Goal: Task Accomplishment & Management: Manage account settings

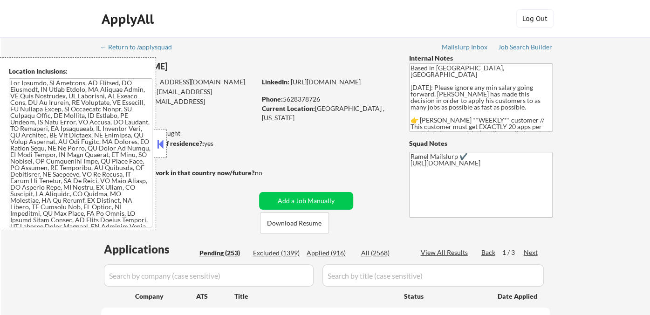
click at [161, 145] on button at bounding box center [160, 144] width 10 height 14
select select ""pending""
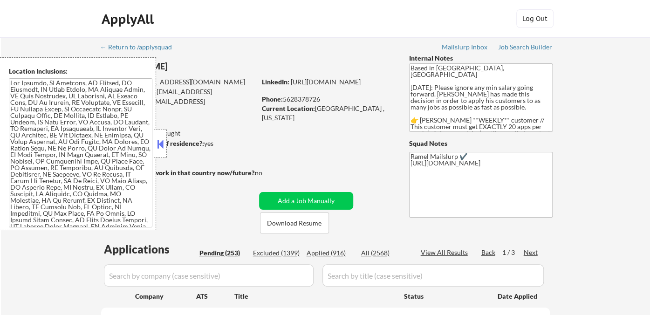
select select ""pending""
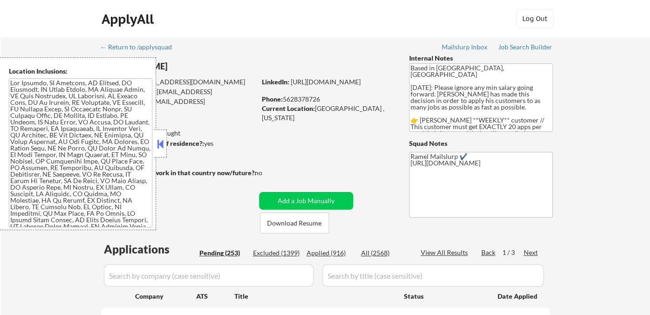
select select ""pending""
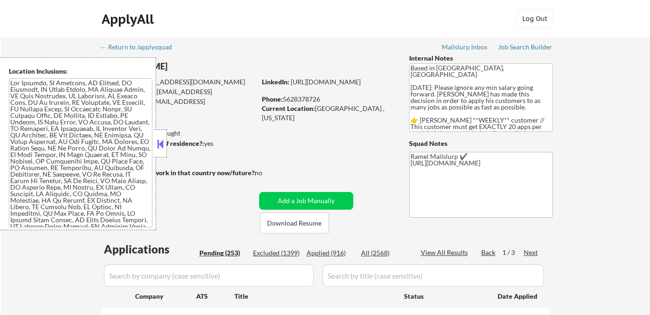
select select ""pending""
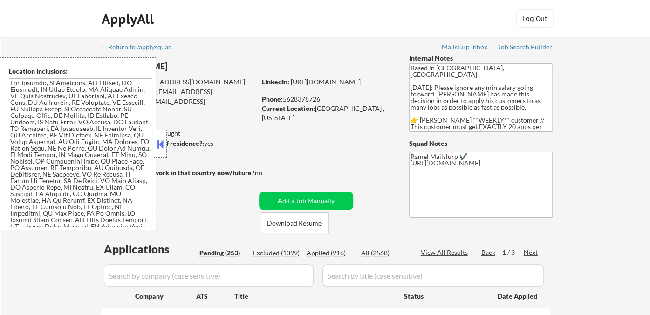
select select ""pending""
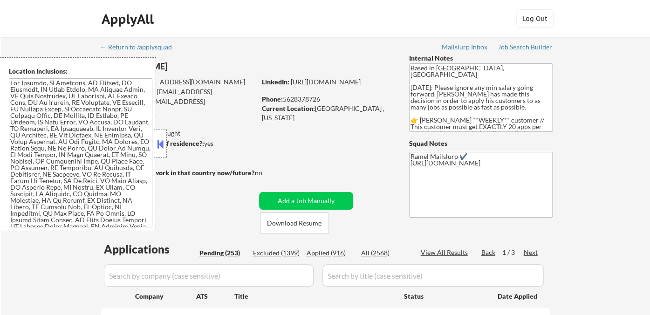
select select ""pending""
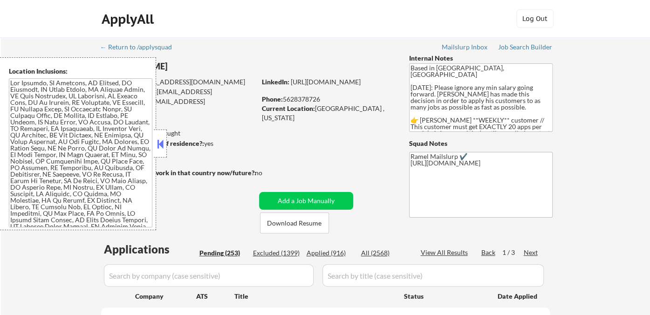
select select ""pending""
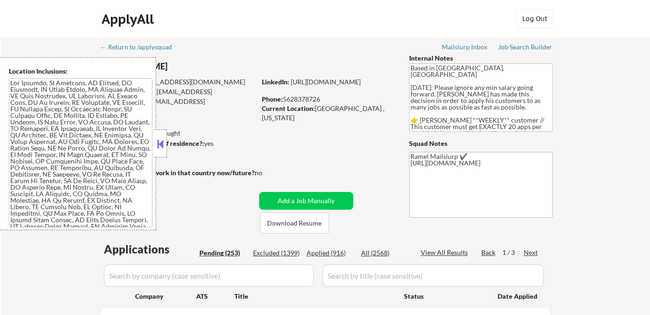
select select ""pending""
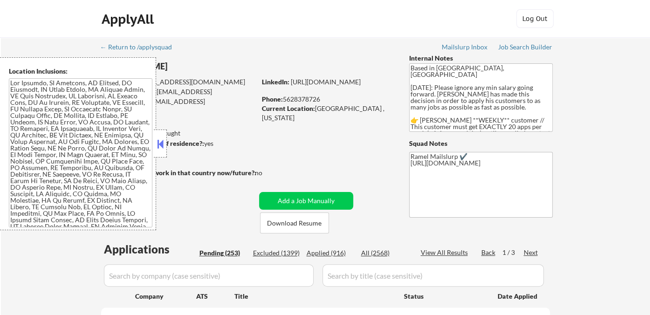
select select ""pending""
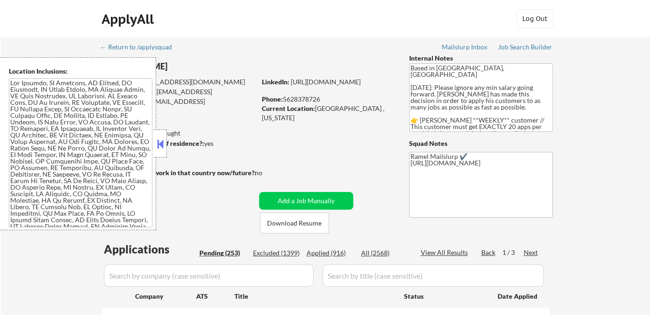
select select ""pending""
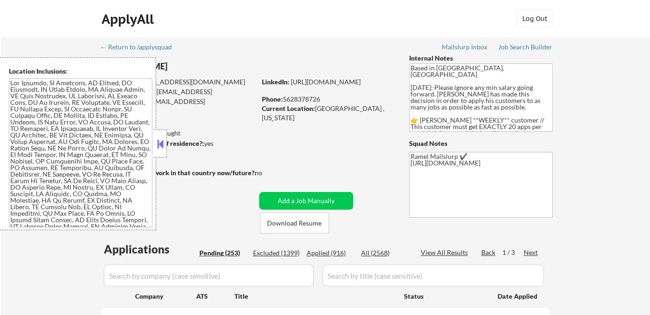
select select ""pending""
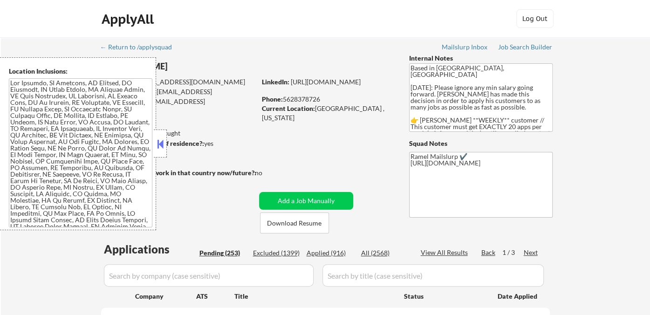
select select ""pending""
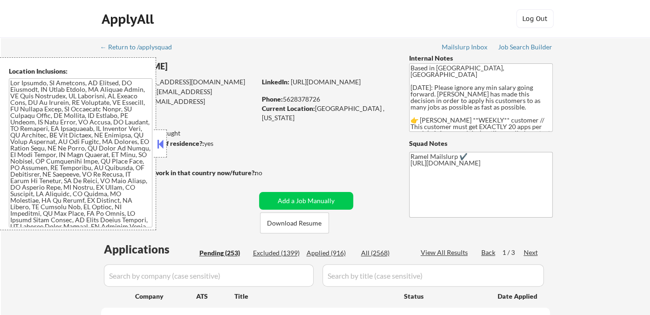
select select ""pending""
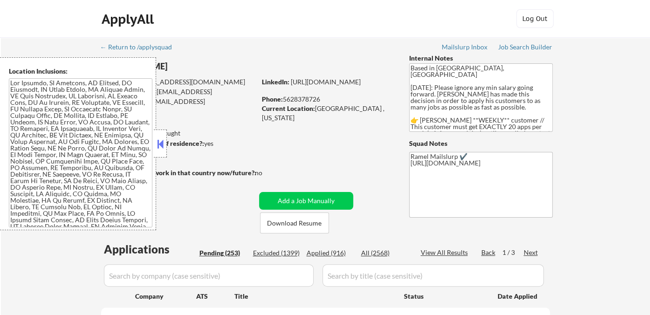
select select ""pending""
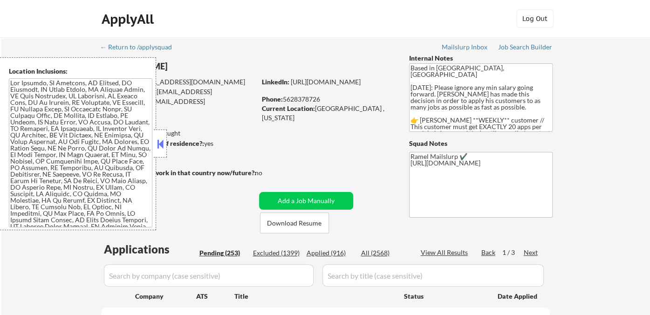
select select ""pending""
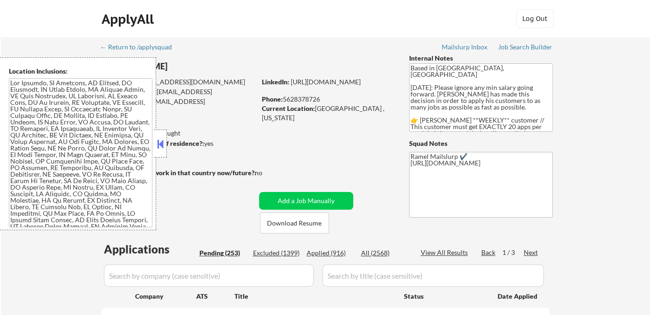
select select ""pending""
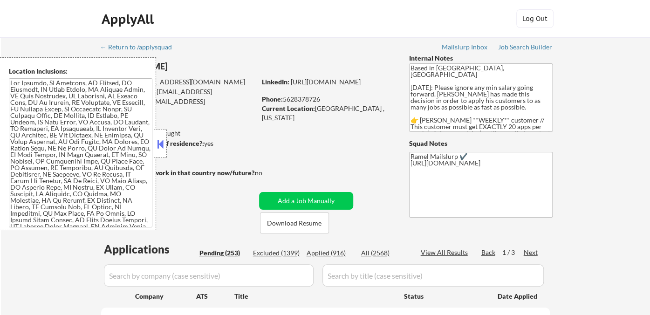
select select ""pending""
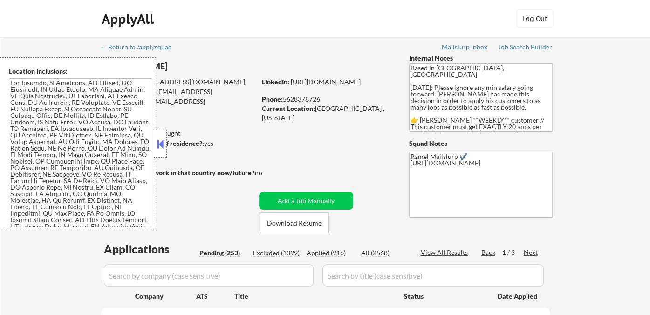
select select ""pending""
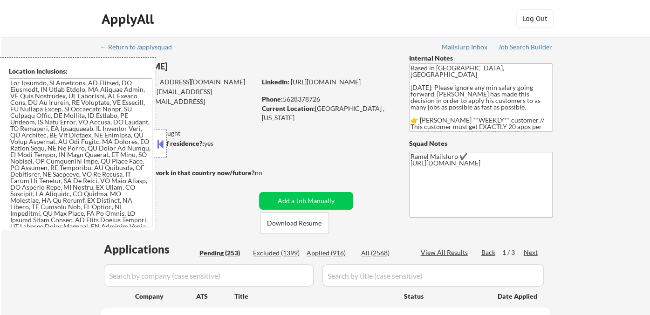
select select ""pending""
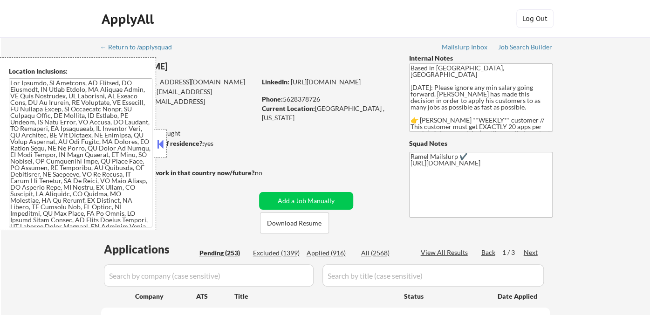
select select ""pending""
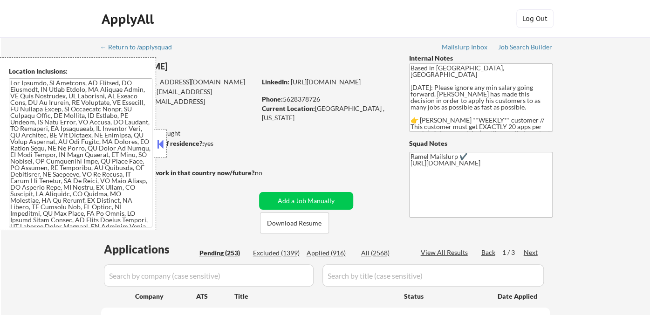
select select ""pending""
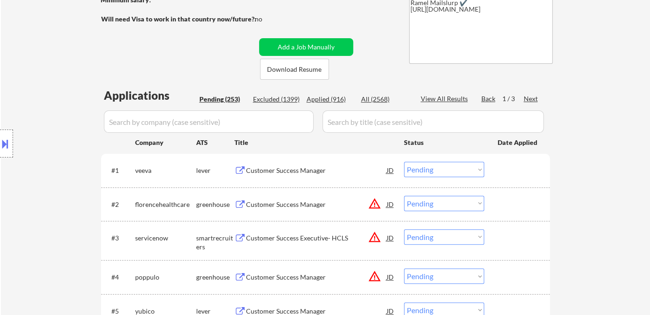
scroll to position [155, 0]
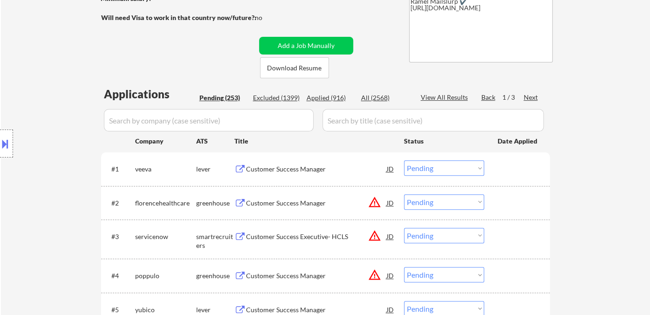
click at [44, 66] on div "Location Inclusions:" at bounding box center [83, 143] width 167 height 173
click at [290, 169] on div "Customer Success Manager" at bounding box center [316, 168] width 141 height 9
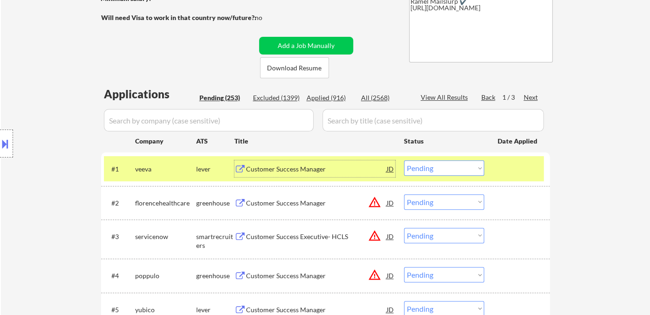
click at [460, 165] on select "Choose an option... Pending Applied Excluded (Questions) Excluded (Expired) Exc…" at bounding box center [444, 167] width 80 height 15
click at [404, 160] on select "Choose an option... Pending Applied Excluded (Questions) Excluded (Expired) Exc…" at bounding box center [444, 167] width 80 height 15
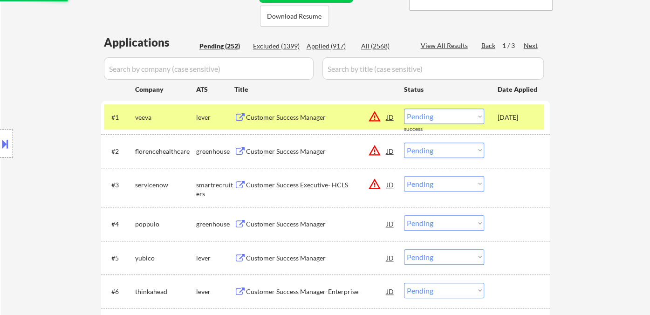
click at [299, 152] on div "Customer Success Manager" at bounding box center [316, 151] width 141 height 9
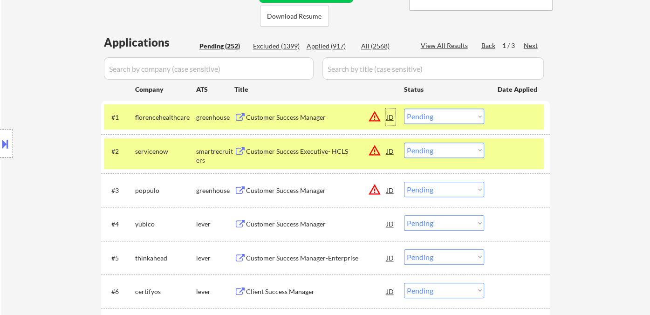
click at [388, 118] on div "JD" at bounding box center [390, 117] width 9 height 17
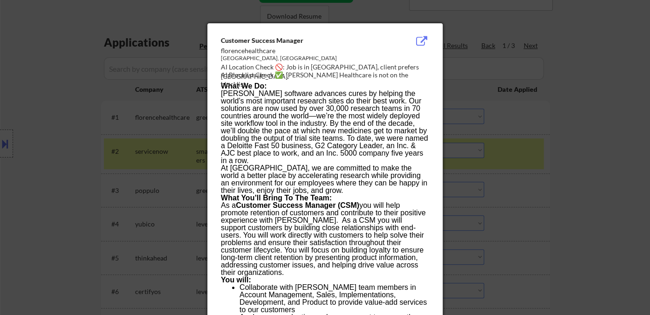
click at [565, 159] on div at bounding box center [325, 157] width 650 height 315
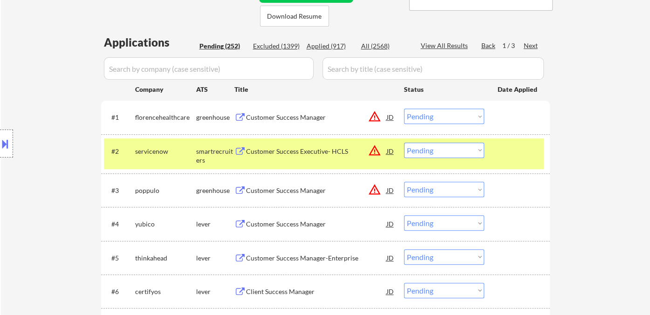
click at [458, 120] on select "Choose an option... Pending Applied Excluded (Questions) Excluded (Expired) Exc…" at bounding box center [444, 116] width 80 height 15
select select ""excluded__location_""
click at [404, 109] on select "Choose an option... Pending Applied Excluded (Questions) Excluded (Expired) Exc…" at bounding box center [444, 116] width 80 height 15
drag, startPoint x: 429, startPoint y: 148, endPoint x: 434, endPoint y: 156, distance: 9.7
click at [429, 148] on select "Choose an option... Pending Applied Excluded (Questions) Excluded (Expired) Exc…" at bounding box center [444, 150] width 80 height 15
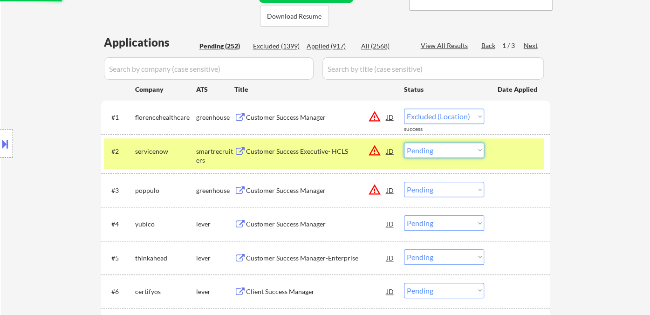
select select ""excluded__location_""
click at [404, 143] on select "Choose an option... Pending Applied Excluded (Questions) Excluded (Expired) Exc…" at bounding box center [444, 150] width 80 height 15
select select ""pending""
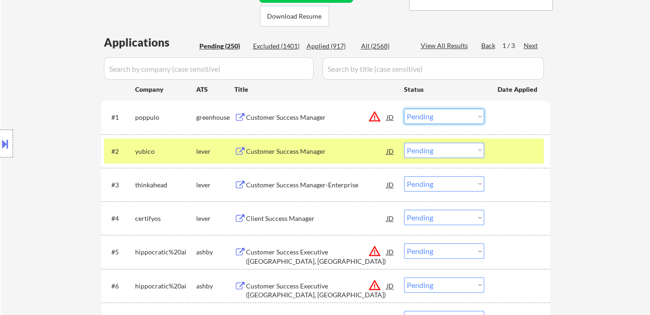
drag, startPoint x: 453, startPoint y: 113, endPoint x: 453, endPoint y: 121, distance: 8.4
click at [453, 113] on select "Choose an option... Pending Applied Excluded (Questions) Excluded (Expired) Exc…" at bounding box center [444, 116] width 80 height 15
click at [404, 109] on select "Choose an option... Pending Applied Excluded (Questions) Excluded (Expired) Exc…" at bounding box center [444, 116] width 80 height 15
click at [309, 152] on div "Customer Success Manager" at bounding box center [316, 151] width 141 height 9
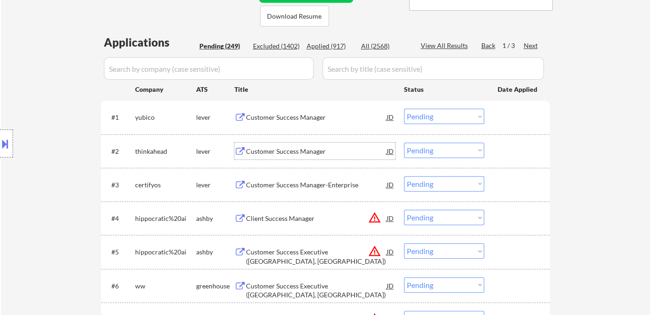
click at [424, 120] on select "Choose an option... Pending Applied Excluded (Questions) Excluded (Expired) Exc…" at bounding box center [444, 116] width 80 height 15
click at [404, 109] on select "Choose an option... Pending Applied Excluded (Questions) Excluded (Expired) Exc…" at bounding box center [444, 116] width 80 height 15
click at [287, 151] on div "Customer Success Manager" at bounding box center [316, 151] width 141 height 9
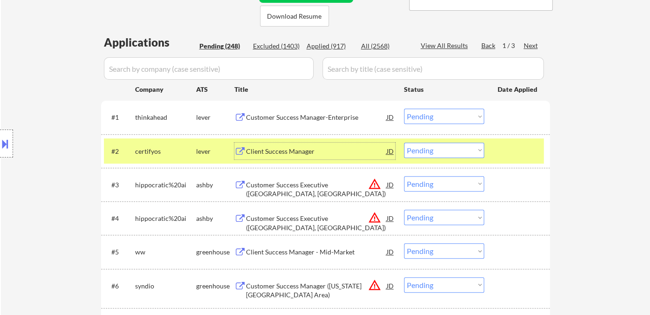
click at [391, 117] on div "JD" at bounding box center [390, 117] width 9 height 17
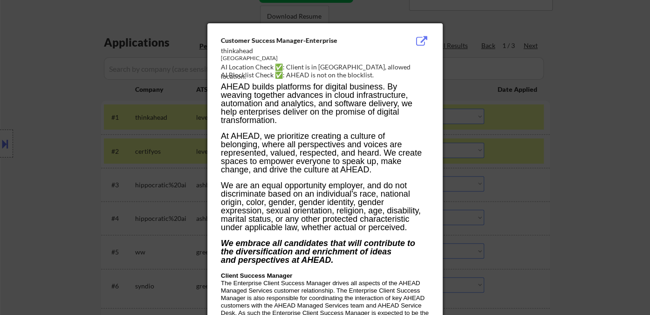
click at [585, 150] on div at bounding box center [325, 157] width 650 height 315
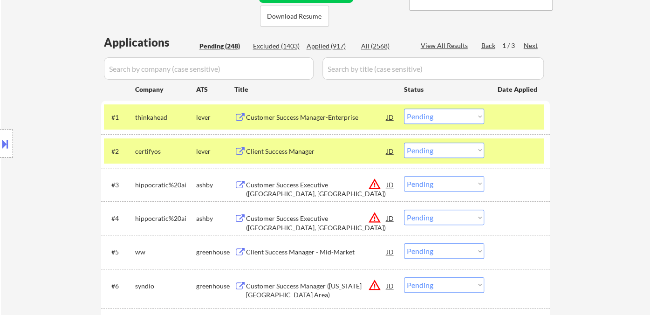
click at [283, 116] on div "Customer Success Manager-Enterprise" at bounding box center [316, 117] width 141 height 9
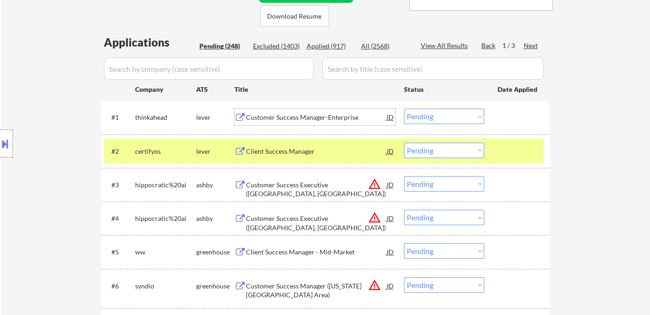
click at [436, 116] on select "Choose an option... Pending Applied Excluded (Questions) Excluded (Expired) Exc…" at bounding box center [444, 116] width 80 height 15
click at [404, 109] on select "Choose an option... Pending Applied Excluded (Questions) Excluded (Expired) Exc…" at bounding box center [444, 116] width 80 height 15
click at [306, 155] on div "Client Success Manager" at bounding box center [316, 151] width 141 height 9
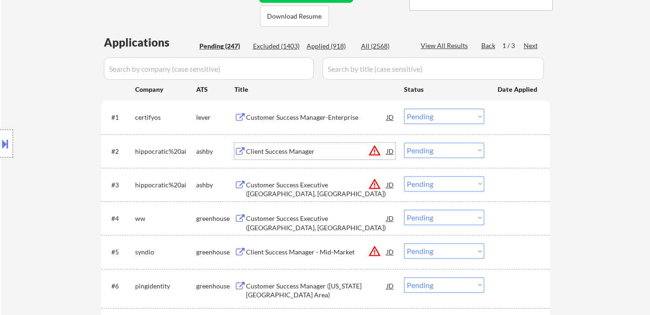
click at [413, 115] on select "Choose an option... Pending Applied Excluded (Questions) Excluded (Expired) Exc…" at bounding box center [444, 116] width 80 height 15
click at [404, 109] on select "Choose an option... Pending Applied Excluded (Questions) Excluded (Expired) Exc…" at bounding box center [444, 116] width 80 height 15
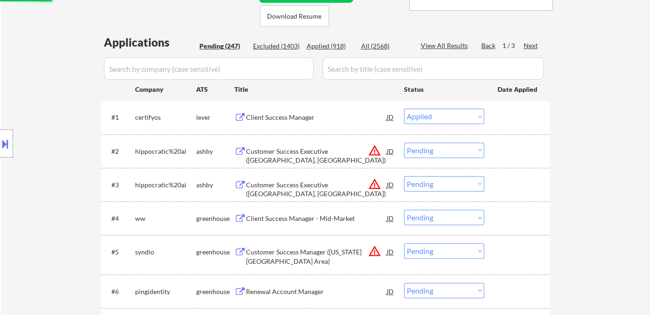
click at [300, 157] on div "Customer Success Executive (Dallas, TX)" at bounding box center [316, 151] width 141 height 17
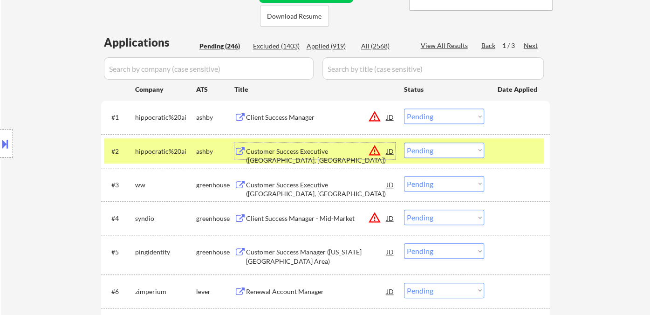
drag, startPoint x: 428, startPoint y: 112, endPoint x: 449, endPoint y: 122, distance: 23.1
click at [428, 112] on select "Choose an option... Pending Applied Excluded (Questions) Excluded (Expired) Exc…" at bounding box center [444, 116] width 80 height 15
click at [404, 109] on select "Choose an option... Pending Applied Excluded (Questions) Excluded (Expired) Exc…" at bounding box center [444, 116] width 80 height 15
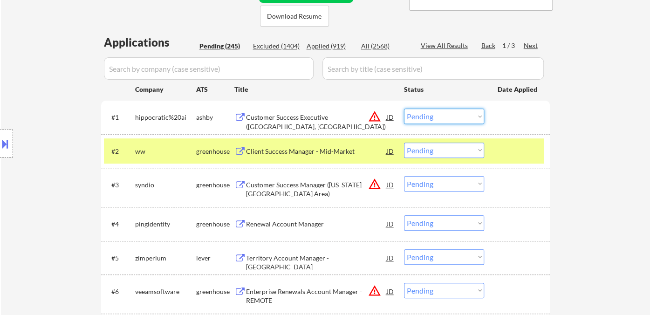
click at [436, 115] on select "Choose an option... Pending Applied Excluded (Questions) Excluded (Expired) Exc…" at bounding box center [444, 116] width 80 height 15
click at [404, 109] on select "Choose an option... Pending Applied Excluded (Questions) Excluded (Expired) Exc…" at bounding box center [444, 116] width 80 height 15
click at [318, 152] on div "Client Success Manager - Mid-Market" at bounding box center [316, 151] width 141 height 9
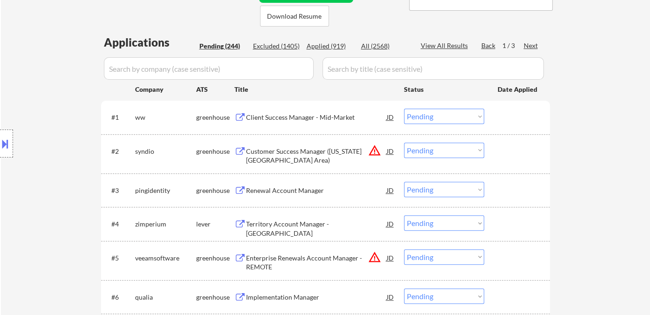
click at [439, 118] on select "Choose an option... Pending Applied Excluded (Questions) Excluded (Expired) Exc…" at bounding box center [444, 116] width 80 height 15
click at [404, 109] on select "Choose an option... Pending Applied Excluded (Questions) Excluded (Expired) Exc…" at bounding box center [444, 116] width 80 height 15
drag, startPoint x: 451, startPoint y: 112, endPoint x: 456, endPoint y: 117, distance: 6.9
click at [451, 112] on select "Choose an option... Pending Applied Excluded (Questions) Excluded (Expired) Exc…" at bounding box center [444, 116] width 80 height 15
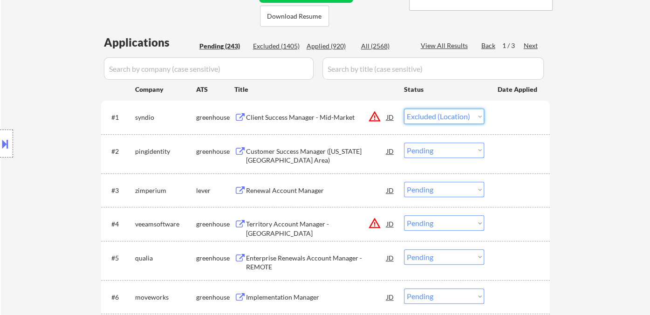
click at [404, 109] on select "Choose an option... Pending Applied Excluded (Questions) Excluded (Expired) Exc…" at bounding box center [444, 116] width 80 height 15
click at [326, 156] on div "Customer Success Manager (New York City Metro Area)" at bounding box center [316, 156] width 141 height 18
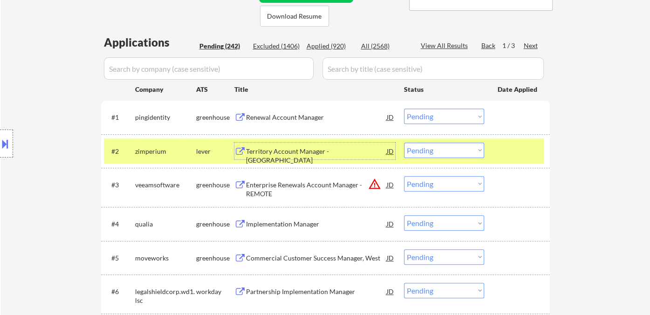
click at [446, 118] on select "Choose an option... Pending Applied Excluded (Questions) Excluded (Expired) Exc…" at bounding box center [444, 116] width 80 height 15
click at [404, 109] on select "Choose an option... Pending Applied Excluded (Questions) Excluded (Expired) Exc…" at bounding box center [444, 116] width 80 height 15
click at [313, 152] on div "Territory Account Manager - West Coast" at bounding box center [316, 156] width 141 height 18
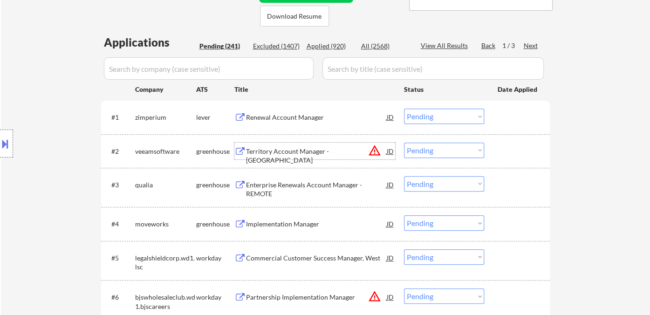
click at [448, 124] on div "#1 zimperium lever Renewal Account Manager JD warning_amber Choose an option...…" at bounding box center [324, 116] width 440 height 25
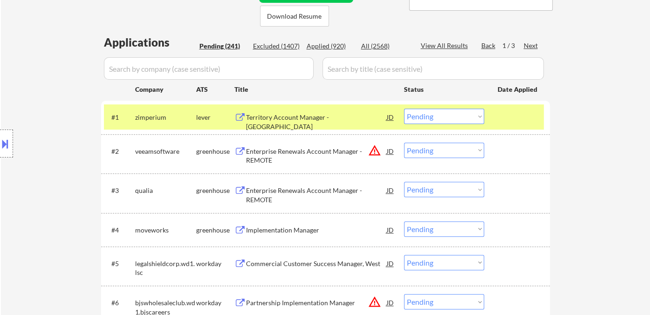
drag, startPoint x: 449, startPoint y: 116, endPoint x: 449, endPoint y: 122, distance: 6.6
click at [449, 116] on select "Choose an option... Pending Applied Excluded (Questions) Excluded (Expired) Exc…" at bounding box center [444, 116] width 80 height 15
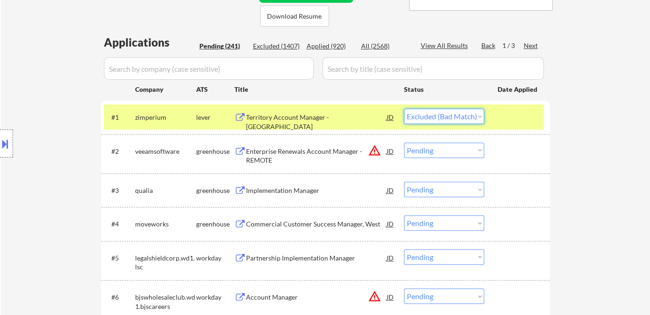
click at [404, 109] on select "Choose an option... Pending Applied Excluded (Questions) Excluded (Expired) Exc…" at bounding box center [444, 116] width 80 height 15
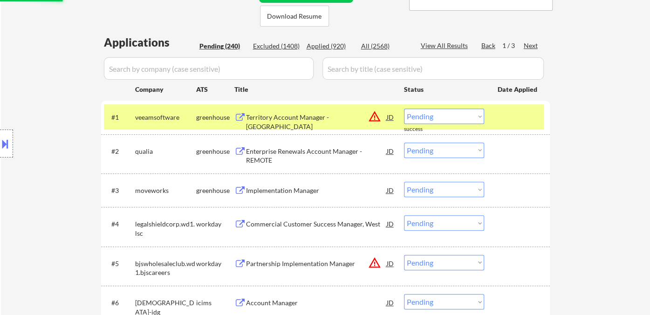
click at [431, 113] on select "Choose an option... Pending Applied Excluded (Questions) Excluded (Expired) Exc…" at bounding box center [444, 116] width 80 height 15
click at [404, 109] on select "Choose an option... Pending Applied Excluded (Questions) Excluded (Expired) Exc…" at bounding box center [444, 116] width 80 height 15
click at [322, 149] on div "Enterprise Renewals Account Manager - REMOTE" at bounding box center [316, 156] width 141 height 18
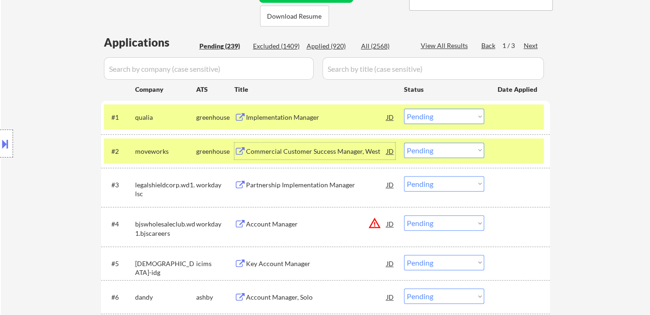
click at [393, 116] on div "#1 qualia greenhouse Implementation Manager JD warning_amber Choose an option..…" at bounding box center [324, 116] width 440 height 25
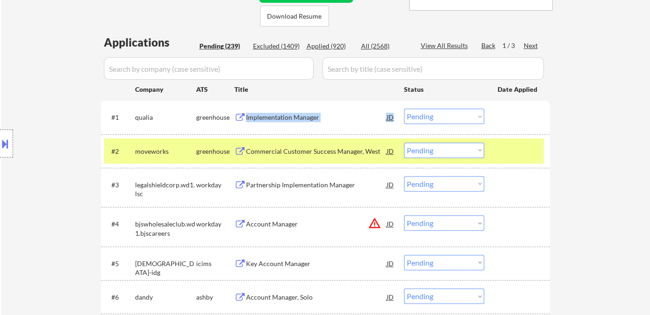
click at [390, 118] on div "JD" at bounding box center [390, 117] width 9 height 17
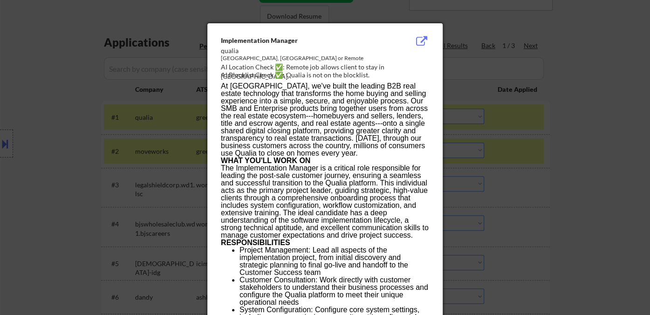
click at [619, 203] on div at bounding box center [325, 157] width 650 height 315
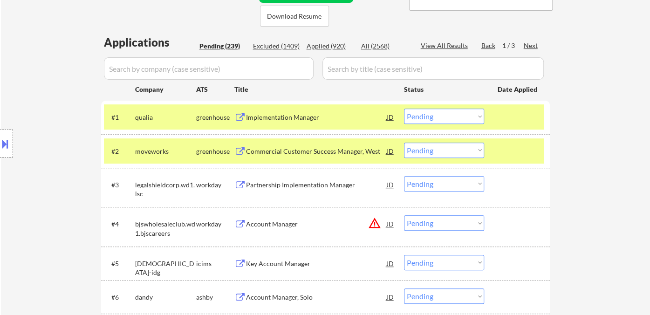
click at [462, 114] on select "Choose an option... Pending Applied Excluded (Questions) Excluded (Expired) Exc…" at bounding box center [444, 116] width 80 height 15
click at [404, 109] on select "Choose an option... Pending Applied Excluded (Questions) Excluded (Expired) Exc…" at bounding box center [444, 116] width 80 height 15
click at [293, 152] on div "Commercial Customer Success Manager, West" at bounding box center [316, 151] width 141 height 9
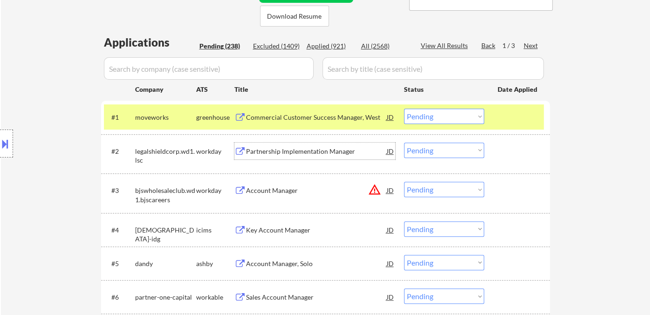
click at [430, 112] on select "Choose an option... Pending Applied Excluded (Questions) Excluded (Expired) Exc…" at bounding box center [444, 116] width 80 height 15
click at [404, 109] on select "Choose an option... Pending Applied Excluded (Questions) Excluded (Expired) Exc…" at bounding box center [444, 116] width 80 height 15
select select ""pending""
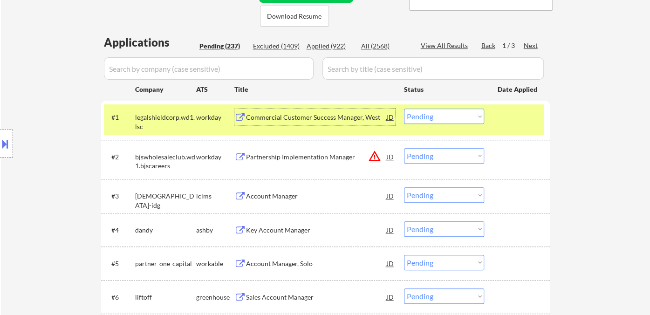
click at [269, 118] on div "Commercial Customer Success Manager, West" at bounding box center [316, 117] width 141 height 9
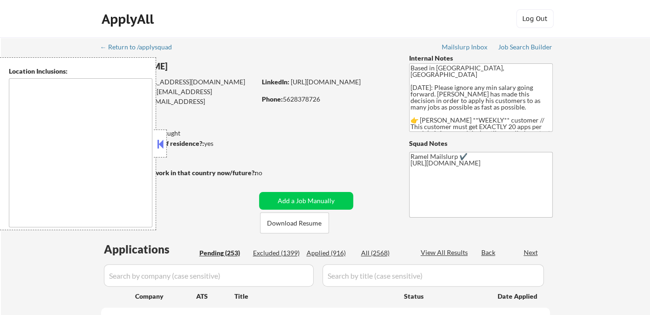
type textarea "[GEOGRAPHIC_DATA], [GEOGRAPHIC_DATA] [GEOGRAPHIC_DATA], [GEOGRAPHIC_DATA] [GEOG…"
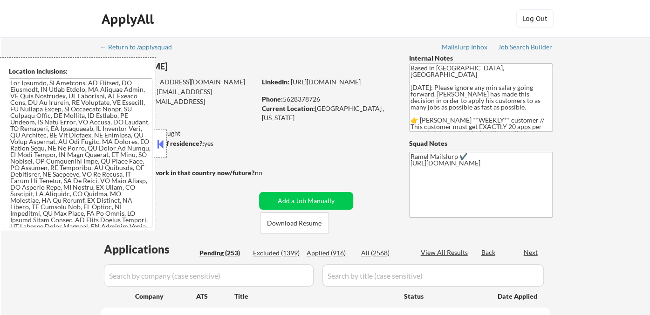
select select ""pending""
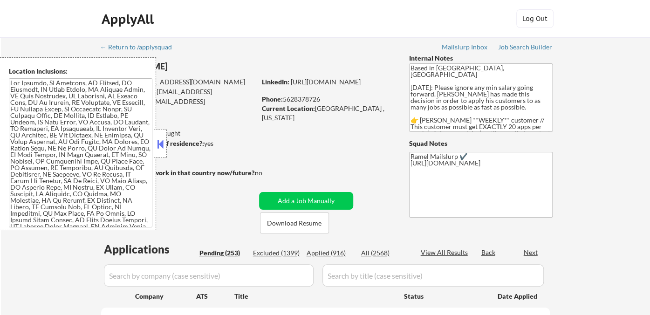
select select ""pending""
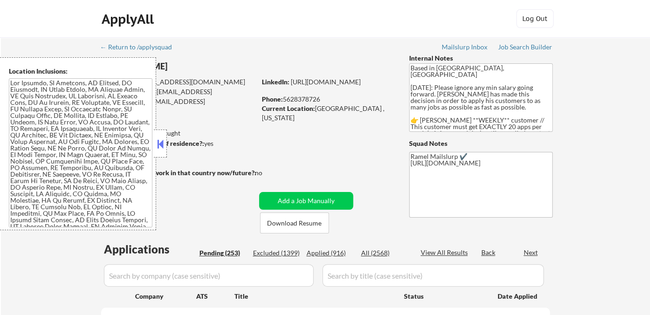
select select ""pending""
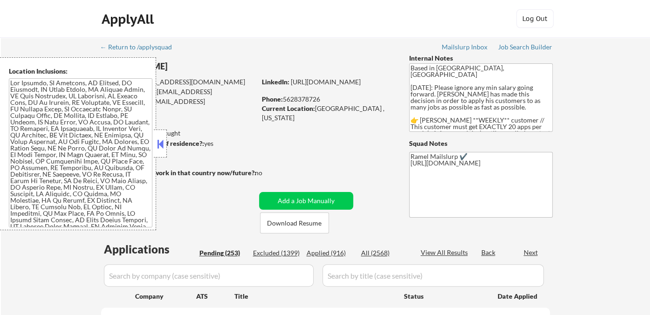
select select ""pending""
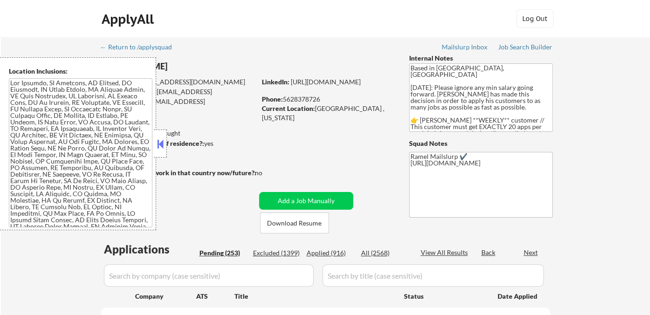
select select ""pending""
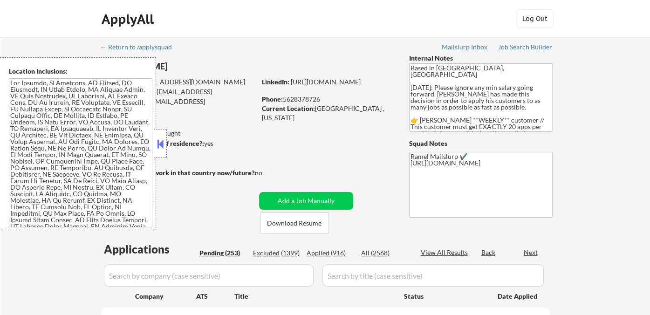
select select ""pending""
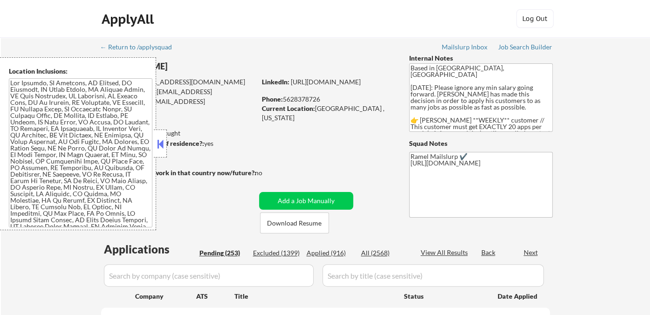
select select ""pending""
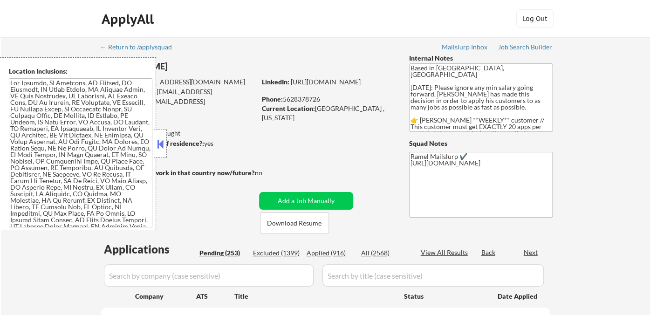
select select ""pending""
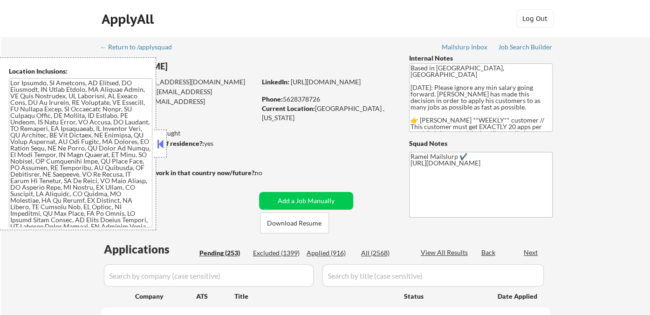
select select ""pending""
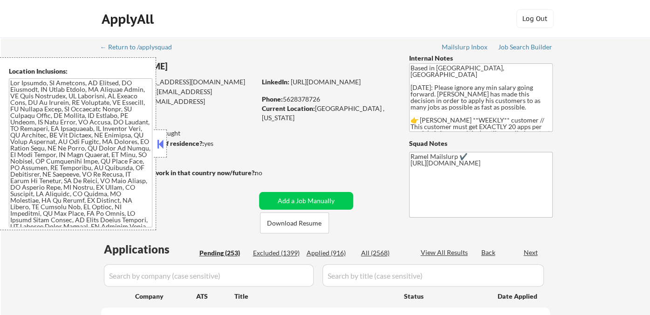
select select ""pending""
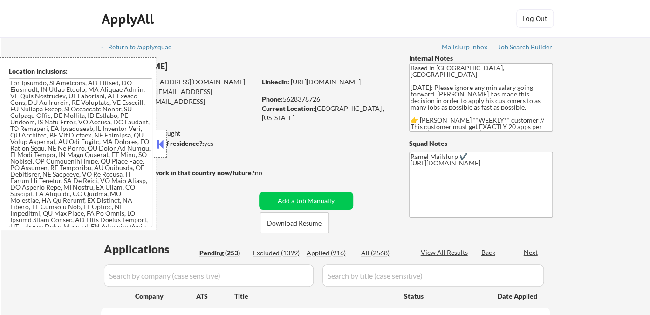
select select ""pending""
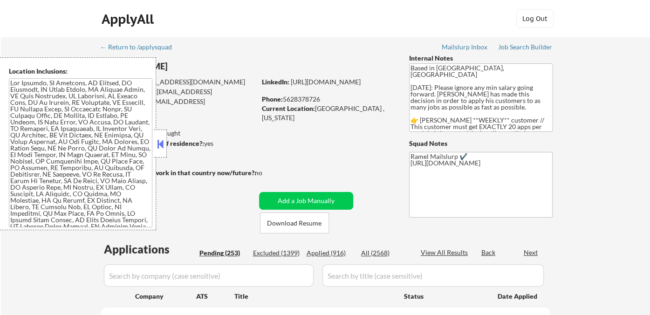
select select ""pending""
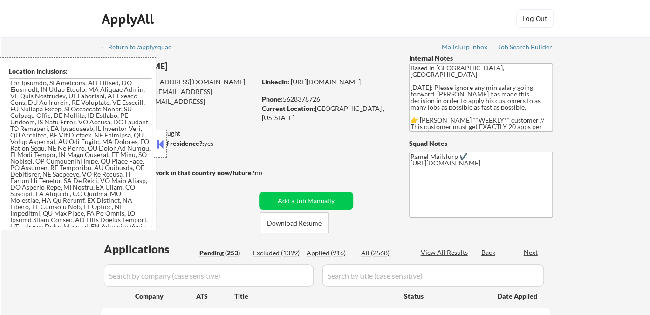
select select ""pending""
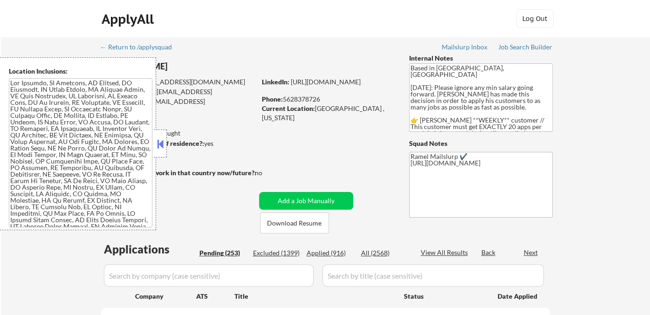
select select ""pending""
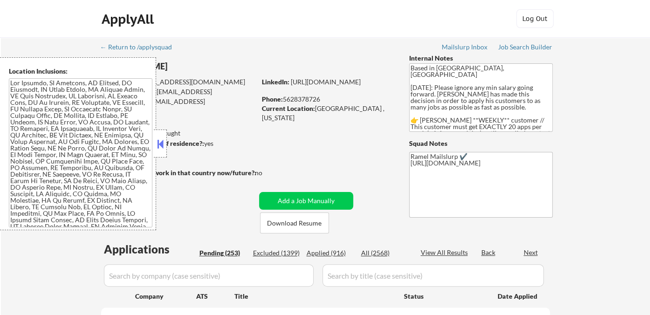
select select ""pending""
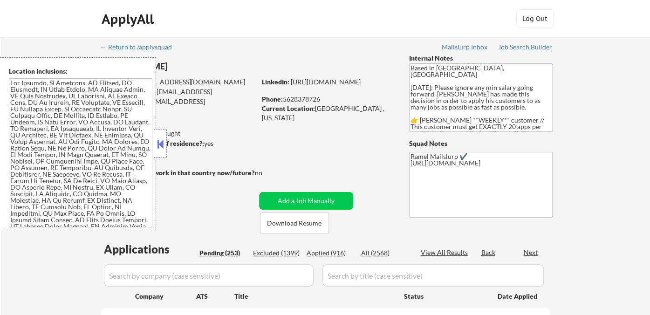
select select ""pending""
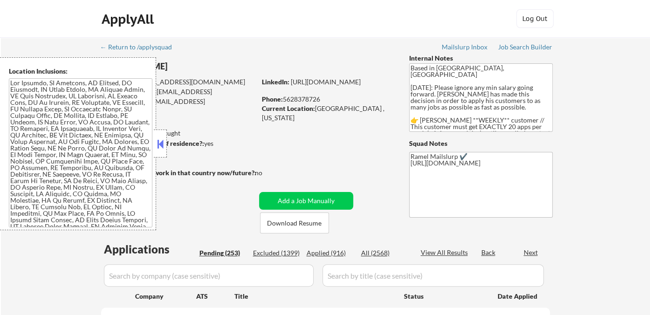
select select ""pending""
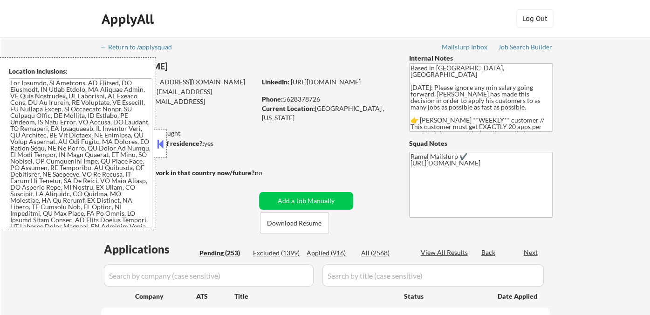
select select ""pending""
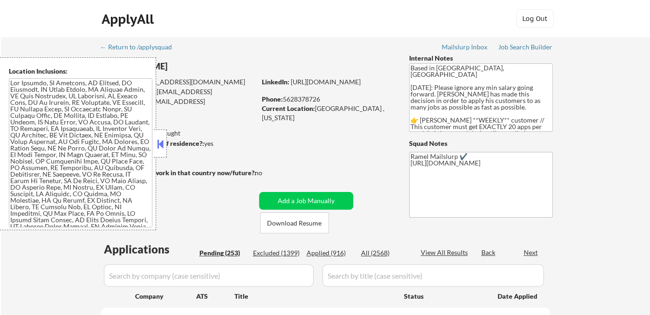
select select ""pending""
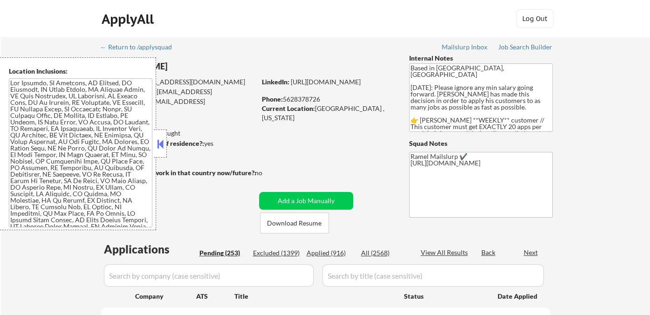
select select ""pending""
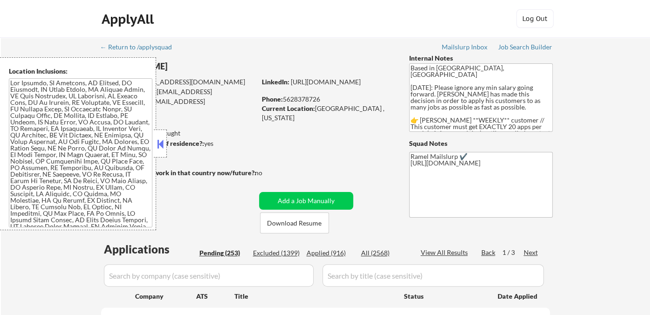
click at [12, 32] on div "ApplyAll Log In Sign Up Log Out" at bounding box center [325, 19] width 650 height 38
drag, startPoint x: 158, startPoint y: 148, endPoint x: 164, endPoint y: 144, distance: 6.9
click at [158, 147] on button at bounding box center [160, 144] width 10 height 14
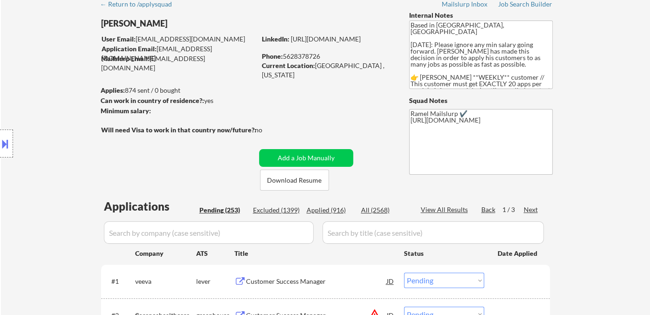
scroll to position [103, 0]
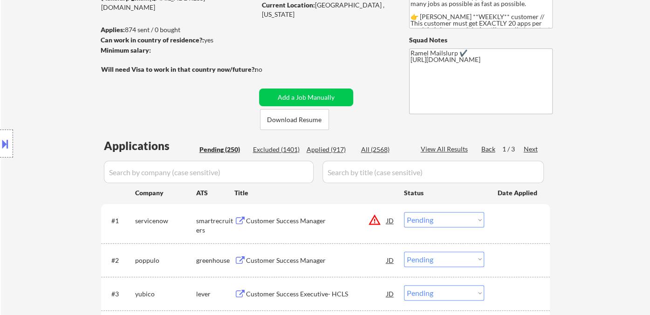
select select ""pending""
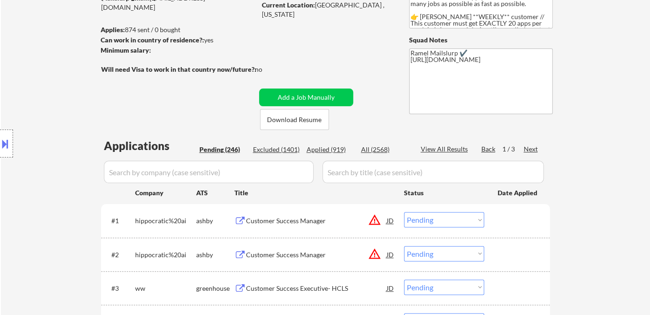
select select ""pending""
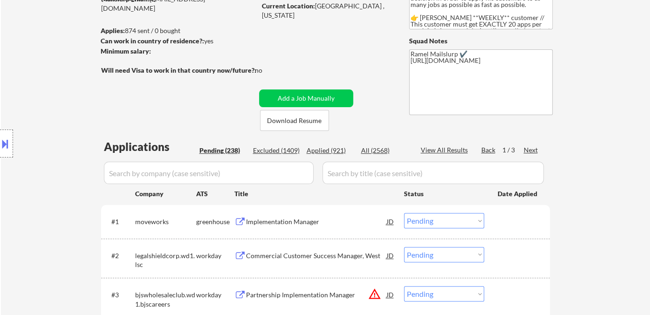
scroll to position [207, 0]
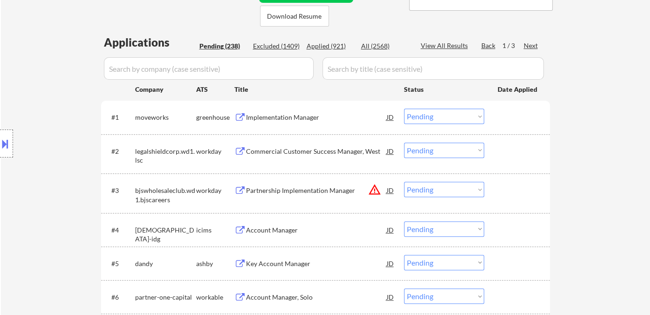
click at [334, 47] on div "Applied (921)" at bounding box center [329, 45] width 47 height 9
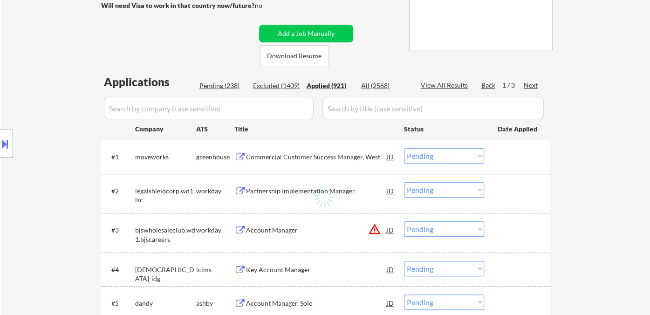
scroll to position [103, 0]
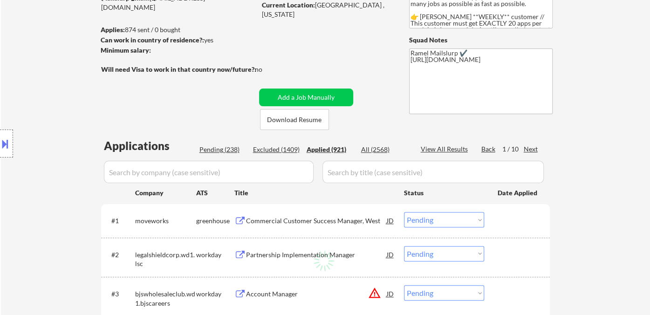
select select ""applied""
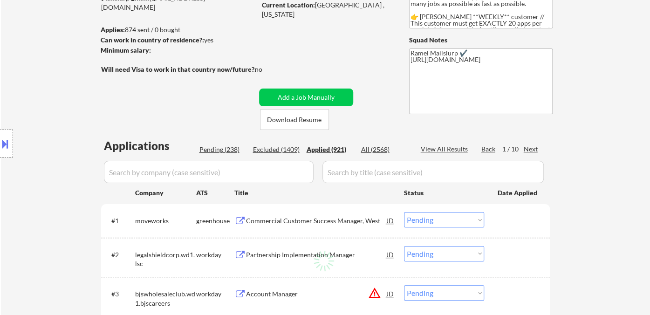
select select ""applied""
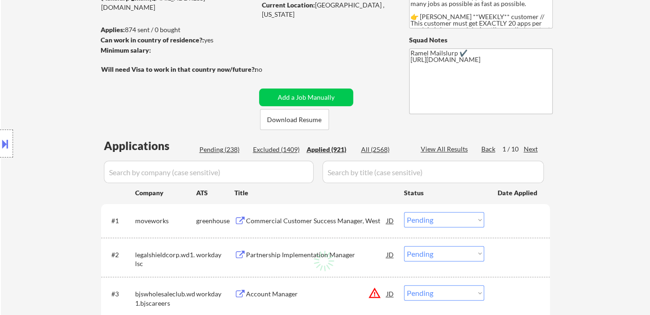
select select ""applied""
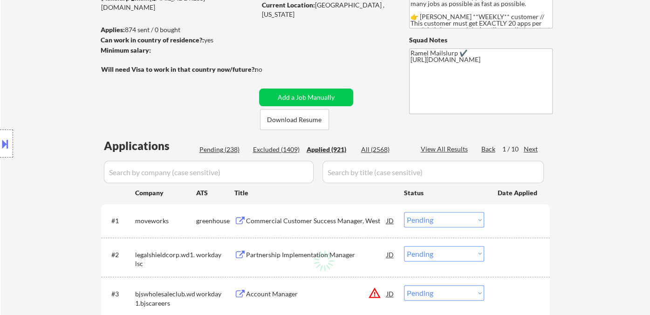
select select ""applied""
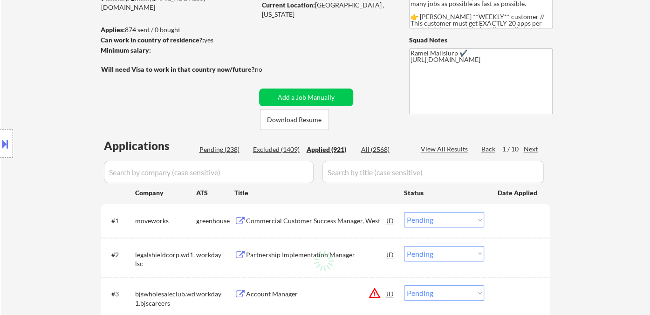
select select ""applied""
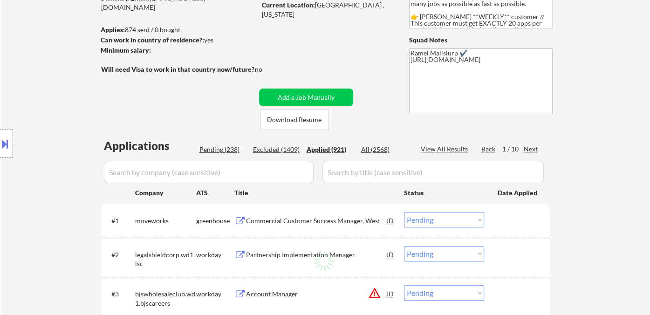
select select ""applied""
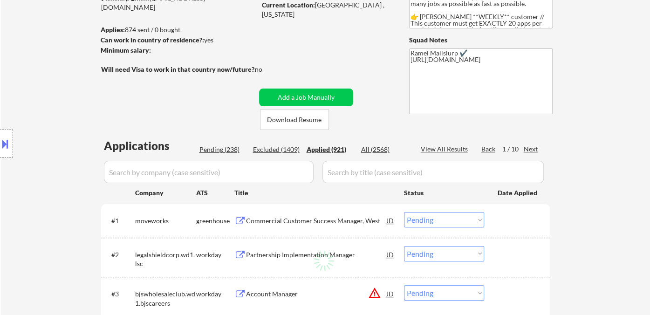
select select ""applied""
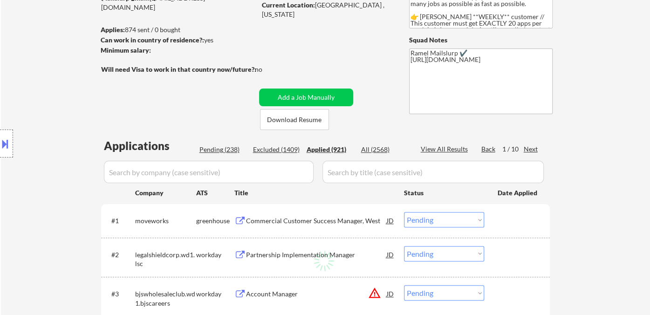
select select ""applied""
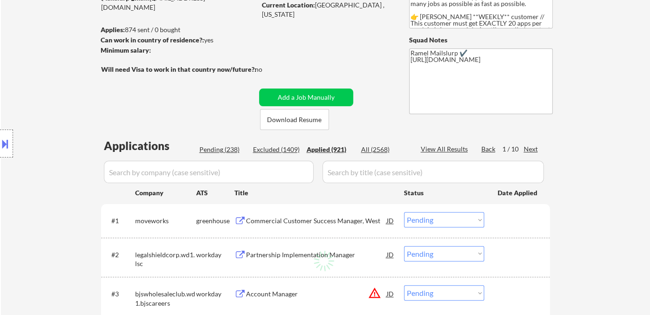
select select ""applied""
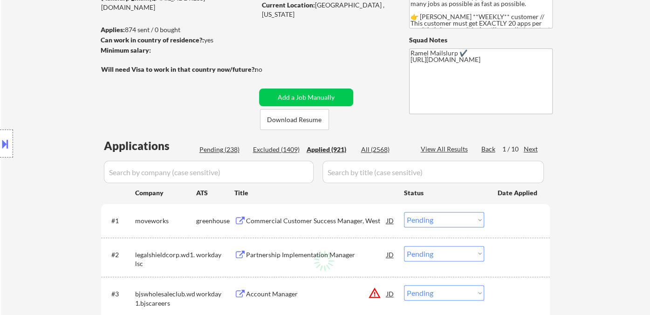
select select ""applied""
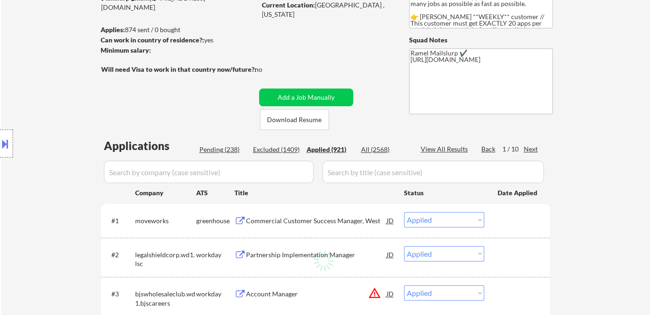
select select ""applied""
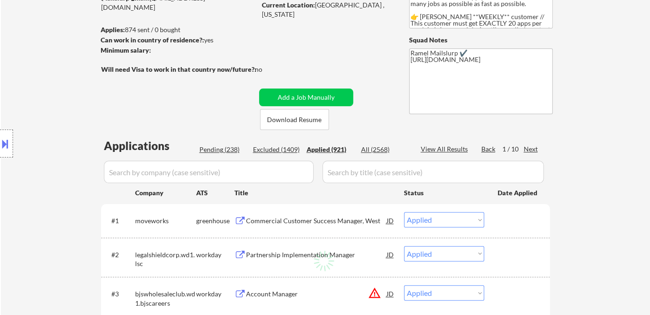
select select ""applied""
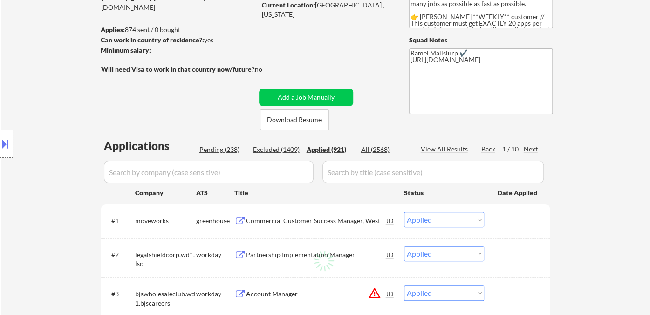
select select ""applied""
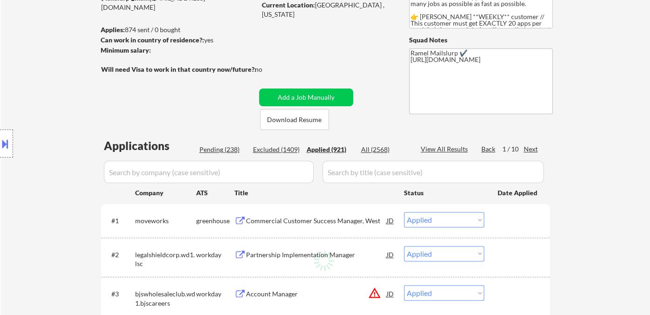
select select ""applied""
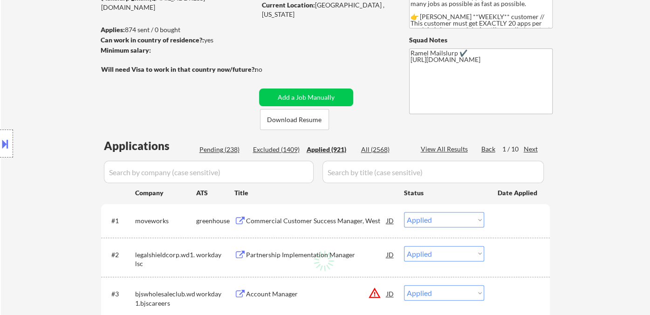
select select ""applied""
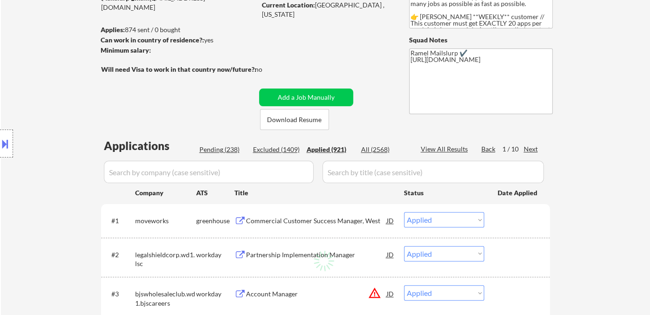
select select ""applied""
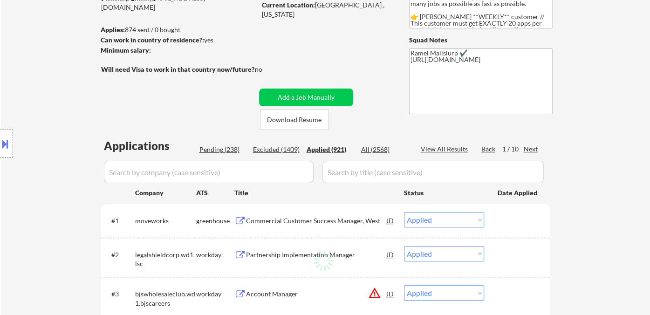
select select ""applied""
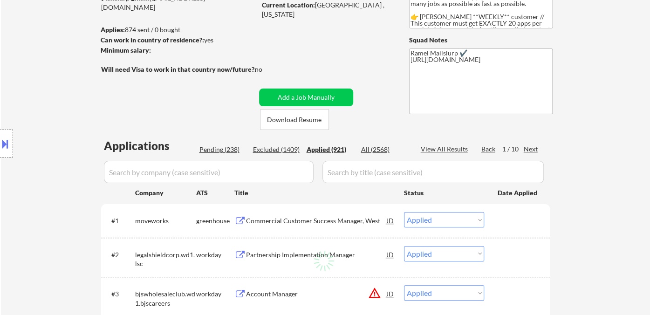
select select ""applied""
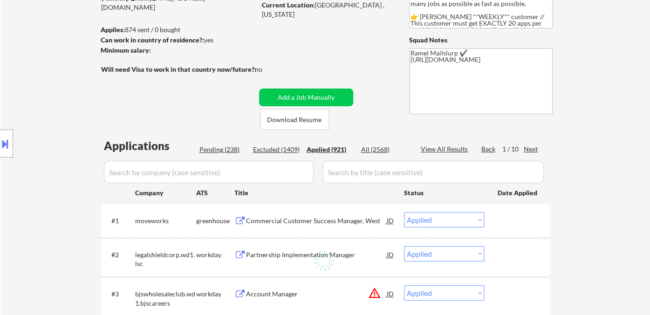
select select ""applied""
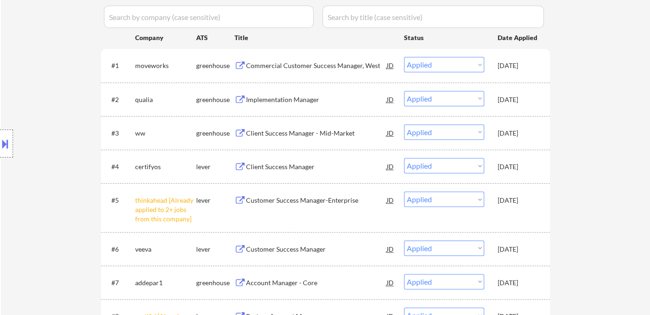
scroll to position [310, 0]
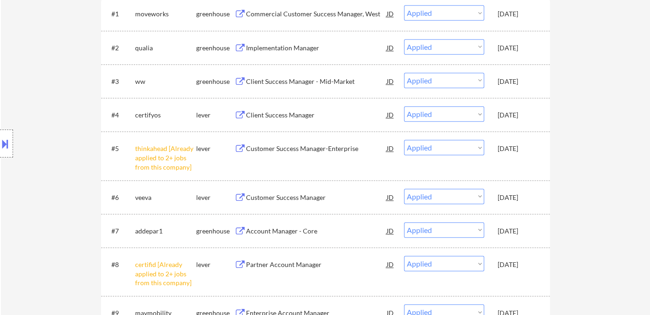
click at [51, 90] on div "Location Inclusions:" at bounding box center [83, 143] width 167 height 173
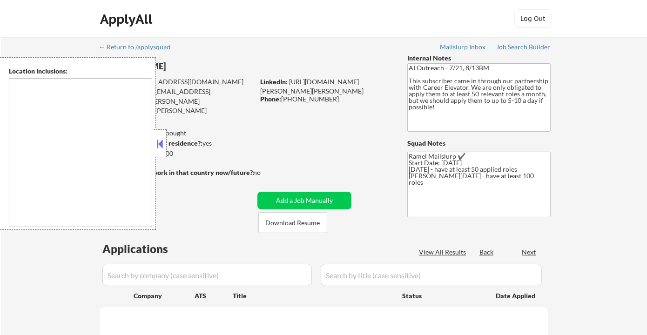
type textarea "Charlotte, NC Matthews, NC Mint Hill, NC Pineville, NC Huntersville, NC Corneli…"
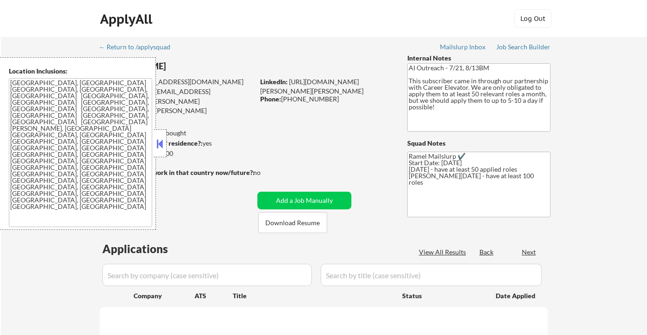
select select ""pending""
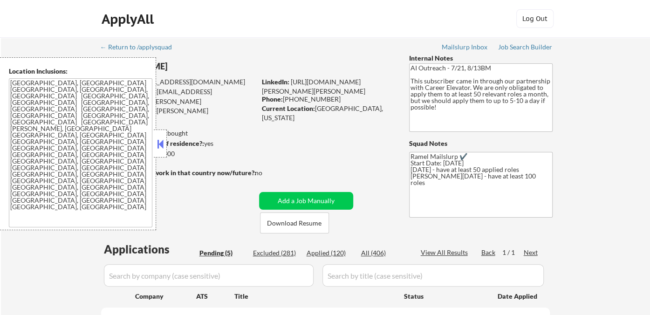
click at [158, 142] on button at bounding box center [160, 144] width 10 height 14
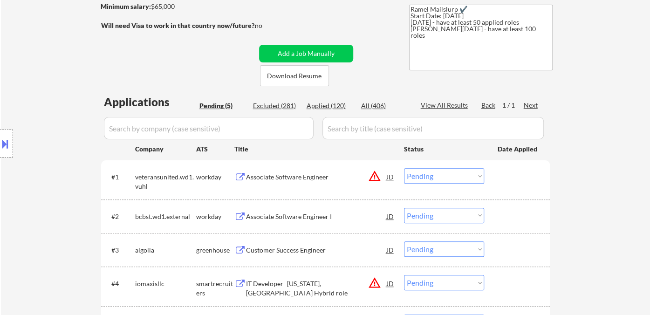
scroll to position [155, 0]
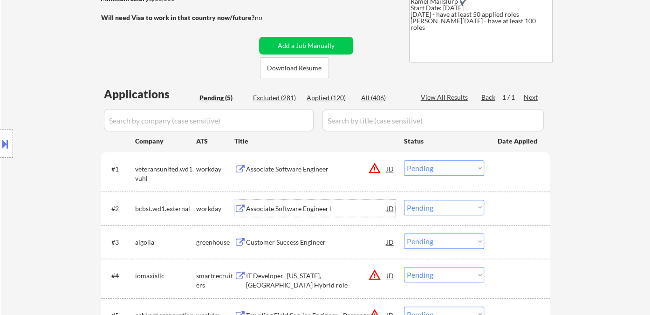
click at [286, 210] on div "Associate Software Engineer I" at bounding box center [316, 208] width 141 height 9
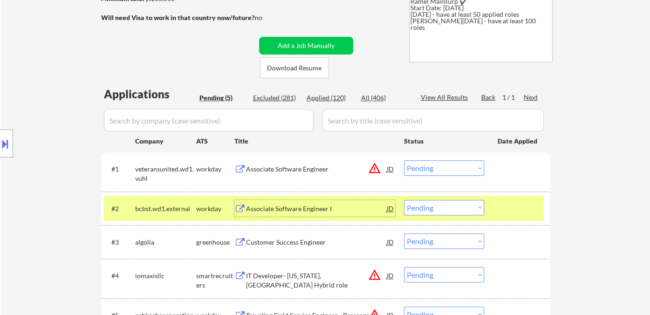
drag, startPoint x: 434, startPoint y: 208, endPoint x: 443, endPoint y: 211, distance: 10.5
click at [434, 208] on select "Choose an option... Pending Applied Excluded (Questions) Excluded (Expired) Exc…" at bounding box center [444, 207] width 80 height 15
click at [404, 200] on select "Choose an option... Pending Applied Excluded (Questions) Excluded (Expired) Exc…" at bounding box center [444, 207] width 80 height 15
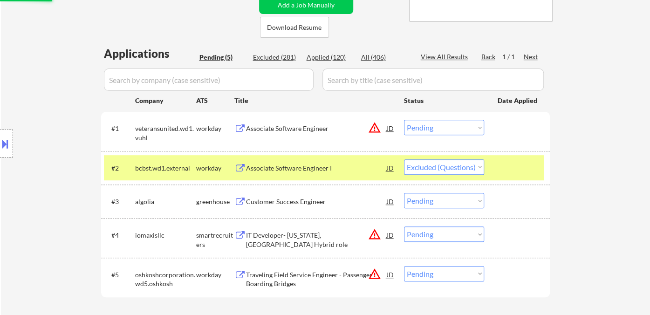
scroll to position [259, 0]
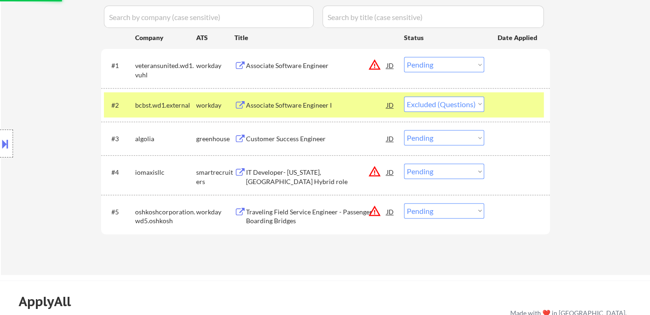
click at [273, 136] on div "Customer Success Engineer" at bounding box center [316, 138] width 141 height 9
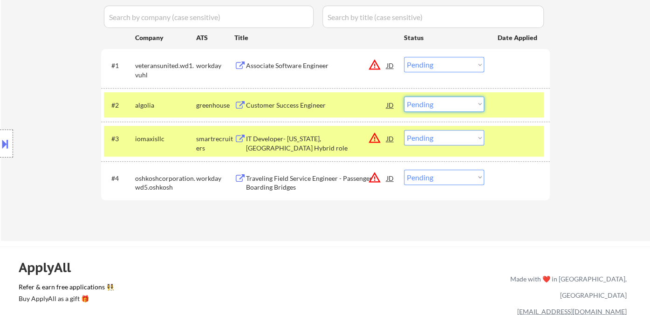
drag, startPoint x: 421, startPoint y: 107, endPoint x: 427, endPoint y: 109, distance: 6.5
click at [421, 107] on select "Choose an option... Pending Applied Excluded (Questions) Excluded (Expired) Exc…" at bounding box center [444, 103] width 80 height 15
click at [404, 96] on select "Choose an option... Pending Applied Excluded (Questions) Excluded (Expired) Exc…" at bounding box center [444, 103] width 80 height 15
select select ""pending""
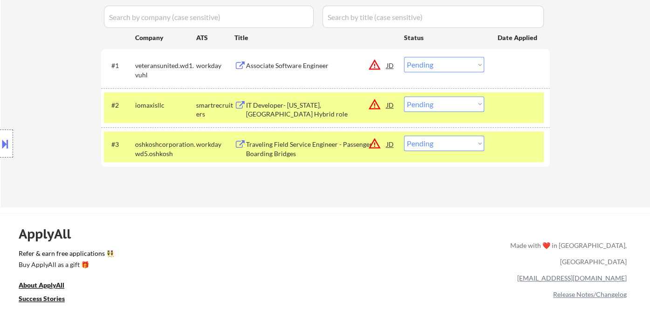
click at [290, 153] on div "Traveling Field Service Engineer - Passenger Boarding Bridges" at bounding box center [316, 149] width 141 height 18
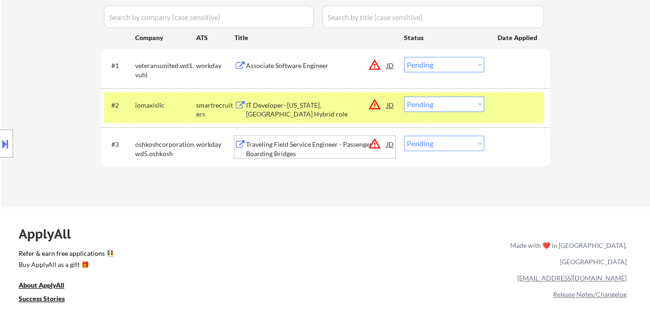
click at [442, 145] on select "Choose an option... Pending Applied Excluded (Questions) Excluded (Expired) Exc…" at bounding box center [444, 143] width 80 height 15
select select ""excluded__location_""
click at [404, 136] on select "Choose an option... Pending Applied Excluded (Questions) Excluded (Expired) Exc…" at bounding box center [444, 143] width 80 height 15
click at [313, 109] on div "IT Developer- Washington, DC Hybrid role" at bounding box center [316, 110] width 141 height 18
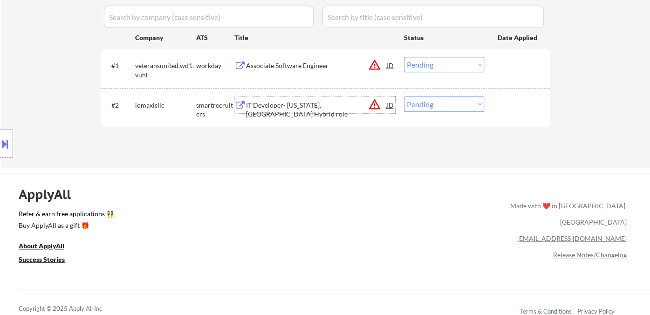
click at [446, 100] on select "Choose an option... Pending Applied Excluded (Questions) Excluded (Expired) Exc…" at bounding box center [444, 103] width 80 height 15
select select ""excluded__location_""
click at [404, 96] on select "Choose an option... Pending Applied Excluded (Questions) Excluded (Expired) Exc…" at bounding box center [444, 103] width 80 height 15
click at [302, 68] on div "Associate Software Engineer" at bounding box center [316, 65] width 141 height 9
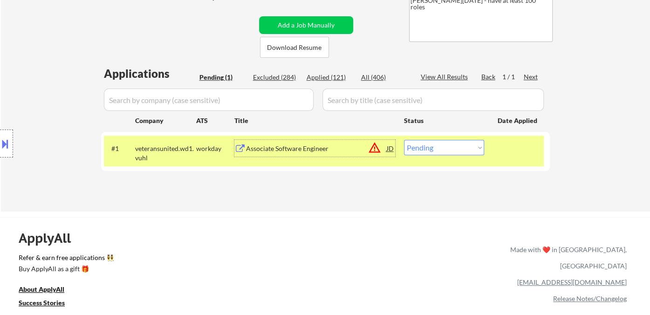
scroll to position [207, 0]
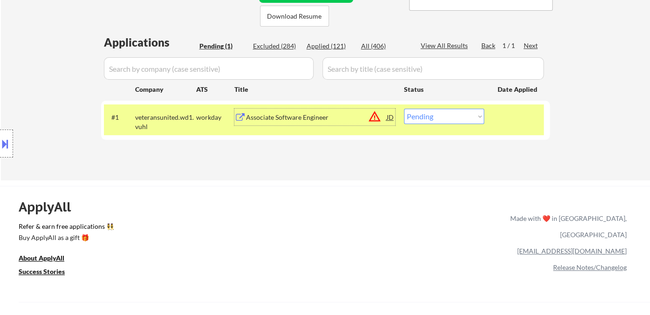
click at [391, 117] on div "JD" at bounding box center [390, 117] width 9 height 17
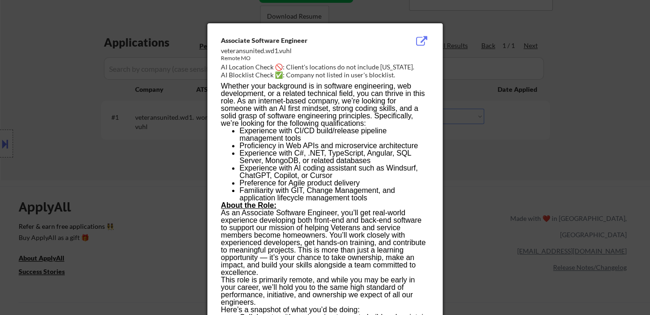
click at [481, 166] on div at bounding box center [325, 157] width 650 height 315
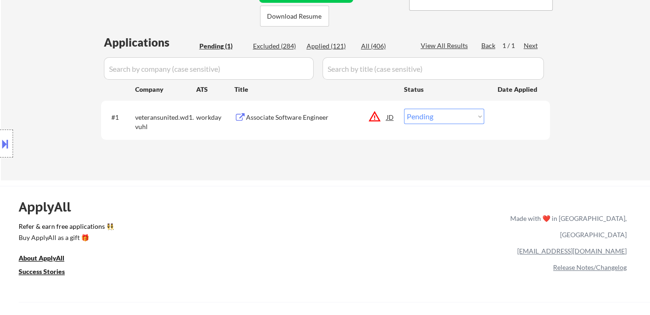
click at [464, 114] on select "Choose an option... Pending Applied Excluded (Questions) Excluded (Expired) Exc…" at bounding box center [444, 116] width 80 height 15
click at [381, 116] on div "Associate Software Engineer" at bounding box center [316, 117] width 141 height 9
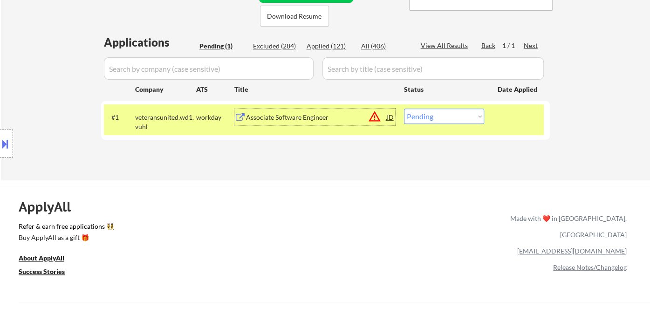
drag, startPoint x: 460, startPoint y: 121, endPoint x: 464, endPoint y: 122, distance: 4.8
click at [460, 121] on select "Choose an option... Pending Applied Excluded (Questions) Excluded (Expired) Exc…" at bounding box center [444, 116] width 80 height 15
select select ""excluded__location_""
click at [404, 109] on select "Choose an option... Pending Applied Excluded (Questions) Excluded (Expired) Exc…" at bounding box center [444, 116] width 80 height 15
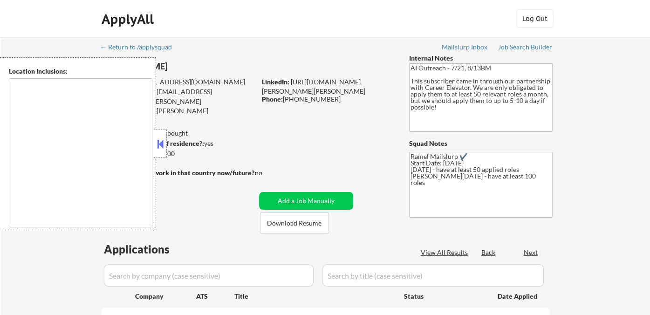
select select ""pending""
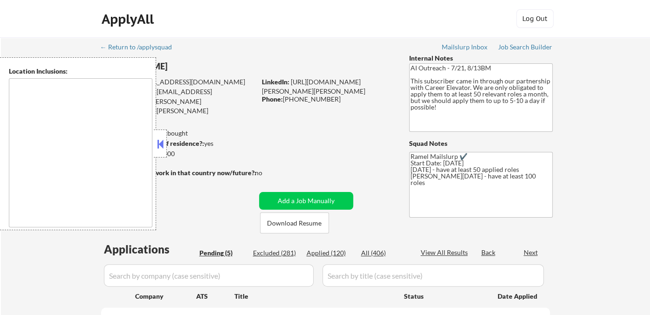
type textarea "[GEOGRAPHIC_DATA], [GEOGRAPHIC_DATA] [GEOGRAPHIC_DATA], [GEOGRAPHIC_DATA], [GEO…"
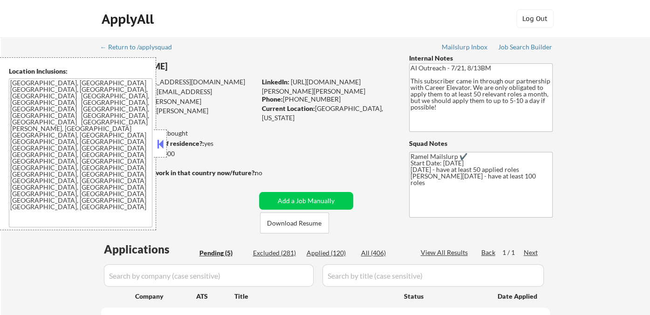
drag, startPoint x: 14, startPoint y: 206, endPoint x: 28, endPoint y: 203, distance: 13.9
click at [15, 206] on textarea "[GEOGRAPHIC_DATA], [GEOGRAPHIC_DATA] [GEOGRAPHIC_DATA], [GEOGRAPHIC_DATA], [GEO…" at bounding box center [80, 152] width 143 height 149
drag, startPoint x: 328, startPoint y: 99, endPoint x: 284, endPoint y: 99, distance: 44.3
click at [284, 99] on div "Phone: 704-617-2773" at bounding box center [328, 99] width 132 height 9
copy div "704-617-2773"
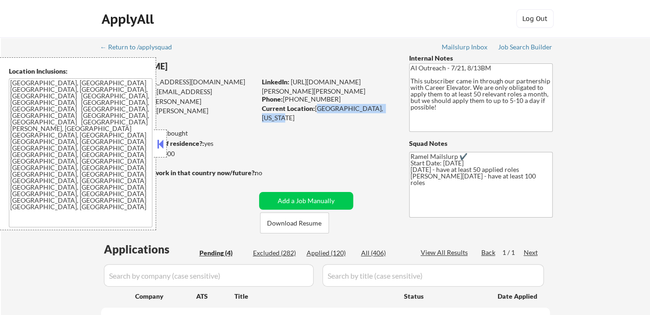
drag, startPoint x: 314, startPoint y: 108, endPoint x: 388, endPoint y: 107, distance: 73.1
click at [388, 107] on div "Current Location: Charlotte, North Carolina" at bounding box center [328, 113] width 132 height 18
copy div "Charlotte, North Carolina"
select select ""pending""
drag, startPoint x: 327, startPoint y: 97, endPoint x: 285, endPoint y: 95, distance: 42.9
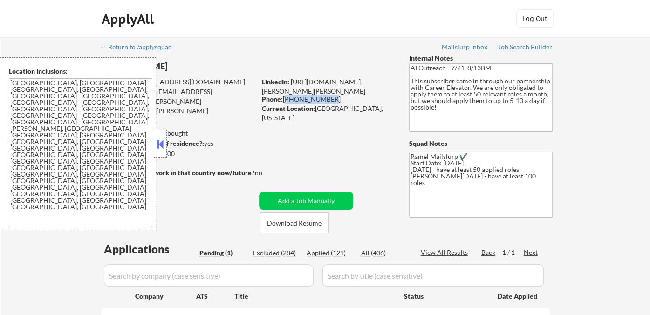
click at [285, 95] on div "Phone: 704-617-2773" at bounding box center [328, 99] width 132 height 9
copy div "704-617-2773"
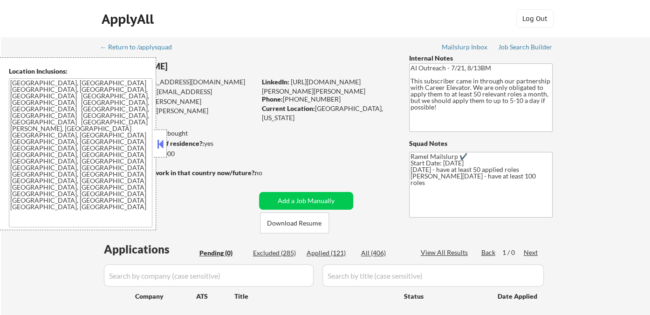
click at [50, 159] on textarea "Charlotte, NC Matthews, NC Mint Hill, NC Pineville, NC Huntersville, NC Corneli…" at bounding box center [80, 152] width 143 height 149
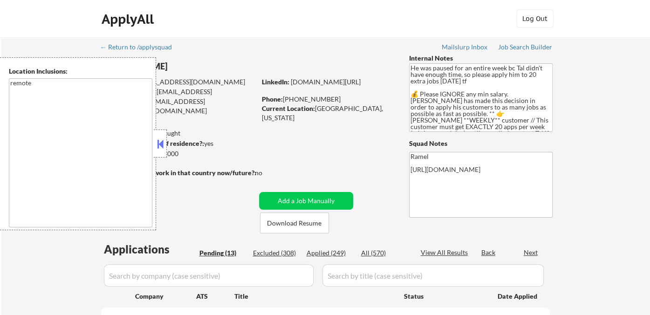
select select ""pending""
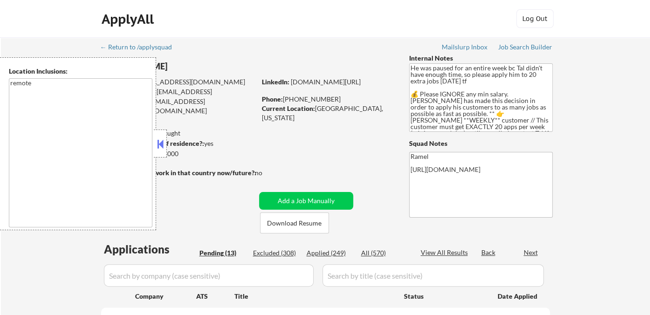
select select ""pending""
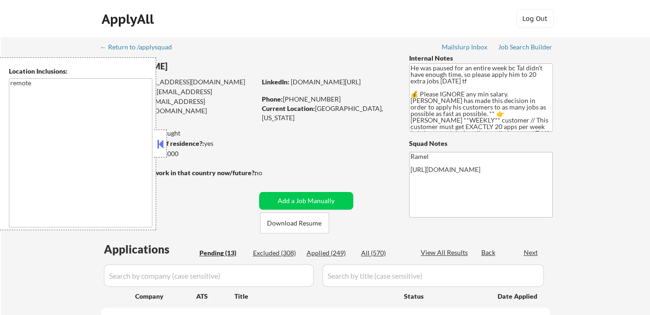
select select ""pending""
click at [160, 143] on button at bounding box center [160, 144] width 10 height 14
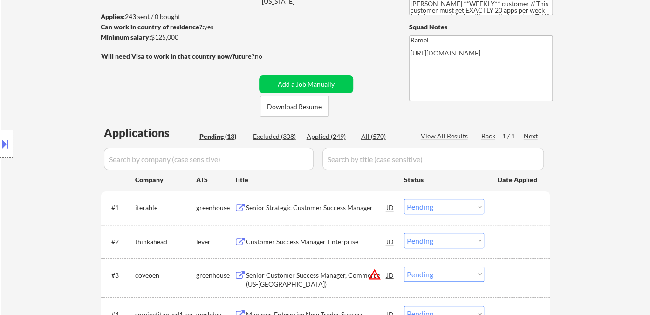
scroll to position [155, 0]
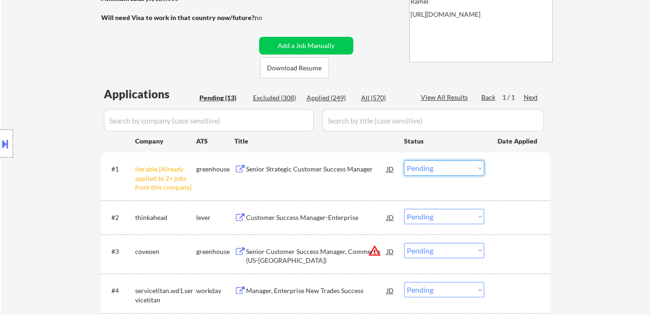
drag, startPoint x: 449, startPoint y: 167, endPoint x: 455, endPoint y: 174, distance: 8.9
click at [449, 167] on select "Choose an option... Pending Applied Excluded (Questions) Excluded (Expired) Exc…" at bounding box center [444, 167] width 80 height 15
click at [404, 160] on select "Choose an option... Pending Applied Excluded (Questions) Excluded (Expired) Exc…" at bounding box center [444, 167] width 80 height 15
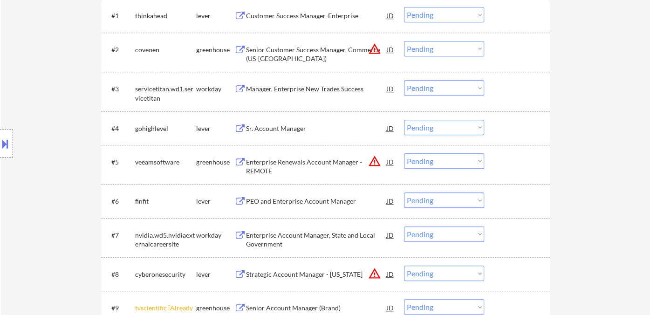
scroll to position [207, 0]
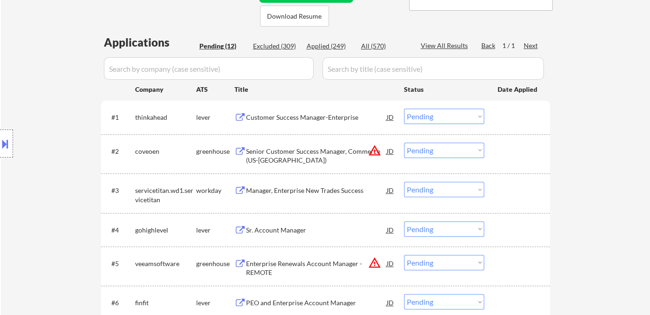
click at [313, 115] on div "Customer Success Manager-Enterprise" at bounding box center [316, 117] width 141 height 9
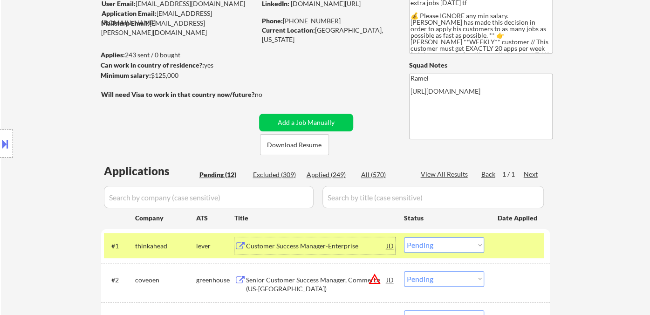
scroll to position [103, 0]
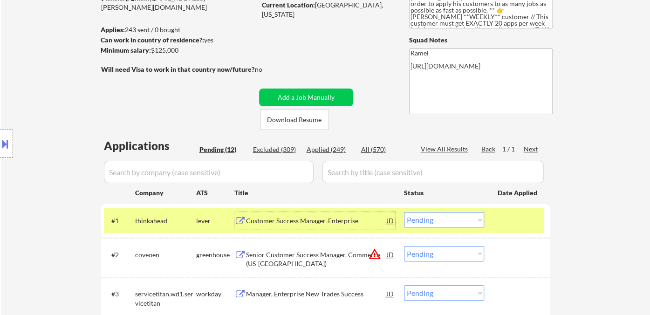
click at [391, 223] on div "JD" at bounding box center [390, 220] width 9 height 17
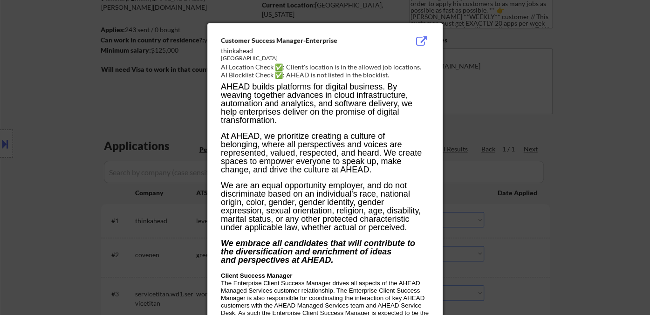
click at [590, 241] on div at bounding box center [325, 157] width 650 height 315
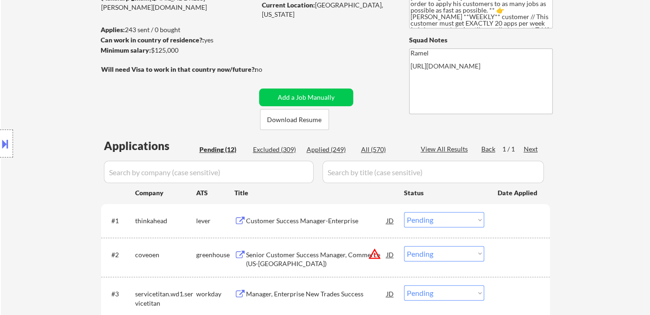
drag, startPoint x: 433, startPoint y: 220, endPoint x: 432, endPoint y: 227, distance: 6.5
click at [433, 220] on select "Choose an option... Pending Applied Excluded (Questions) Excluded (Expired) Exc…" at bounding box center [444, 219] width 80 height 15
click at [404, 212] on select "Choose an option... Pending Applied Excluded (Questions) Excluded (Expired) Exc…" at bounding box center [444, 219] width 80 height 15
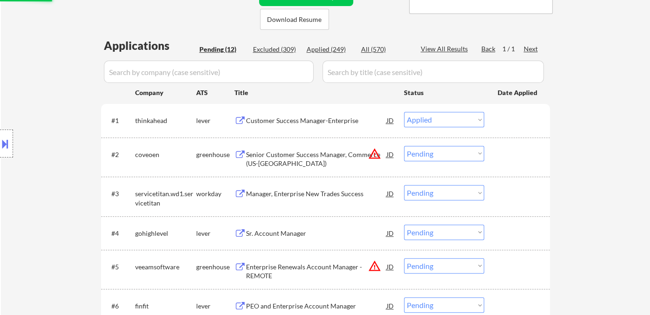
scroll to position [207, 0]
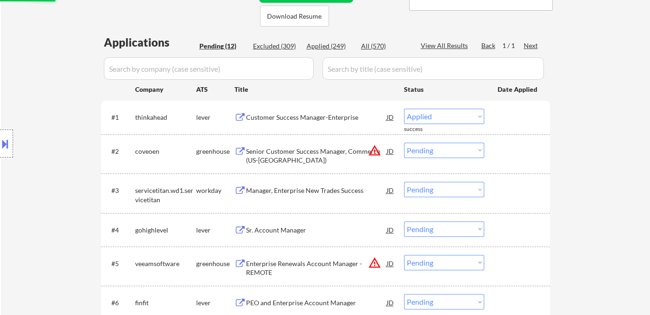
click at [293, 234] on div "Sr. Account Manager" at bounding box center [316, 229] width 141 height 9
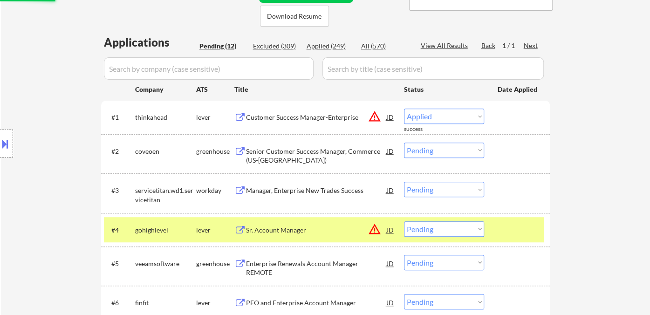
select select ""pending""
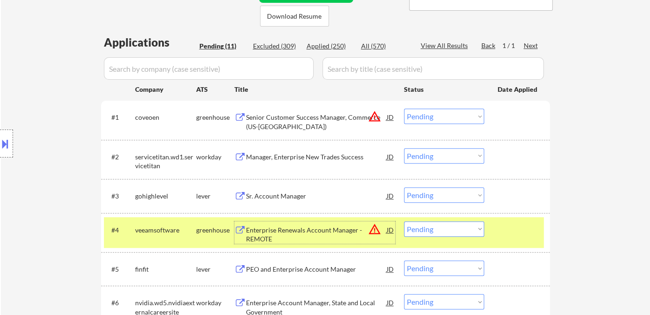
drag, startPoint x: 436, startPoint y: 195, endPoint x: 443, endPoint y: 205, distance: 12.7
click at [436, 195] on select "Choose an option... Pending Applied Excluded (Questions) Excluded (Expired) Exc…" at bounding box center [444, 194] width 80 height 15
click at [404, 187] on select "Choose an option... Pending Applied Excluded (Questions) Excluded (Expired) Exc…" at bounding box center [444, 194] width 80 height 15
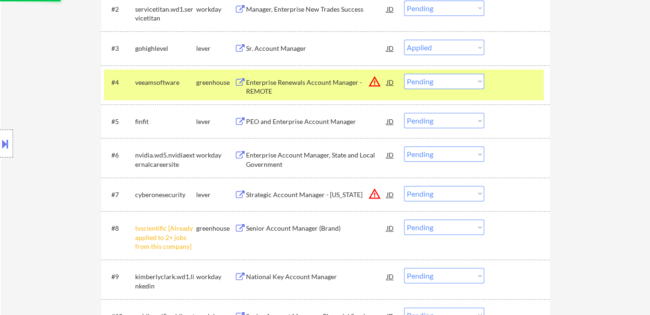
scroll to position [362, 0]
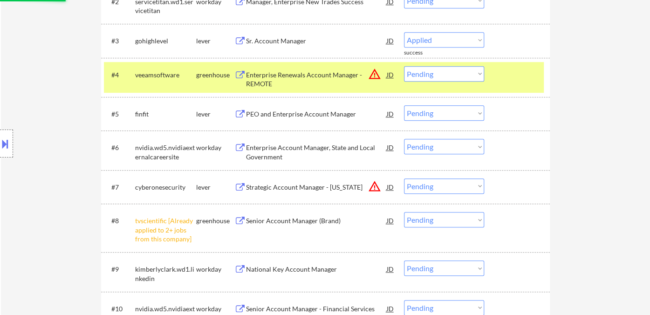
select select ""pending""
click at [321, 114] on div "PEO and Enterprise Account Manager" at bounding box center [316, 113] width 141 height 9
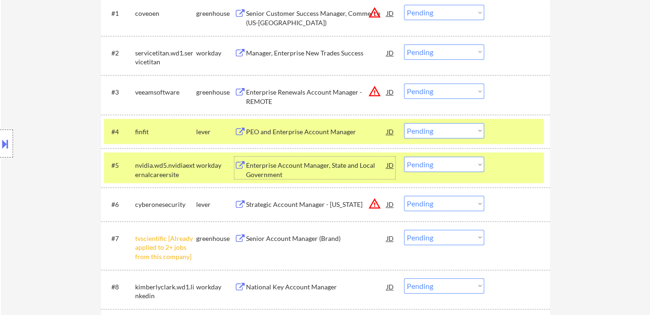
scroll to position [310, 0]
click at [311, 136] on div "PEO and Enterprise Account Manager" at bounding box center [316, 132] width 141 height 9
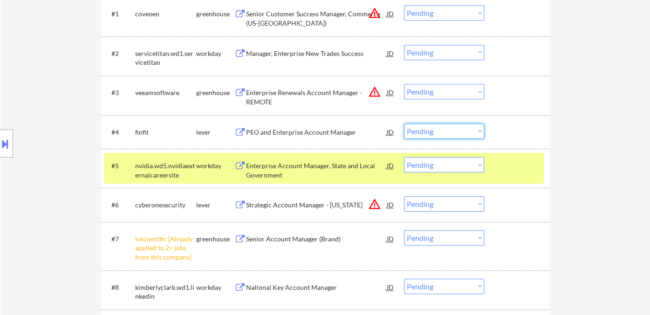
click at [441, 129] on select "Choose an option... Pending Applied Excluded (Questions) Excluded (Expired) Exc…" at bounding box center [444, 130] width 80 height 15
click at [404, 123] on select "Choose an option... Pending Applied Excluded (Questions) Excluded (Expired) Exc…" at bounding box center [444, 130] width 80 height 15
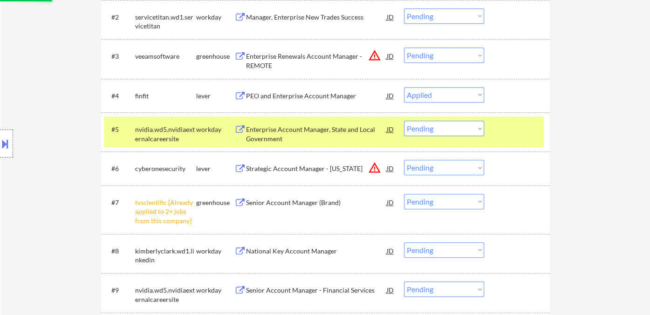
scroll to position [362, 0]
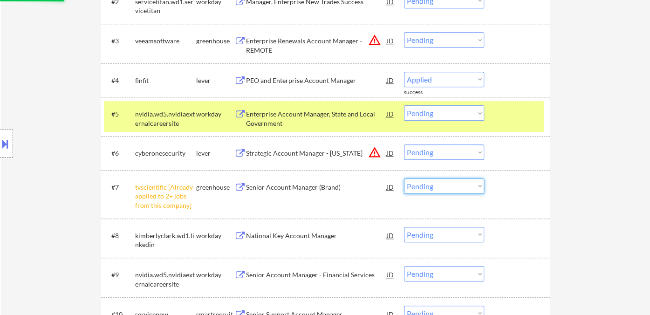
click at [435, 183] on select "Choose an option... Pending Applied Excluded (Questions) Excluded (Expired) Exc…" at bounding box center [444, 185] width 80 height 15
select select ""pending""
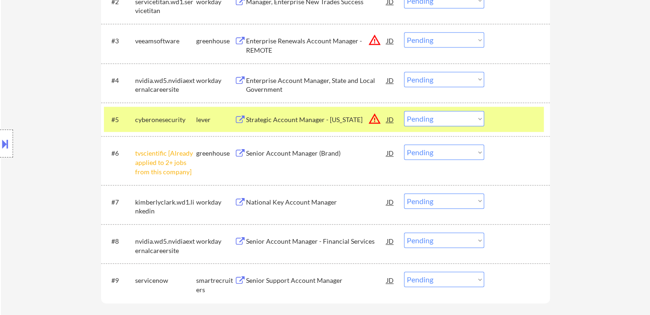
click at [605, 191] on div "← Return to /applysquad Mailslurp Inbox Job Search Builder Yonahtan Pimentel Us…" at bounding box center [325, 9] width 649 height 668
click at [453, 149] on select "Choose an option... Pending Applied Excluded (Questions) Excluded (Expired) Exc…" at bounding box center [444, 151] width 80 height 15
click at [404, 144] on select "Choose an option... Pending Applied Excluded (Questions) Excluded (Expired) Exc…" at bounding box center [444, 151] width 80 height 15
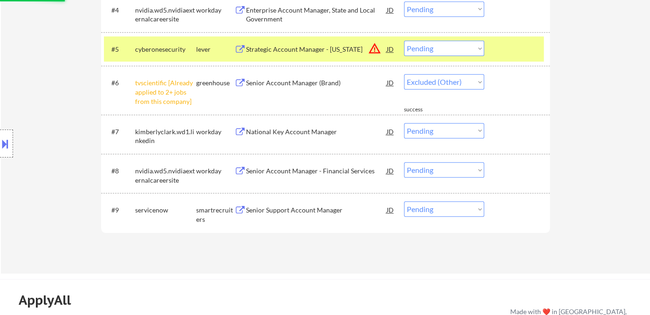
scroll to position [466, 0]
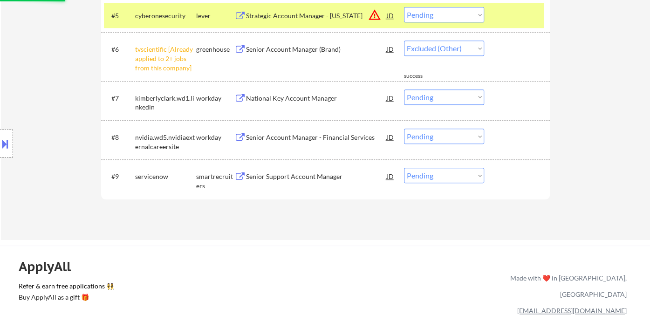
select select ""pending""
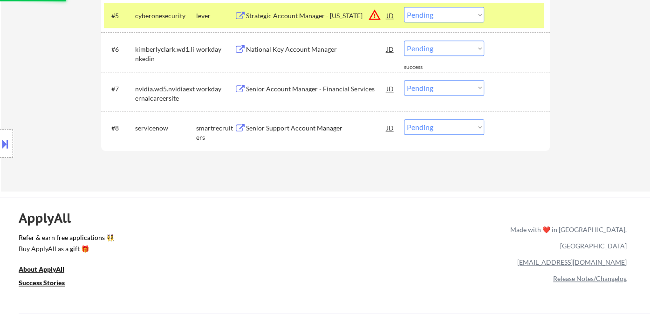
click at [294, 129] on div "Senior Support Account Manager" at bounding box center [316, 127] width 141 height 9
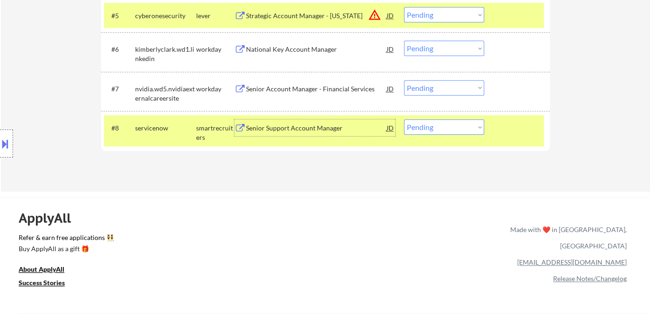
click at [427, 127] on select "Choose an option... Pending Applied Excluded (Questions) Excluded (Expired) Exc…" at bounding box center [444, 126] width 80 height 15
select select ""applied""
click at [404, 119] on select "Choose an option... Pending Applied Excluded (Questions) Excluded (Expired) Exc…" at bounding box center [444, 126] width 80 height 15
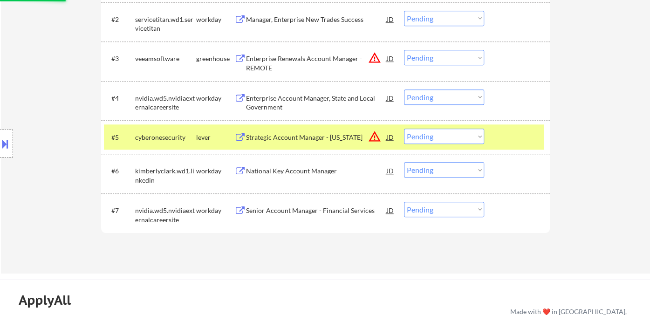
scroll to position [362, 0]
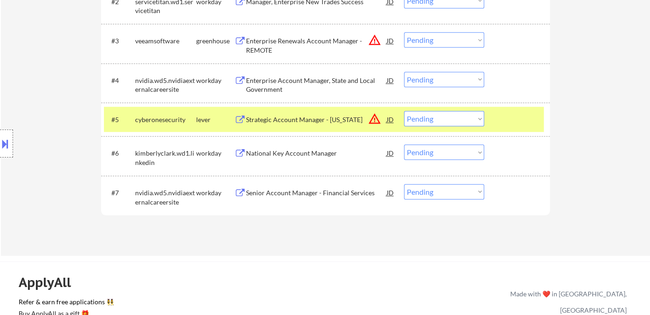
click at [310, 192] on div "Senior Account Manager - Financial Services" at bounding box center [316, 192] width 141 height 9
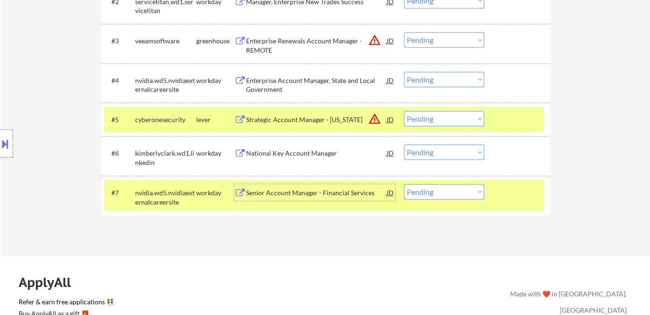
click at [456, 194] on select "Choose an option... Pending Applied Excluded (Questions) Excluded (Expired) Exc…" at bounding box center [444, 191] width 80 height 15
click at [416, 189] on select "Choose an option... Pending Applied Excluded (Questions) Excluded (Expired) Exc…" at bounding box center [444, 191] width 80 height 15
click at [432, 190] on select "Choose an option... Pending Applied Excluded (Questions) Excluded (Expired) Exc…" at bounding box center [444, 191] width 80 height 15
select select ""excluded__bad_match_""
click at [404, 184] on select "Choose an option... Pending Applied Excluded (Questions) Excluded (Expired) Exc…" at bounding box center [444, 191] width 80 height 15
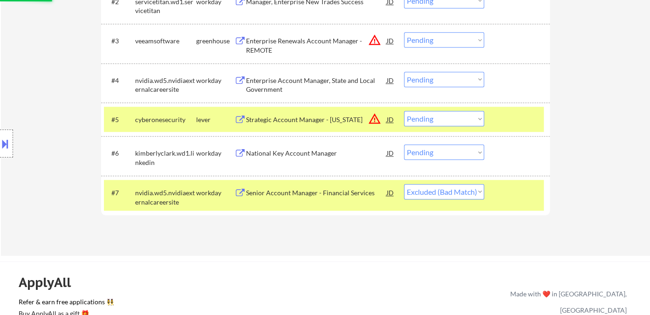
click at [310, 150] on div "National Key Account Manager" at bounding box center [316, 153] width 141 height 9
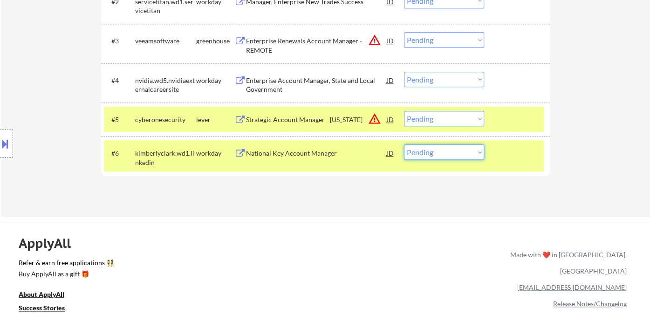
click at [431, 147] on select "Choose an option... Pending Applied Excluded (Questions) Excluded (Expired) Exc…" at bounding box center [444, 151] width 80 height 15
select select ""excluded__bad_match_""
click at [404, 144] on select "Choose an option... Pending Applied Excluded (Questions) Excluded (Expired) Exc…" at bounding box center [444, 151] width 80 height 15
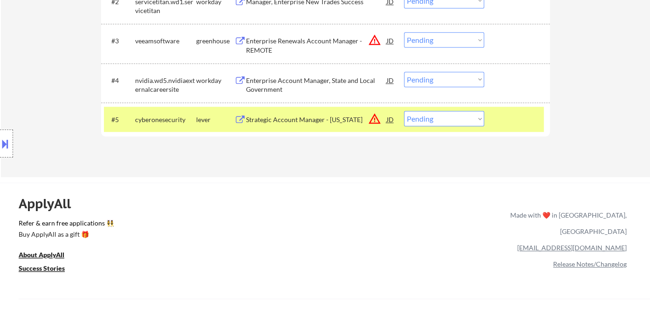
click at [429, 116] on select "Choose an option... Pending Applied Excluded (Questions) Excluded (Expired) Exc…" at bounding box center [444, 118] width 80 height 15
click at [309, 186] on div "ApplyAll Refer & earn free applications 👯‍♀️ Buy ApplyAll as a gift 🎁 About App…" at bounding box center [325, 255] width 650 height 145
click at [299, 119] on div "Strategic Account Manager - Oklahoma" at bounding box center [316, 119] width 141 height 9
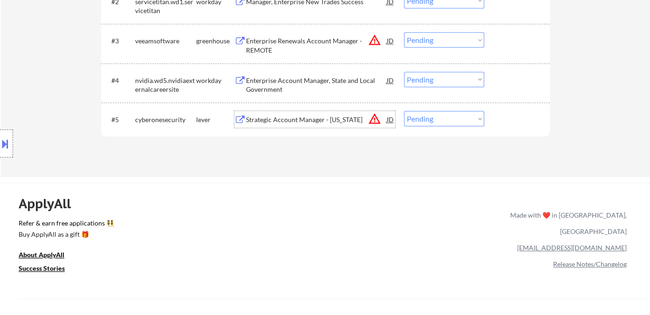
drag, startPoint x: 422, startPoint y: 117, endPoint x: 437, endPoint y: 124, distance: 16.3
click at [423, 117] on select "Choose an option... Pending Applied Excluded (Questions) Excluded (Expired) Exc…" at bounding box center [444, 118] width 80 height 15
select select ""excluded__location_""
click at [404, 111] on select "Choose an option... Pending Applied Excluded (Questions) Excluded (Expired) Exc…" at bounding box center [444, 118] width 80 height 15
click at [319, 85] on div "Enterprise Account Manager, State and Local Government" at bounding box center [316, 85] width 141 height 18
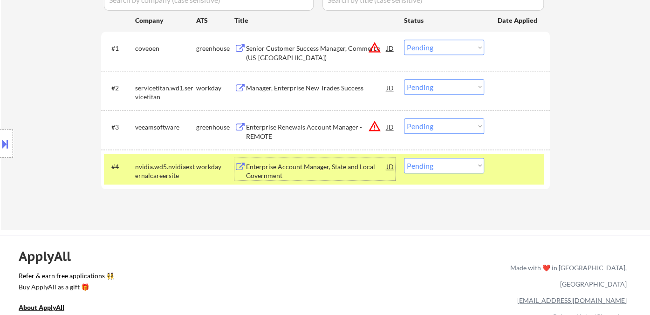
scroll to position [259, 0]
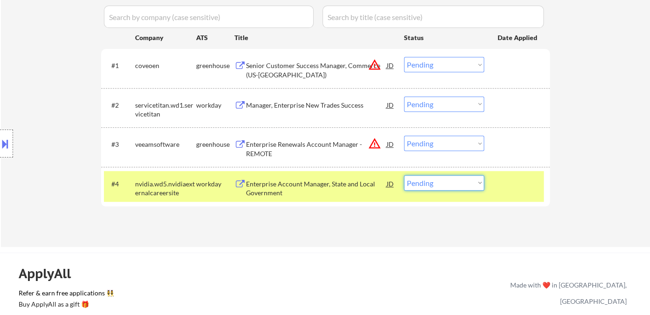
drag, startPoint x: 448, startPoint y: 185, endPoint x: 454, endPoint y: 189, distance: 7.0
click at [448, 185] on select "Choose an option... Pending Applied Excluded (Questions) Excluded (Expired) Exc…" at bounding box center [444, 182] width 80 height 15
select select ""excluded__bad_match_""
click at [404, 175] on select "Choose an option... Pending Applied Excluded (Questions) Excluded (Expired) Exc…" at bounding box center [444, 182] width 80 height 15
click at [316, 153] on div "Enterprise Renewals Account Manager - REMOTE" at bounding box center [316, 149] width 141 height 18
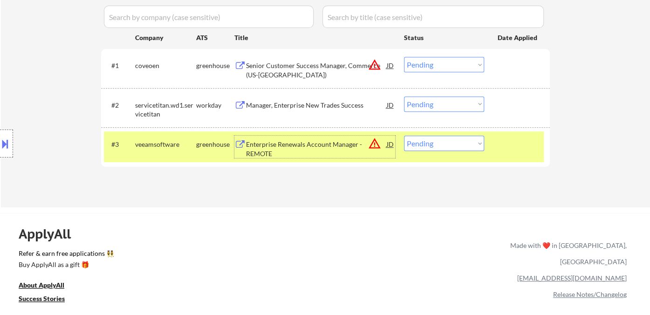
click at [455, 148] on select "Choose an option... Pending Applied Excluded (Questions) Excluded (Expired) Exc…" at bounding box center [444, 143] width 80 height 15
select select ""applied""
click at [404, 136] on select "Choose an option... Pending Applied Excluded (Questions) Excluded (Expired) Exc…" at bounding box center [444, 143] width 80 height 15
click at [271, 104] on div "Manager, Enterprise New Trades Success" at bounding box center [316, 105] width 141 height 9
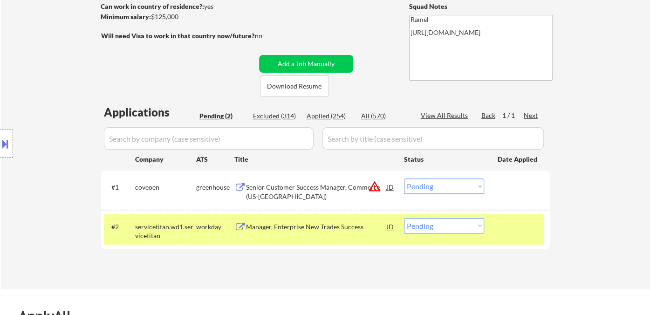
scroll to position [155, 0]
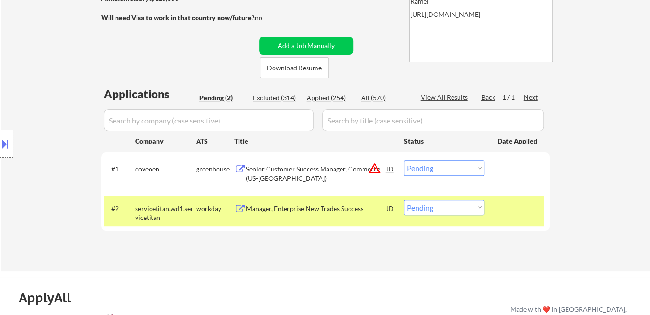
click at [306, 210] on div "Manager, Enterprise New Trades Success" at bounding box center [316, 208] width 141 height 9
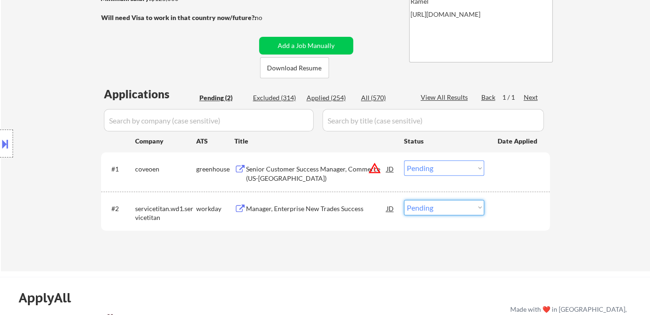
drag, startPoint x: 456, startPoint y: 208, endPoint x: 433, endPoint y: 226, distance: 29.8
click at [456, 208] on select "Choose an option... Pending Applied Excluded (Questions) Excluded (Expired) Exc…" at bounding box center [444, 207] width 80 height 15
select select ""applied""
click at [404, 200] on select "Choose an option... Pending Applied Excluded (Questions) Excluded (Expired) Exc…" at bounding box center [444, 207] width 80 height 15
click at [297, 174] on div "Senior Customer Success Manager, Commerce (US-[GEOGRAPHIC_DATA])" at bounding box center [316, 173] width 141 height 18
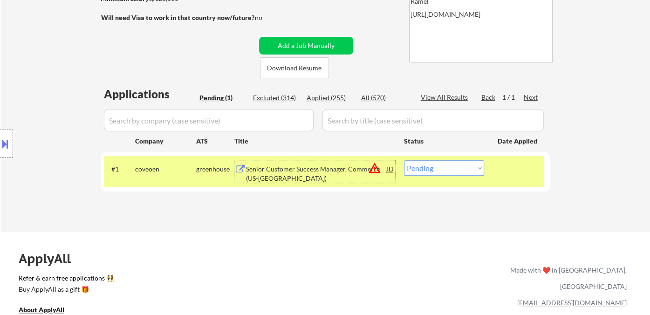
click at [458, 163] on select "Choose an option... Pending Applied Excluded (Questions) Excluded (Expired) Exc…" at bounding box center [444, 167] width 80 height 15
click at [404, 160] on select "Choose an option... Pending Applied Excluded (Questions) Excluded (Expired) Exc…" at bounding box center [444, 167] width 80 height 15
drag, startPoint x: 336, startPoint y: 96, endPoint x: 340, endPoint y: 97, distance: 4.8
click at [336, 96] on div "Applied (255)" at bounding box center [329, 97] width 47 height 9
select select ""applied""
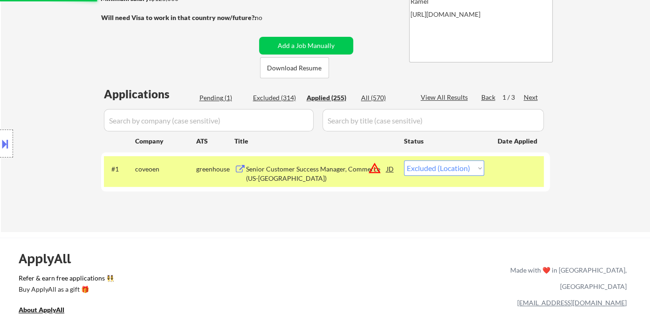
select select ""applied""
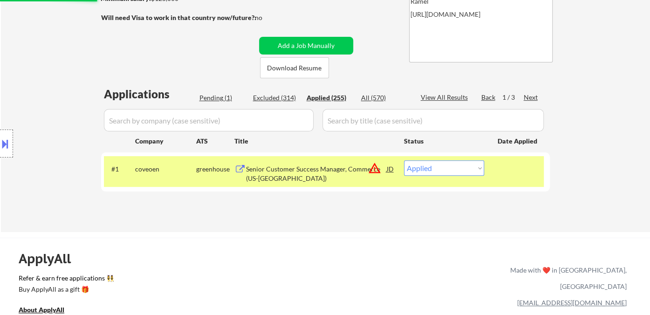
select select ""applied""
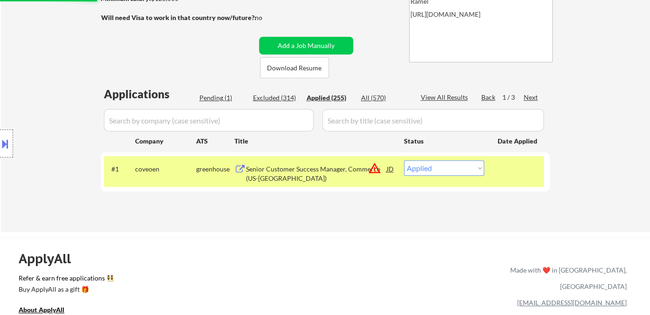
select select ""applied""
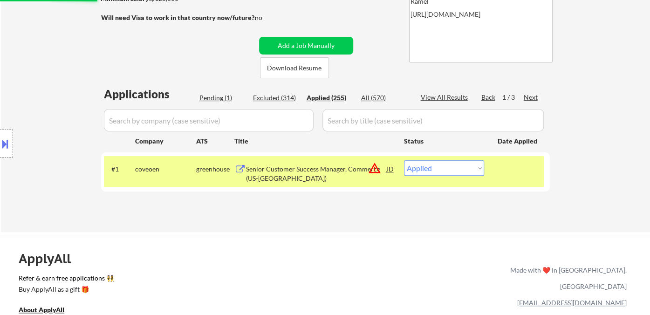
select select ""applied""
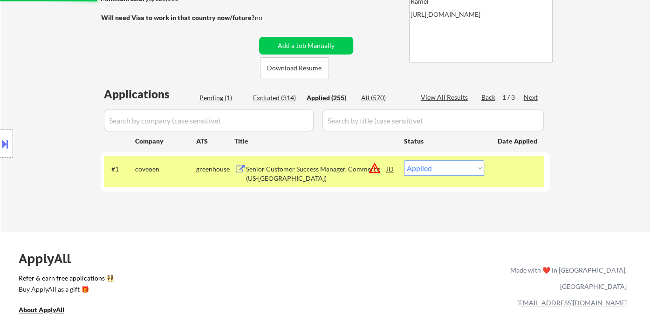
select select ""applied""
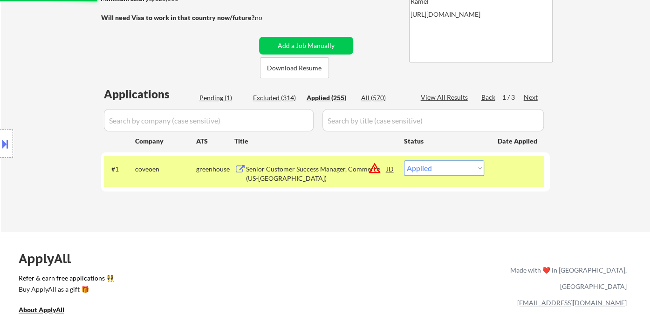
select select ""applied""
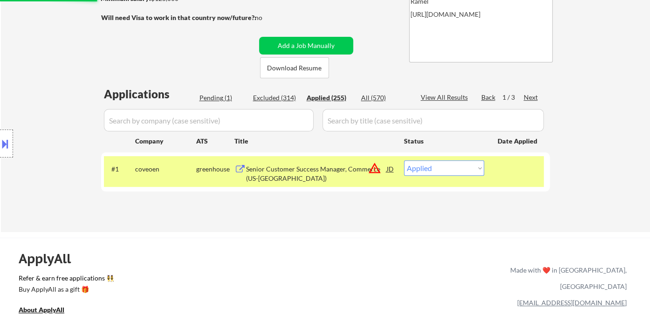
select select ""applied""
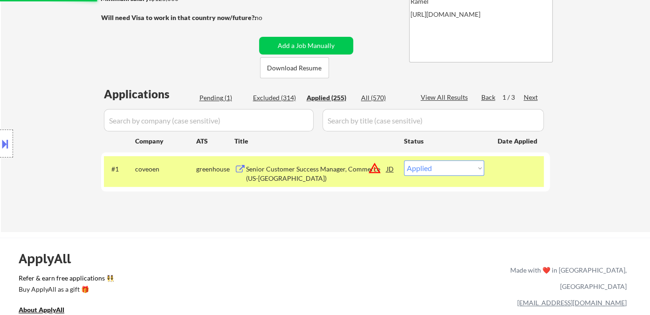
select select ""applied""
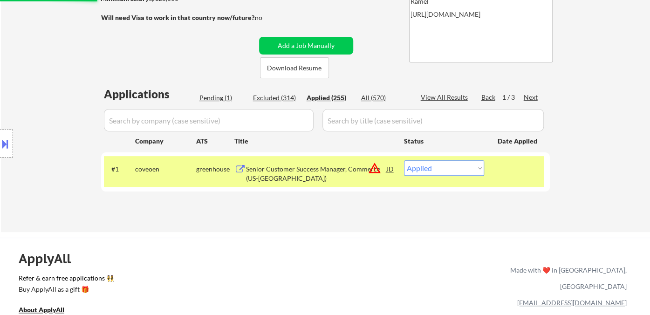
select select ""applied""
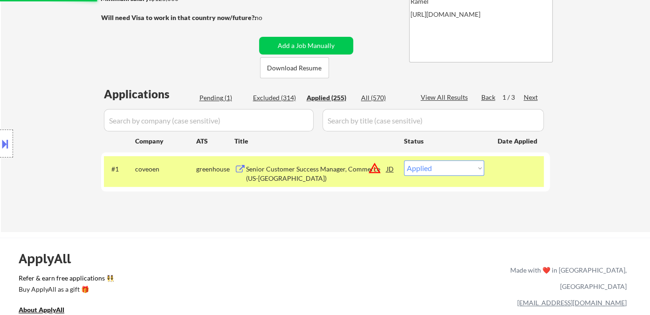
select select ""applied""
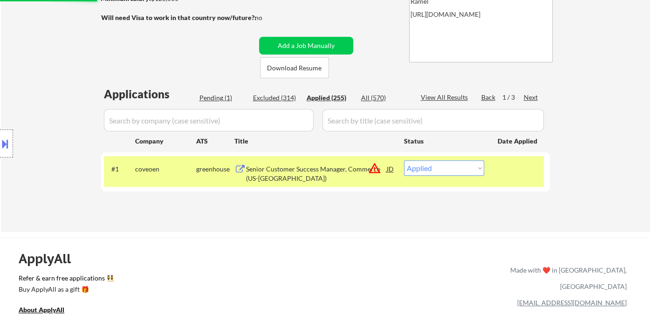
select select ""applied""
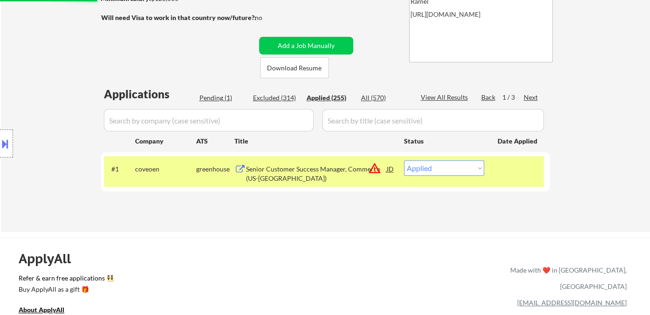
select select ""applied""
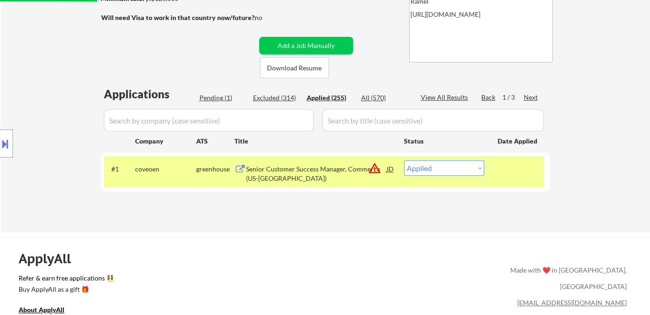
select select ""applied""
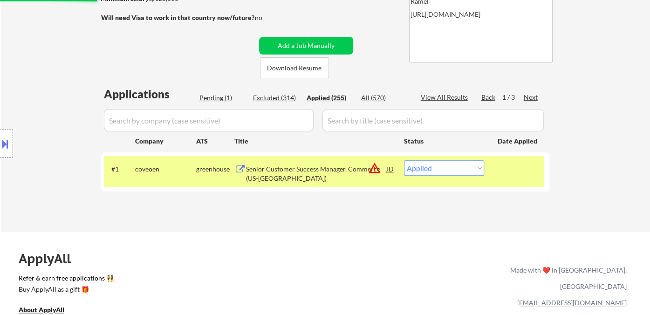
select select ""applied""
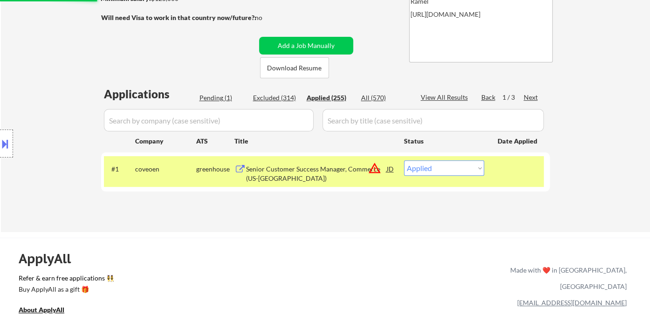
select select ""applied""
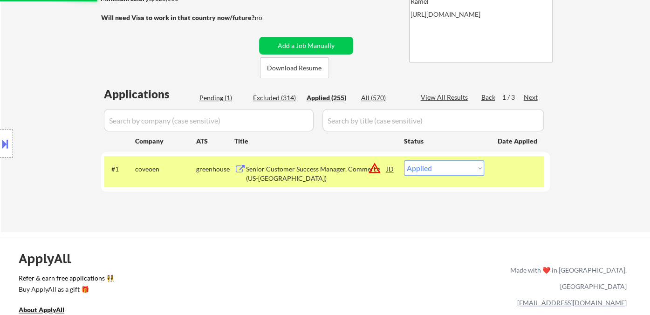
select select ""applied""
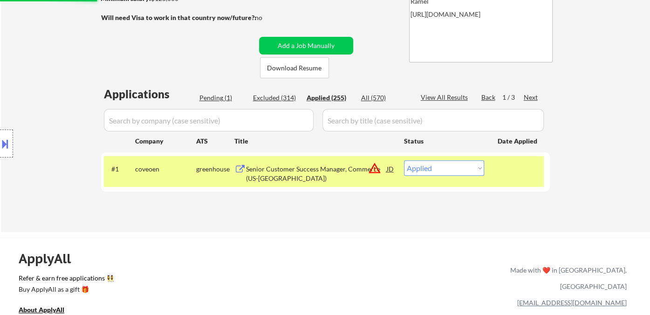
select select ""applied""
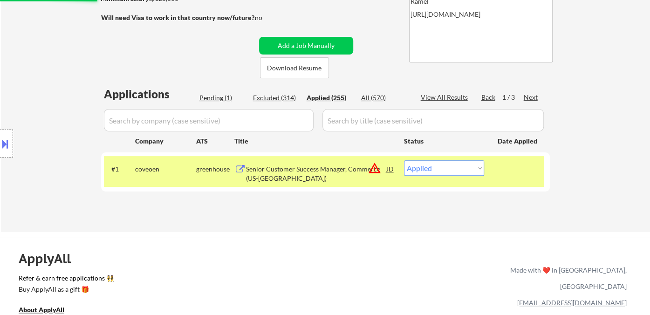
select select ""applied""
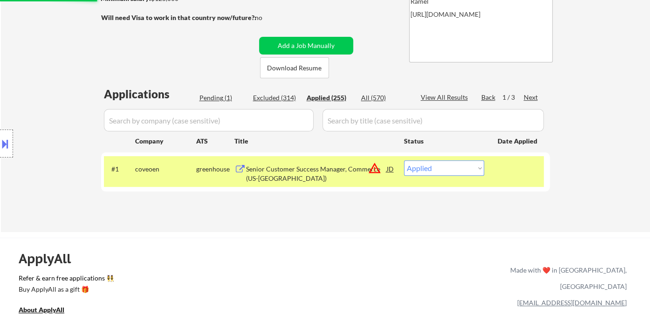
select select ""applied""
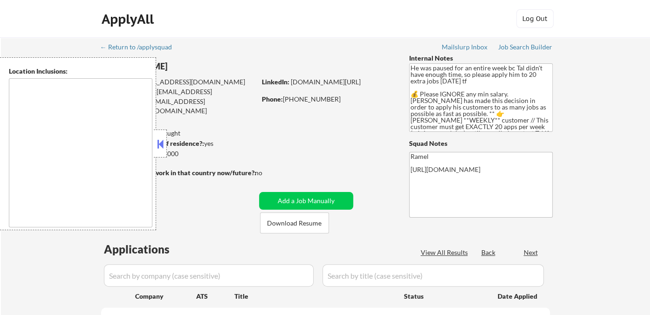
select select ""pending""
type textarea "remote"
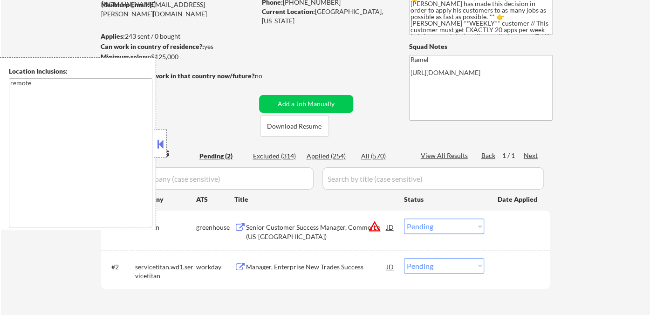
scroll to position [103, 0]
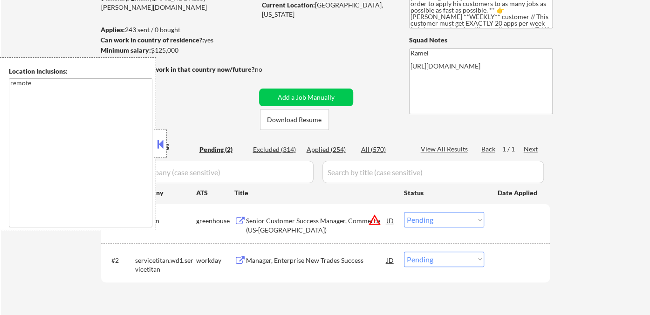
click at [337, 150] on div "Applied (254)" at bounding box center [329, 149] width 47 height 9
click at [162, 144] on button at bounding box center [160, 144] width 10 height 14
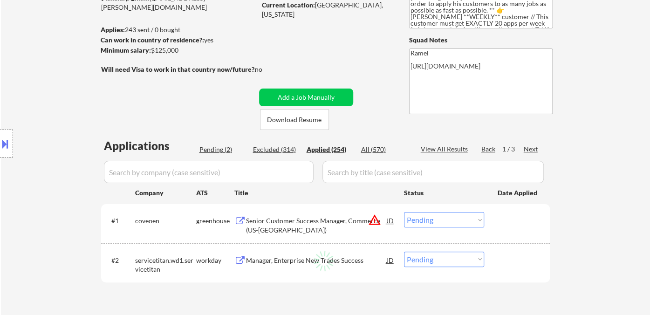
select select ""applied""
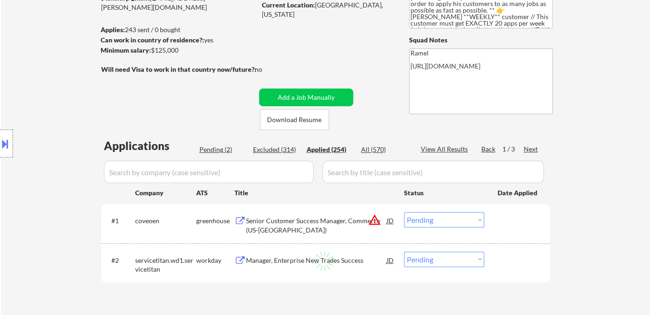
select select ""applied""
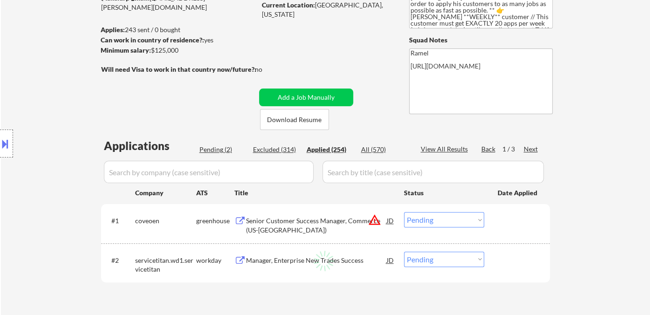
select select ""applied""
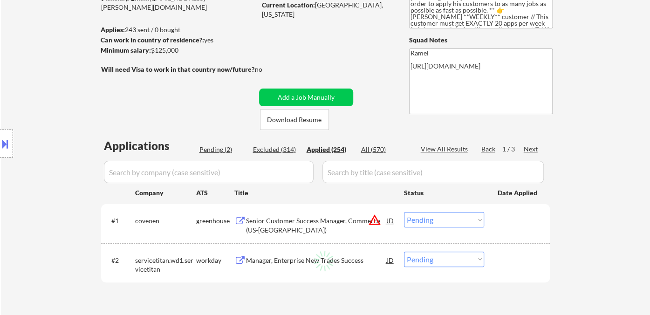
select select ""applied""
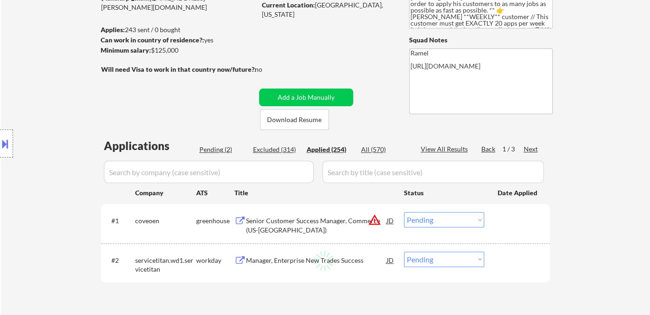
select select ""applied""
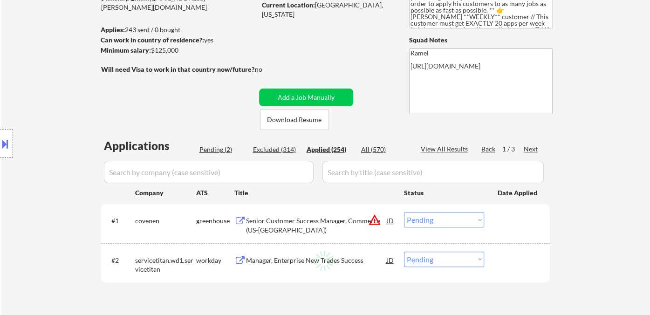
select select ""applied""
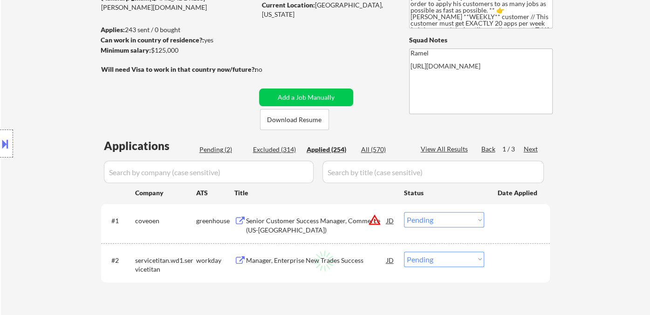
select select ""applied""
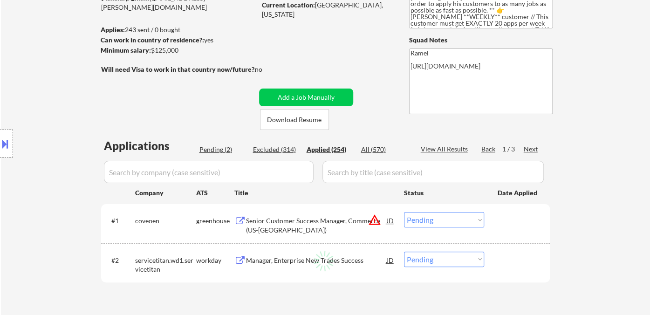
select select ""applied""
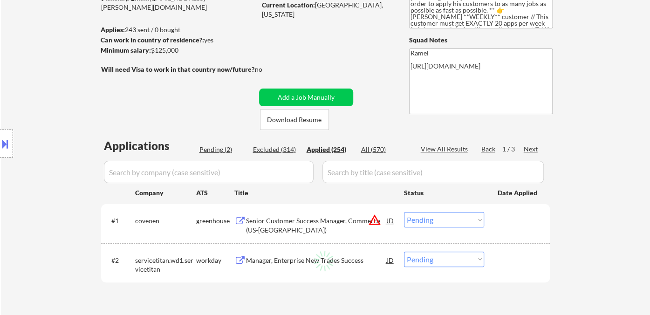
select select ""applied""
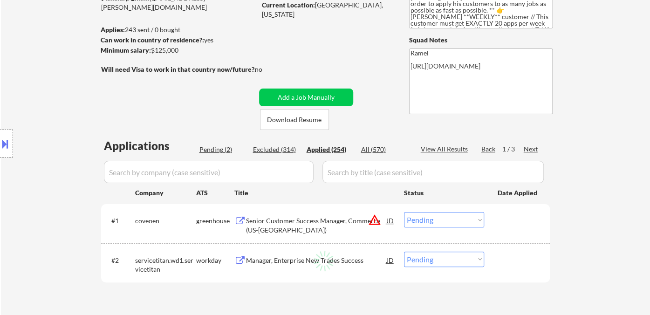
select select ""applied""
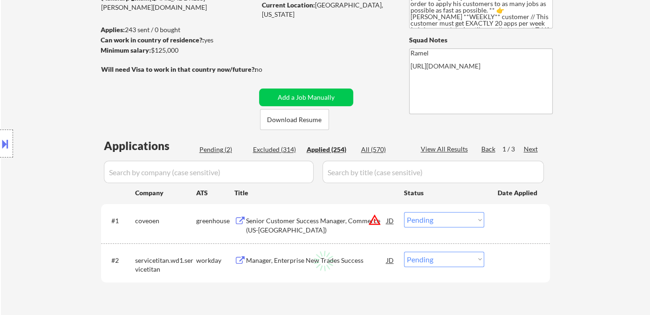
select select ""applied""
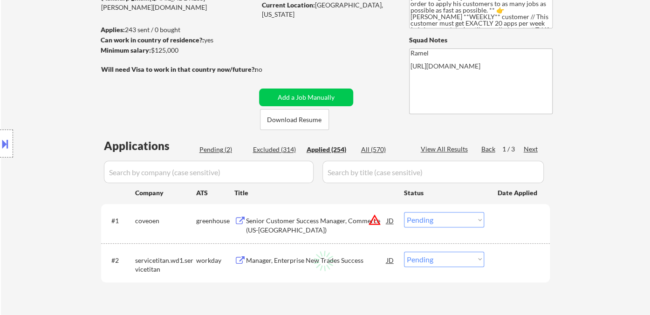
select select ""applied""
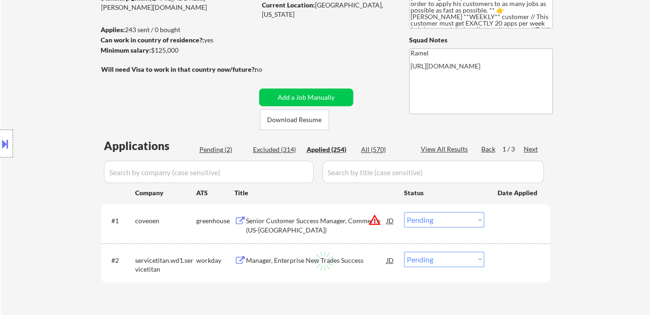
select select ""applied""
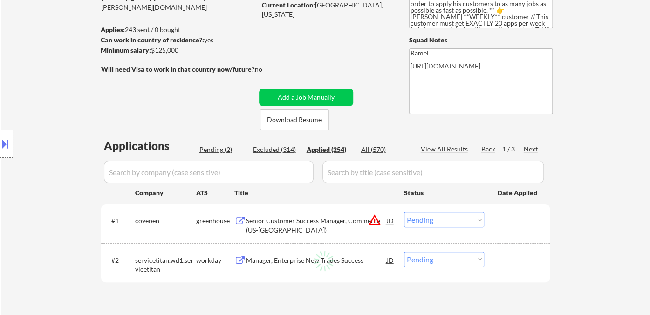
select select ""applied""
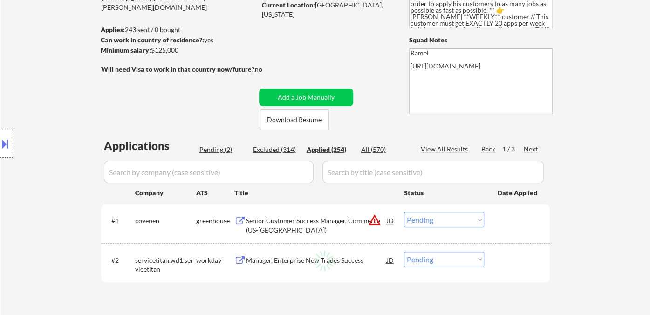
select select ""applied""
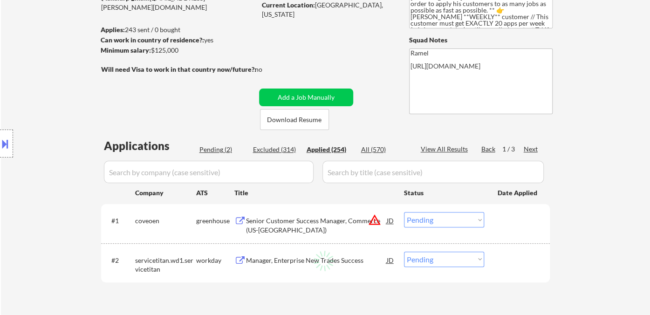
select select ""applied""
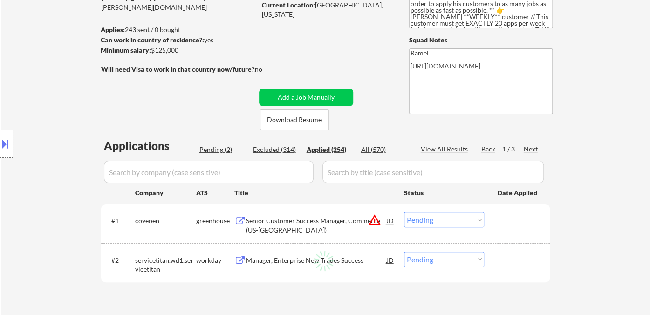
select select ""applied""
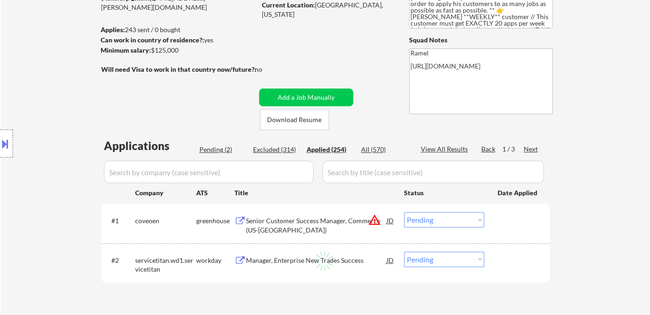
select select ""applied""
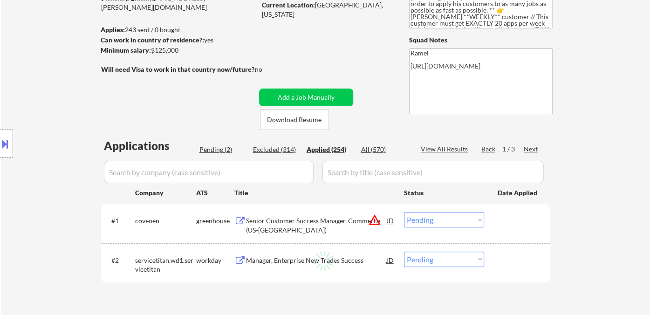
select select ""applied""
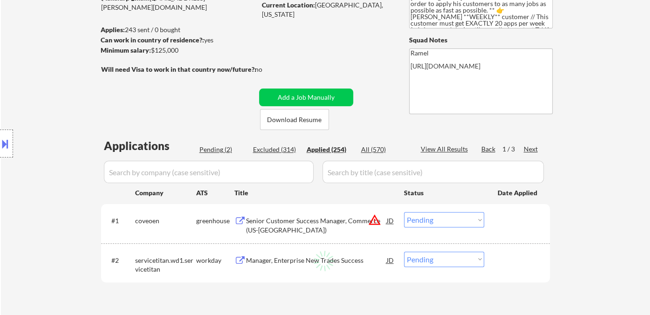
select select ""applied""
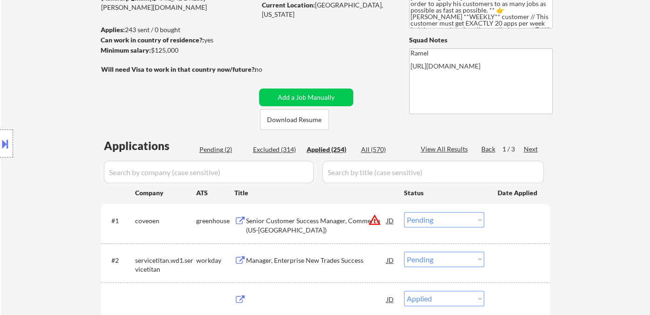
select select ""applied""
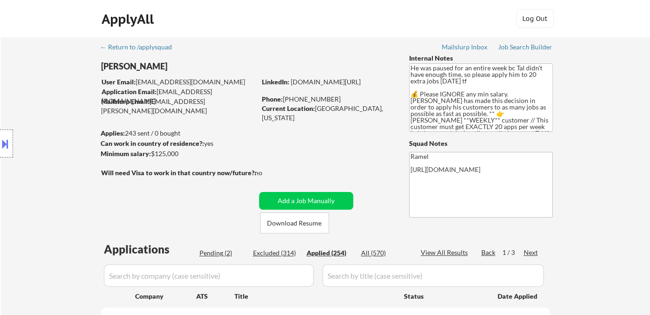
scroll to position [207, 0]
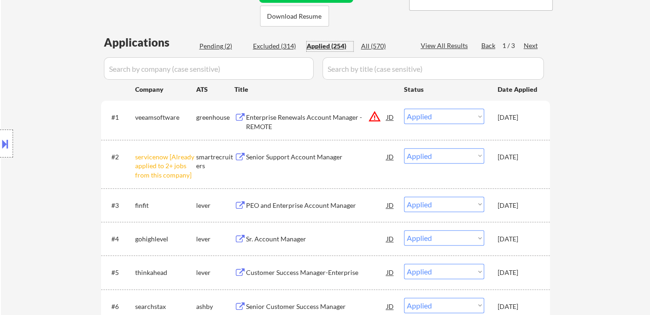
click at [326, 46] on div "Applied (254)" at bounding box center [329, 45] width 47 height 9
click at [451, 45] on div "View All Results" at bounding box center [446, 45] width 50 height 9
select select ""applied""
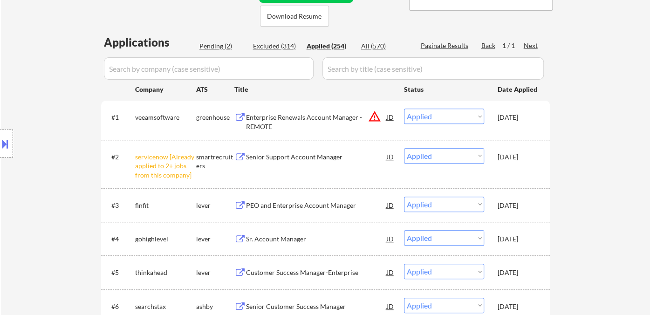
select select ""applied""
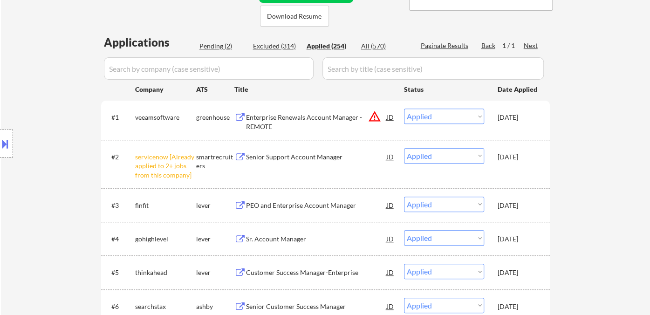
select select ""applied""
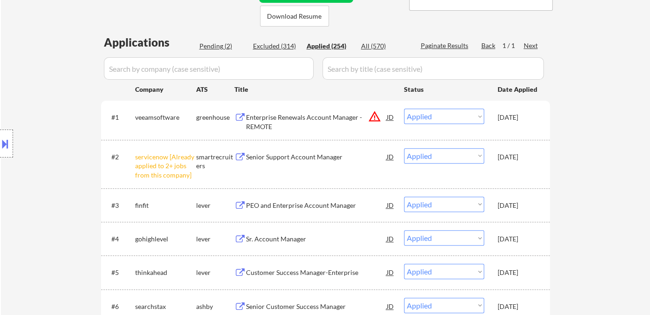
select select ""applied""
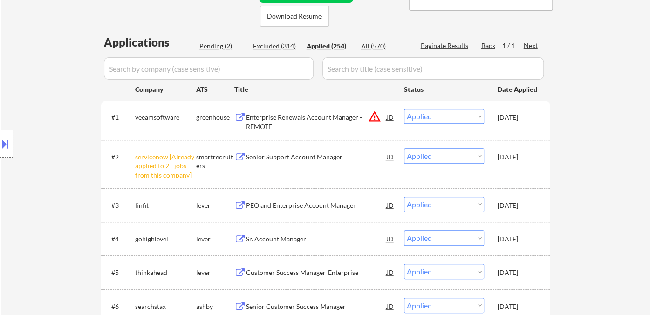
select select ""applied""
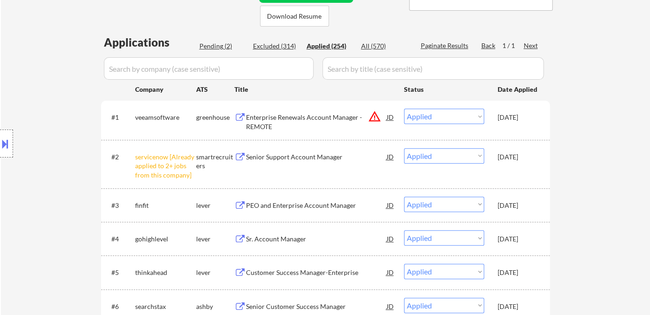
select select ""applied""
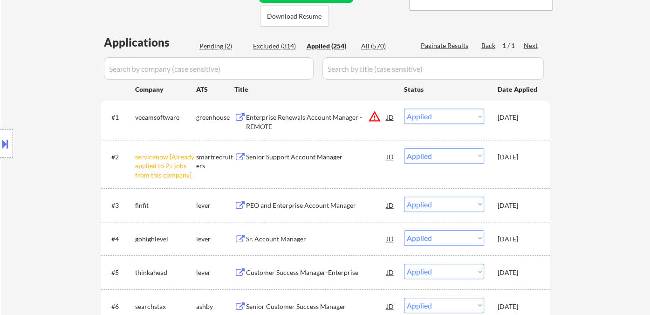
select select ""applied""
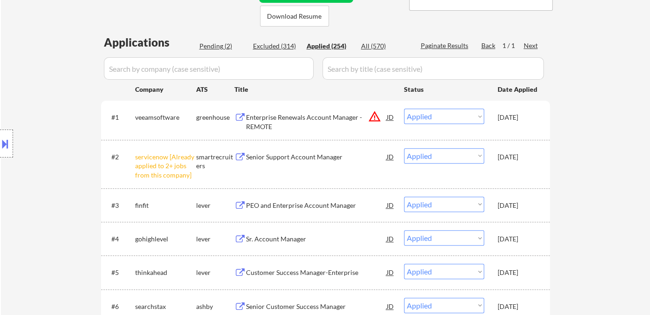
select select ""applied""
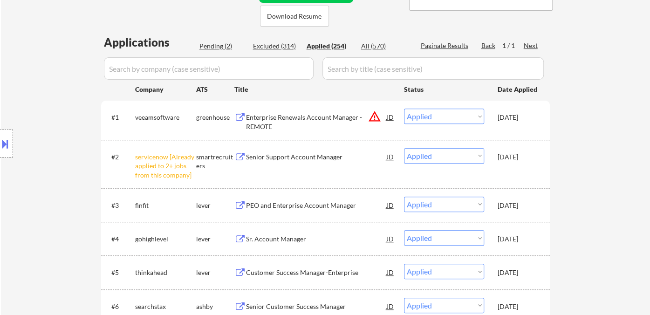
select select ""applied""
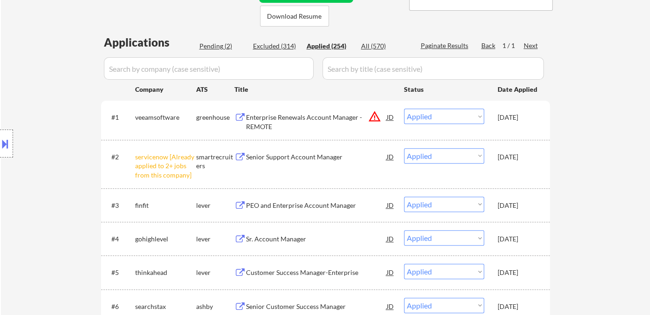
select select ""applied""
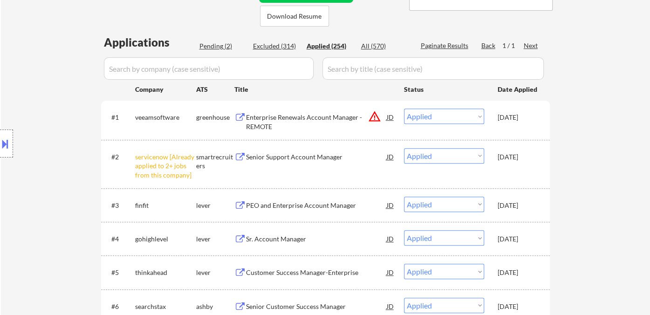
select select ""applied""
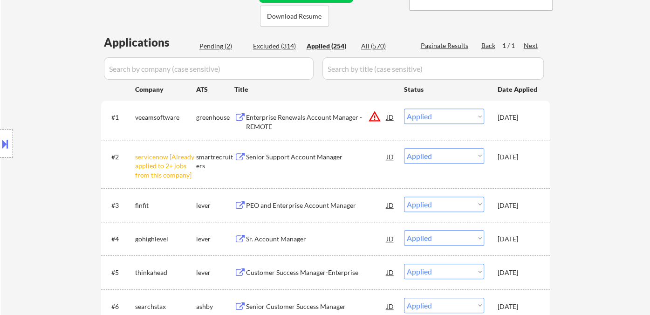
select select ""applied""
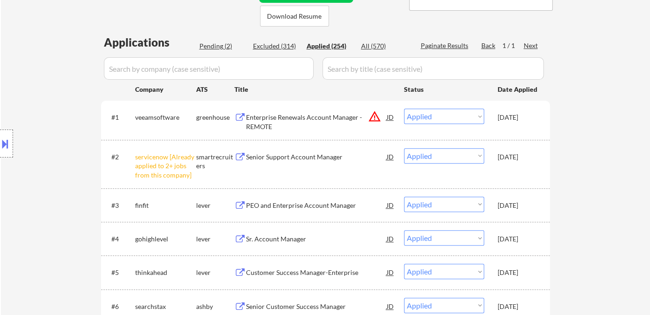
select select ""applied""
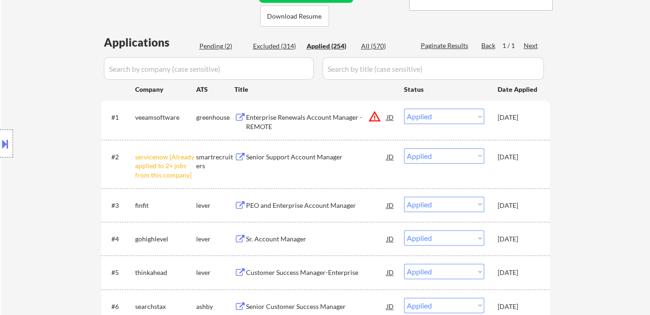
select select ""applied""
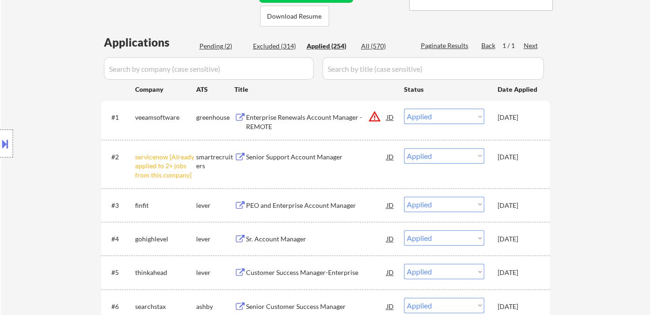
select select ""applied""
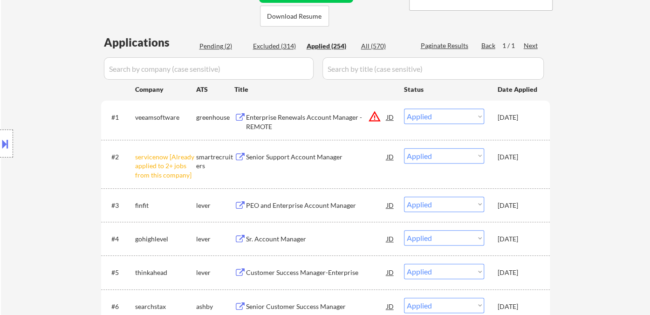
select select ""applied""
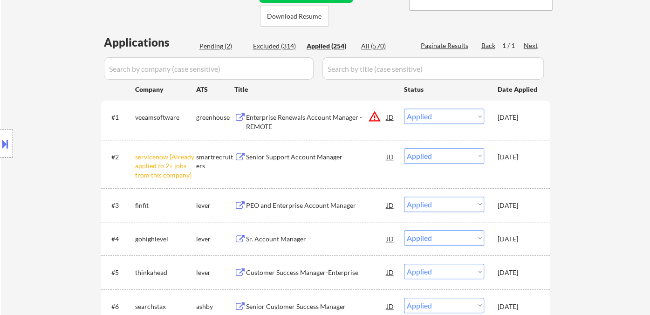
select select ""applied""
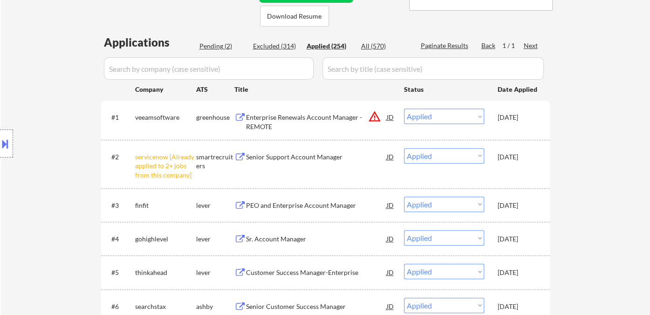
select select ""applied""
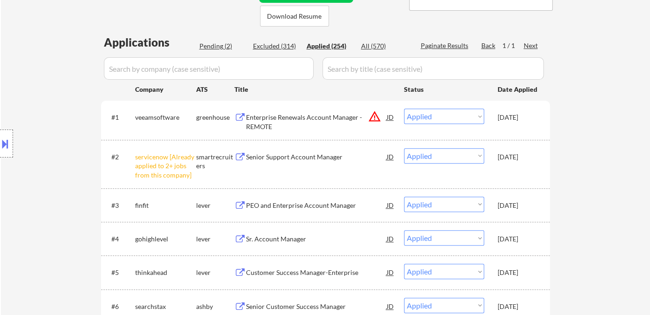
select select ""applied""
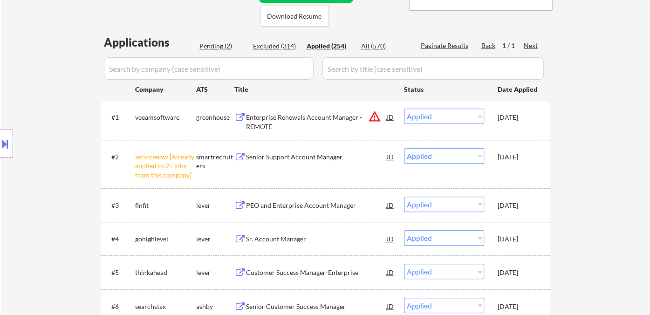
select select ""applied""
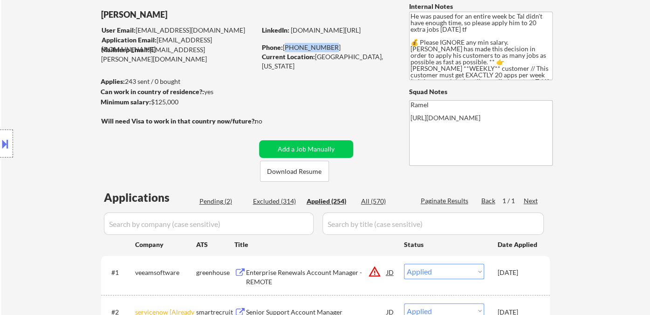
drag, startPoint x: 330, startPoint y: 47, endPoint x: 284, endPoint y: 48, distance: 46.2
click at [284, 48] on div "Phone: 646-842-6932" at bounding box center [328, 47] width 132 height 9
copy div "646-842-6932"
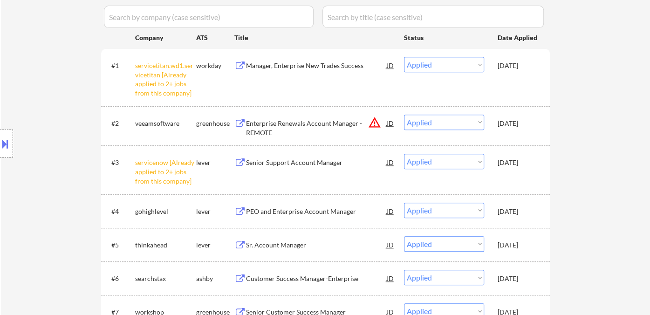
scroll to position [310, 0]
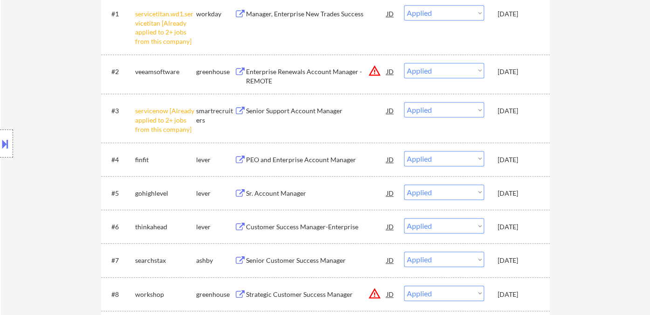
drag, startPoint x: 22, startPoint y: 162, endPoint x: 34, endPoint y: 156, distance: 13.8
click at [22, 162] on div "Location Inclusions: remote" at bounding box center [83, 143] width 167 height 173
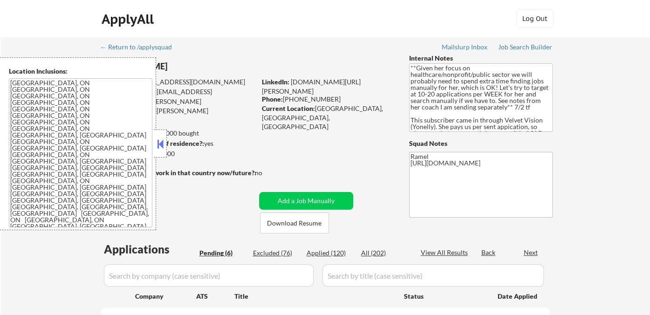
select select ""pending""
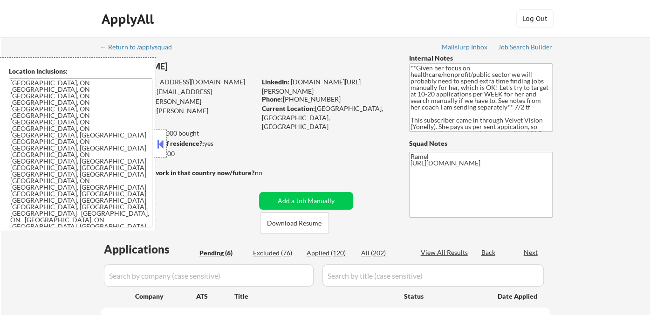
select select ""pending""
click at [159, 144] on button at bounding box center [160, 144] width 10 height 14
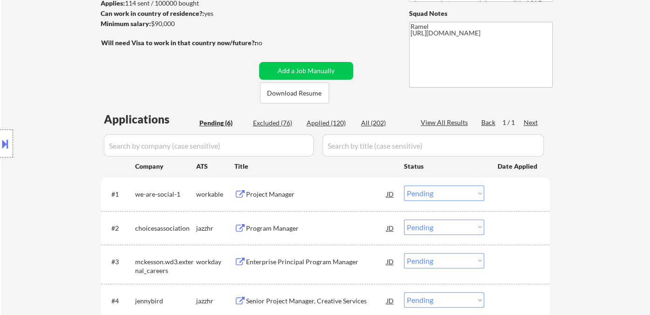
scroll to position [155, 0]
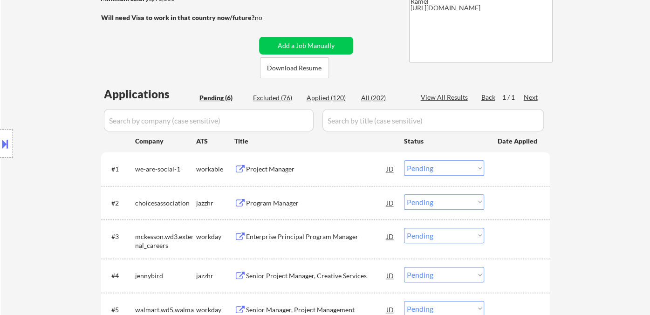
click at [284, 170] on div "Project Manager" at bounding box center [316, 168] width 141 height 9
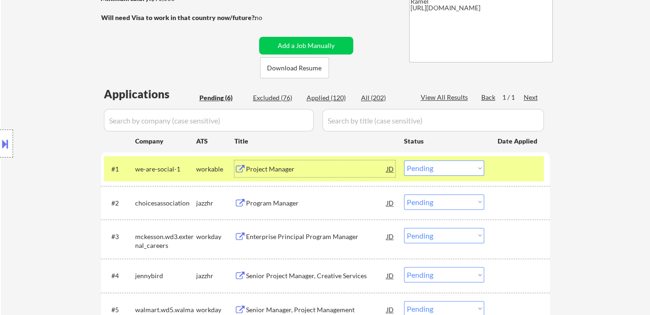
click at [437, 170] on select "Choose an option... Pending Applied Excluded (Questions) Excluded (Expired) Exc…" at bounding box center [444, 167] width 80 height 15
click at [404, 160] on select "Choose an option... Pending Applied Excluded (Questions) Excluded (Expired) Exc…" at bounding box center [444, 167] width 80 height 15
click at [297, 209] on div "Program Manager" at bounding box center [316, 202] width 141 height 17
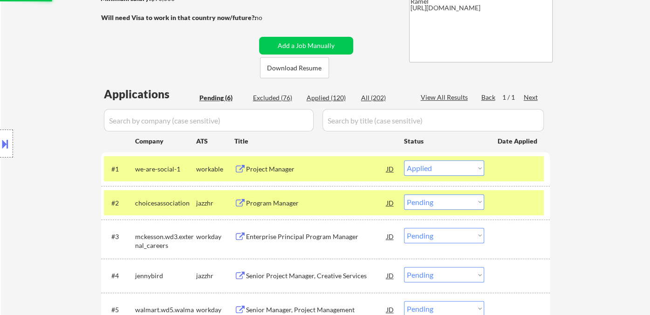
select select ""pending""
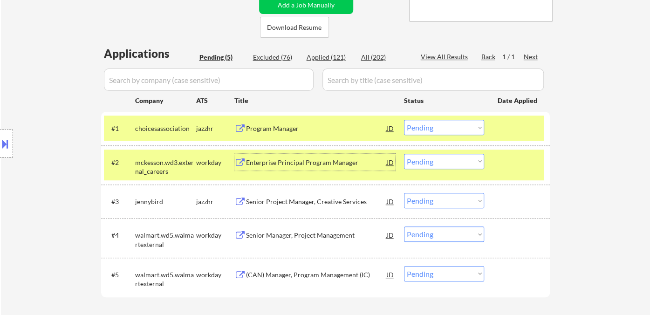
scroll to position [259, 0]
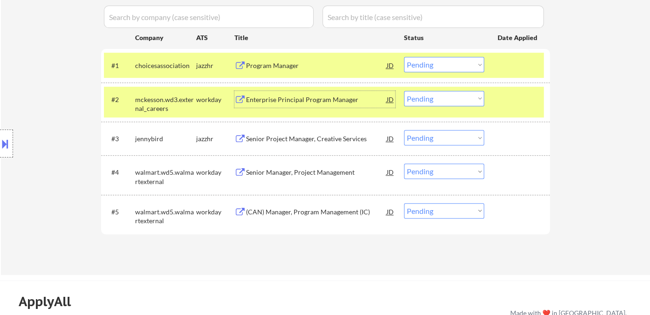
click at [278, 140] on div "Senior Project Manager, Creative Services" at bounding box center [316, 138] width 141 height 9
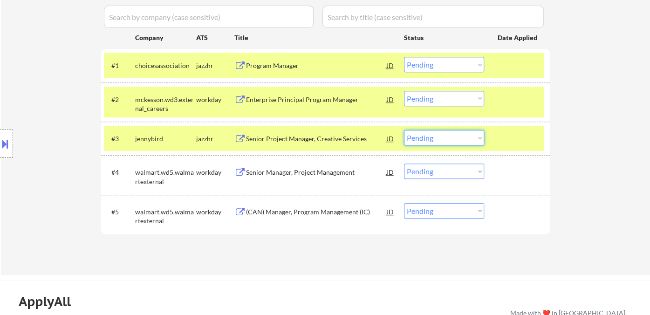
drag, startPoint x: 455, startPoint y: 138, endPoint x: 457, endPoint y: 144, distance: 6.9
click at [455, 138] on select "Choose an option... Pending Applied Excluded (Questions) Excluded (Expired) Exc…" at bounding box center [444, 137] width 80 height 15
click at [404, 130] on select "Choose an option... Pending Applied Excluded (Questions) Excluded (Expired) Exc…" at bounding box center [444, 137] width 80 height 15
click at [307, 170] on div "Senior Manager, Project Management" at bounding box center [316, 172] width 141 height 9
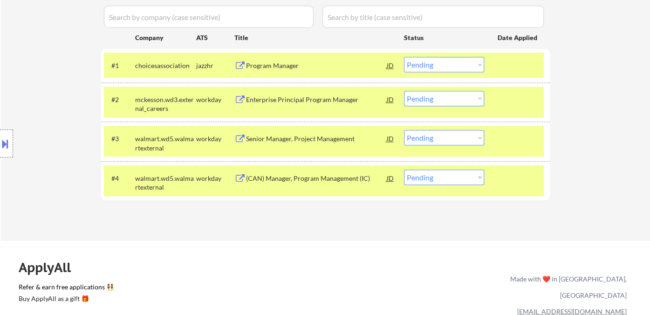
click at [443, 133] on select "Choose an option... Pending Applied Excluded (Questions) Excluded (Expired) Exc…" at bounding box center [444, 137] width 80 height 15
click at [404, 130] on select "Choose an option... Pending Applied Excluded (Questions) Excluded (Expired) Exc…" at bounding box center [444, 137] width 80 height 15
select select ""pending""
click at [343, 178] on div "Applications Pending (4) Excluded (76) Applied (122) All (202) View All Results…" at bounding box center [325, 103] width 449 height 240
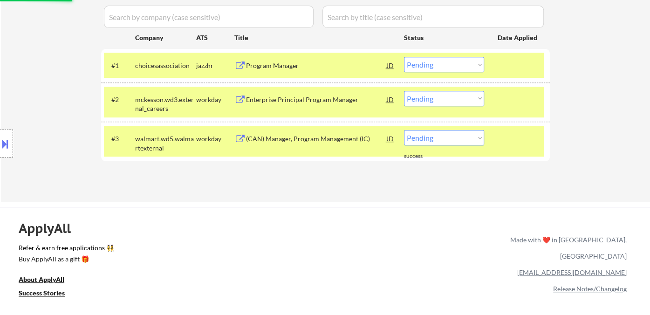
click at [334, 143] on div "(CAN) Manager, Program Management (IC)" at bounding box center [316, 138] width 141 height 17
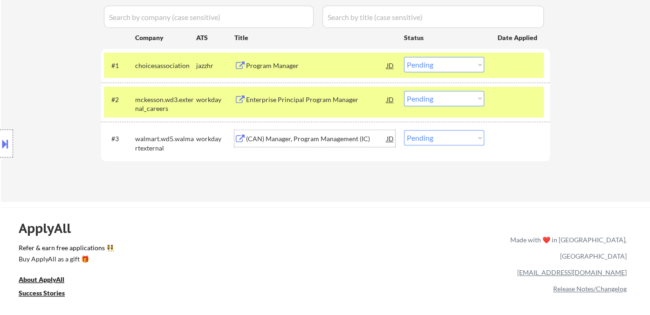
click at [313, 99] on div "Enterprise Principal Program Manager" at bounding box center [316, 99] width 141 height 9
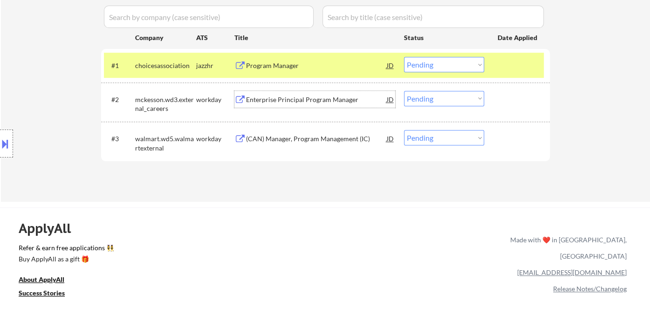
click at [419, 96] on select "Choose an option... Pending Applied Excluded (Questions) Excluded (Expired) Exc…" at bounding box center [444, 98] width 80 height 15
click at [404, 91] on select "Choose an option... Pending Applied Excluded (Questions) Excluded (Expired) Exc…" at bounding box center [444, 98] width 80 height 15
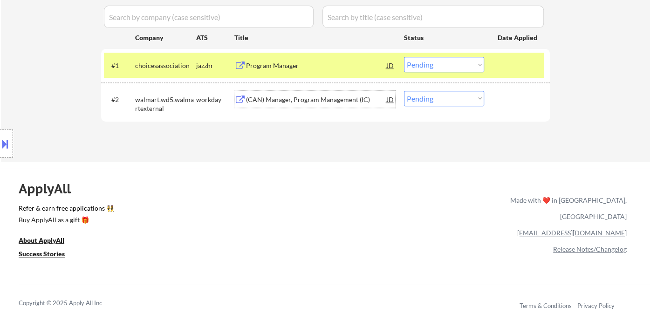
click at [305, 100] on div "(CAN) Manager, Program Management (IC)" at bounding box center [316, 99] width 141 height 9
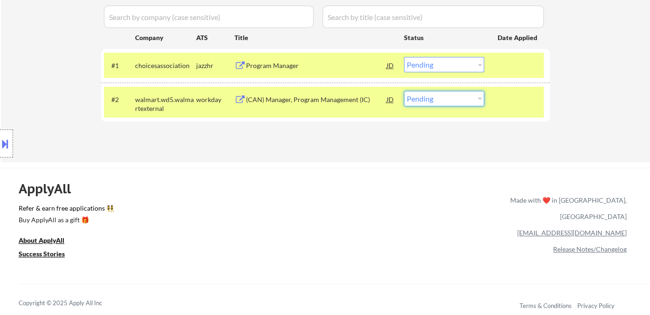
drag, startPoint x: 424, startPoint y: 99, endPoint x: 426, endPoint y: 105, distance: 5.8
click at [424, 99] on select "Choose an option... Pending Applied Excluded (Questions) Excluded (Expired) Exc…" at bounding box center [444, 98] width 80 height 15
select select ""applied""
click at [404, 91] on select "Choose an option... Pending Applied Excluded (Questions) Excluded (Expired) Exc…" at bounding box center [444, 98] width 80 height 15
click at [279, 64] on div "Program Manager" at bounding box center [316, 65] width 141 height 9
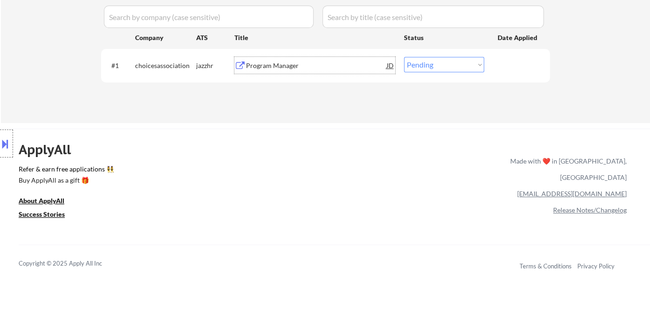
drag, startPoint x: 453, startPoint y: 63, endPoint x: 455, endPoint y: 70, distance: 7.2
click at [453, 63] on select "Choose an option... Pending Applied Excluded (Questions) Excluded (Expired) Exc…" at bounding box center [444, 64] width 80 height 15
select select ""applied""
click at [404, 57] on select "Choose an option... Pending Applied Excluded (Questions) Excluded (Expired) Exc…" at bounding box center [444, 64] width 80 height 15
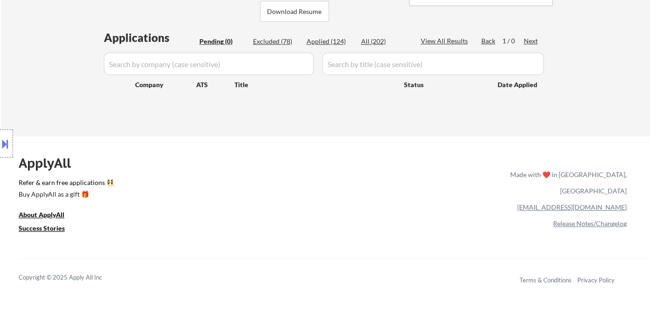
scroll to position [155, 0]
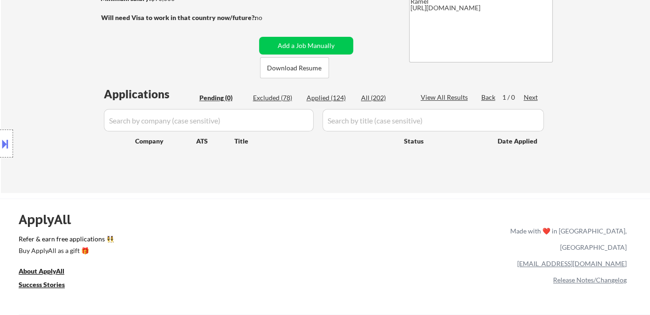
click at [36, 97] on div "Location Inclusions: [GEOGRAPHIC_DATA], [GEOGRAPHIC_DATA] [GEOGRAPHIC_DATA], ON…" at bounding box center [83, 143] width 167 height 173
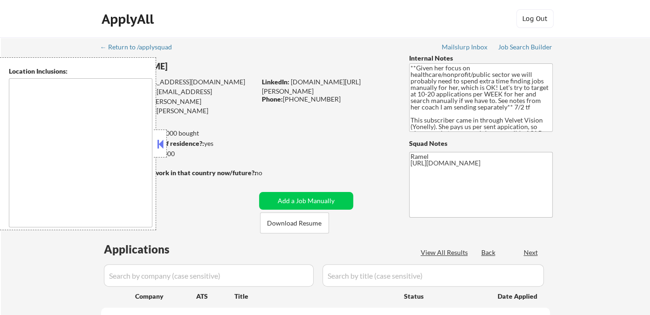
type textarea "[GEOGRAPHIC_DATA], ON [GEOGRAPHIC_DATA], ON [GEOGRAPHIC_DATA], ON [GEOGRAPHIC_D…"
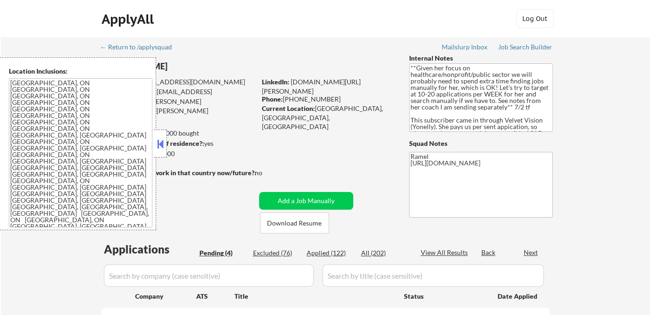
click at [326, 254] on div "Applied (122)" at bounding box center [329, 252] width 47 height 9
select select ""pending""
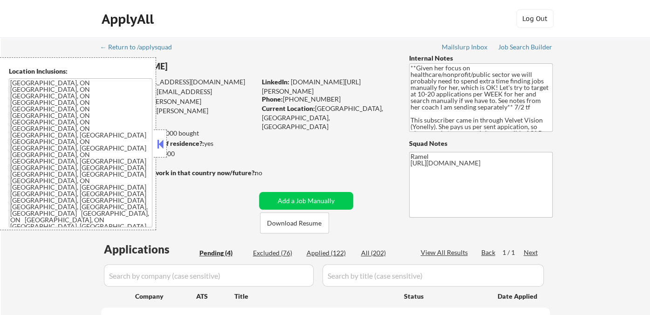
select select ""applied""
click at [452, 253] on div "View All Results" at bounding box center [446, 252] width 50 height 9
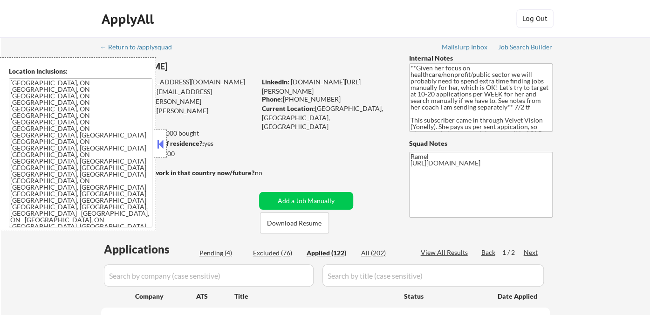
select select ""applied""
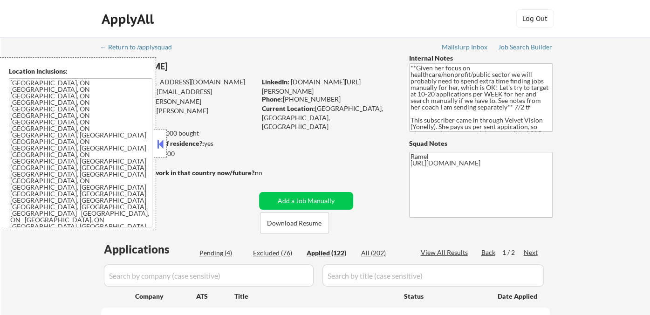
select select ""applied""
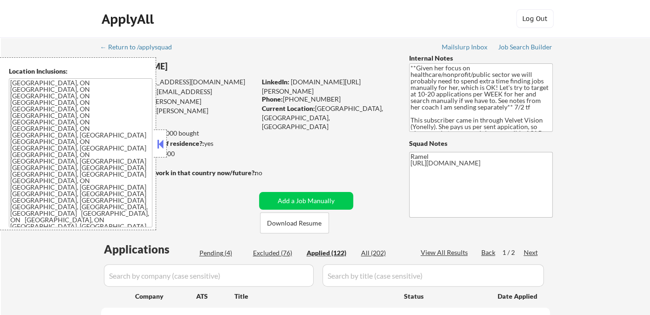
select select ""applied""
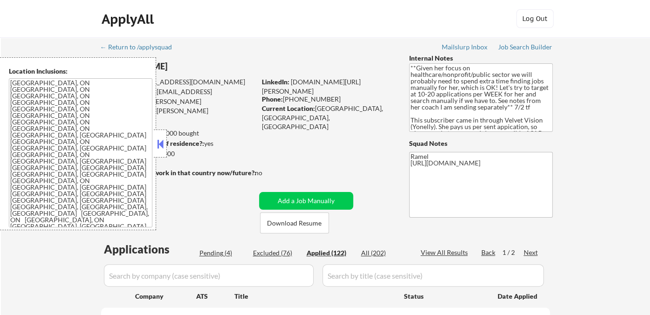
select select ""applied""
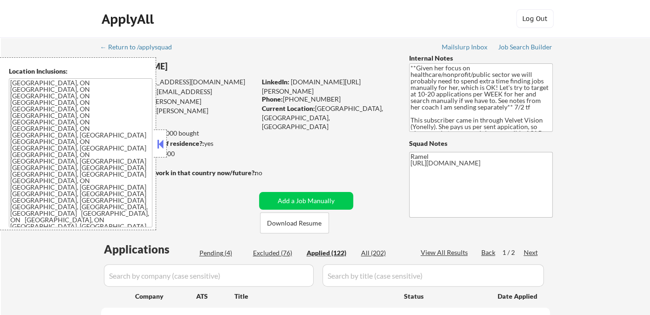
select select ""applied""
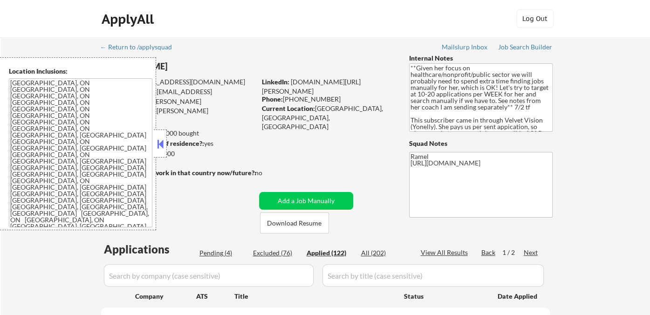
select select ""applied""
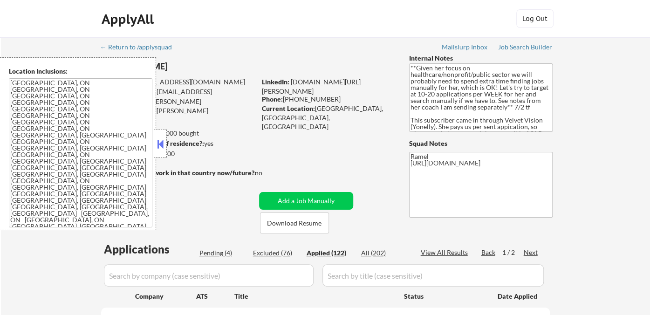
select select ""applied""
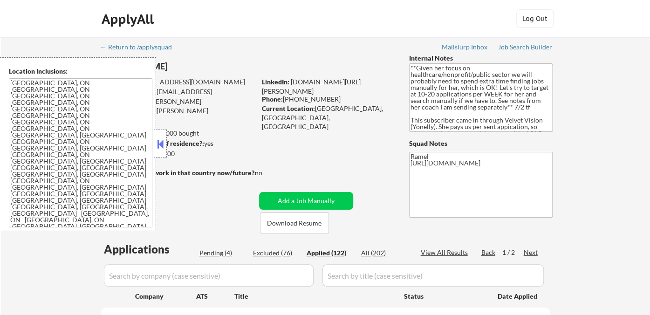
select select ""applied""
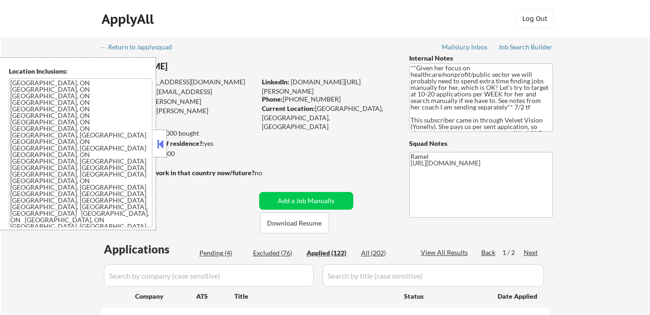
select select ""applied""
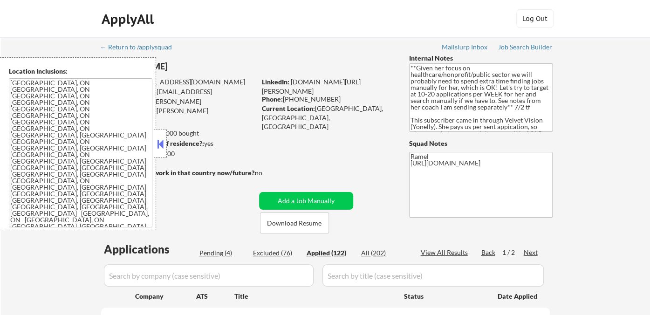
select select ""applied""
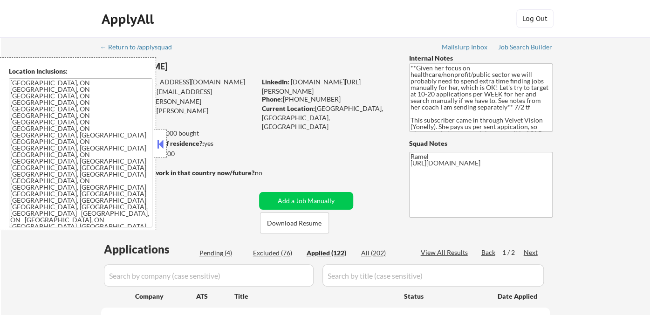
select select ""applied""
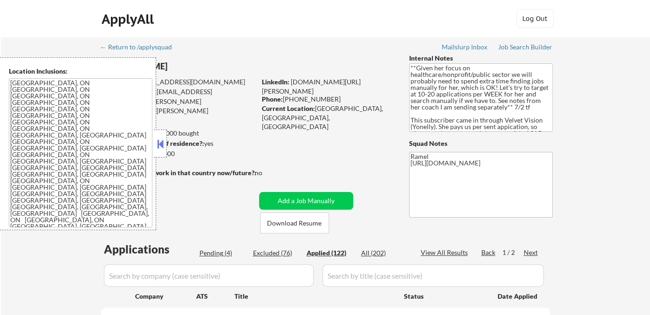
select select ""applied""
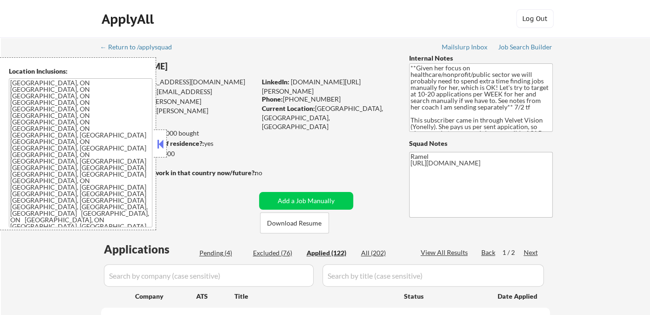
select select ""applied""
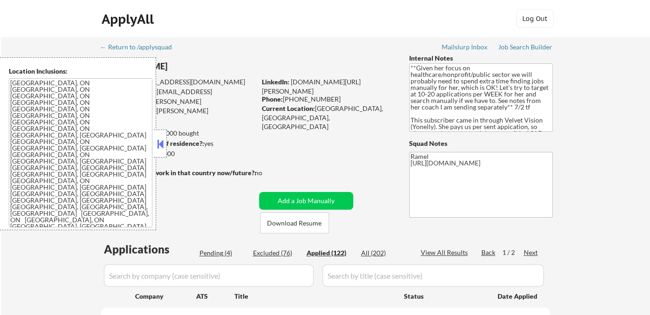
select select ""applied""
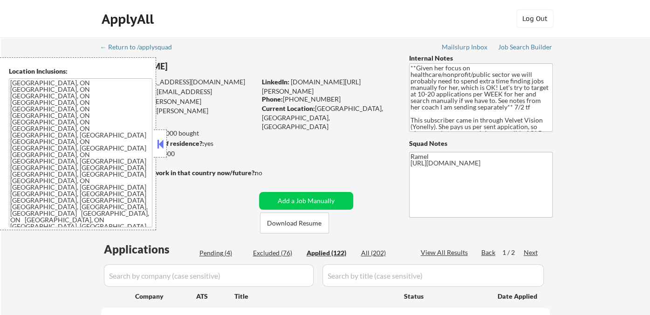
select select ""applied""
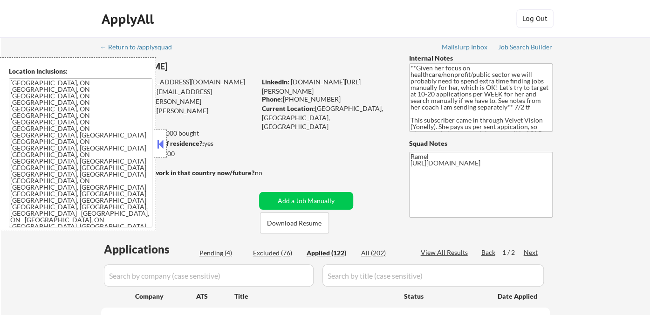
select select ""applied""
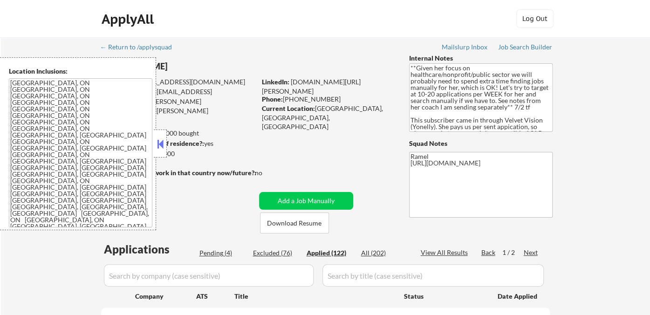
select select ""applied""
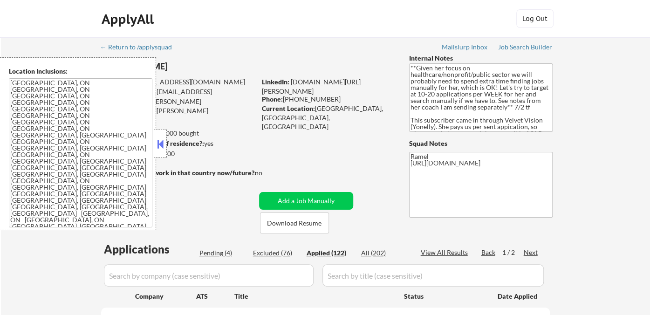
select select ""applied""
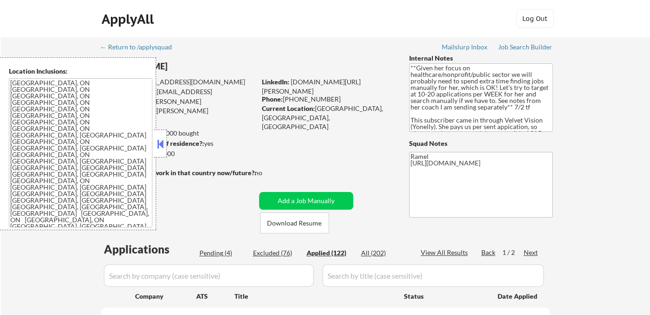
select select ""applied""
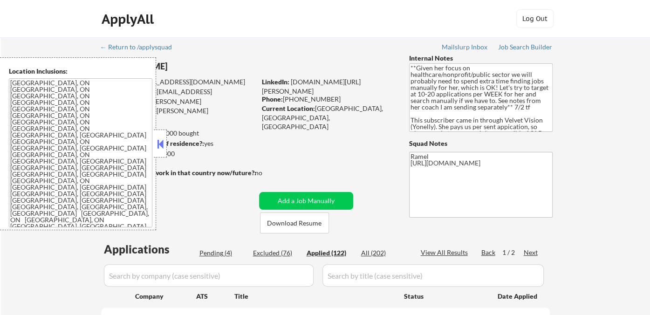
select select ""applied""
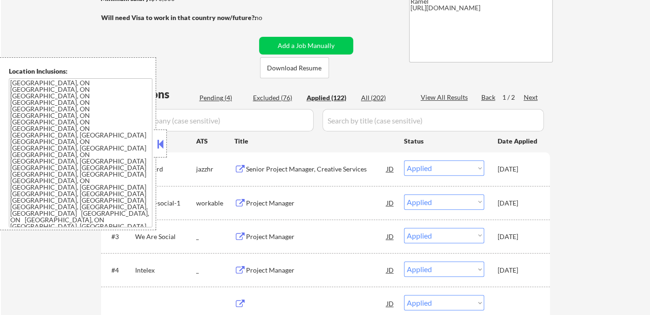
click at [162, 144] on button at bounding box center [160, 144] width 10 height 14
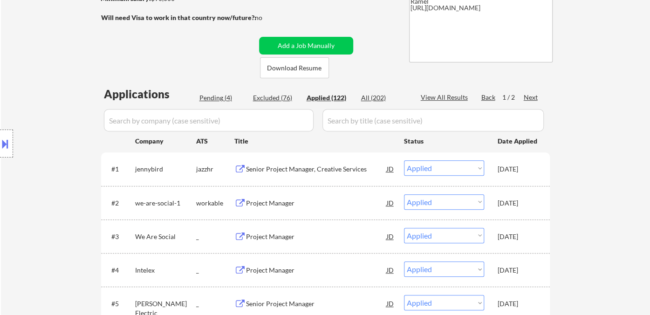
select select ""applied""
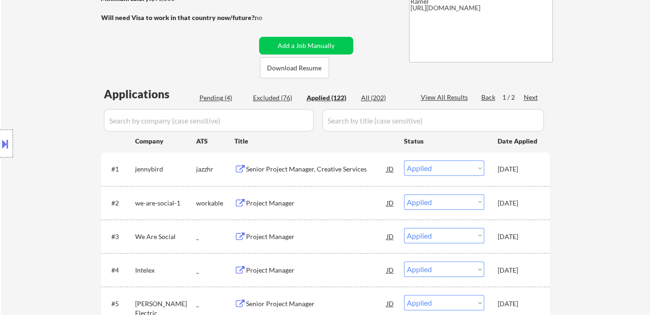
select select ""applied""
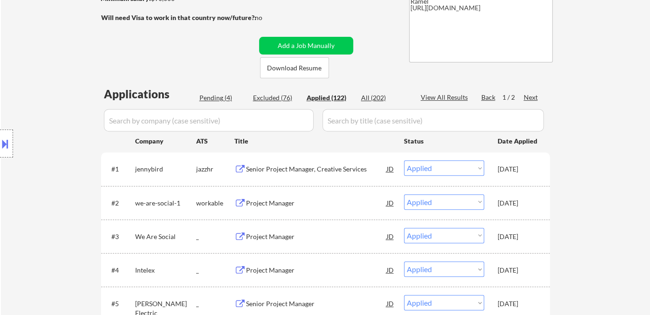
select select ""applied""
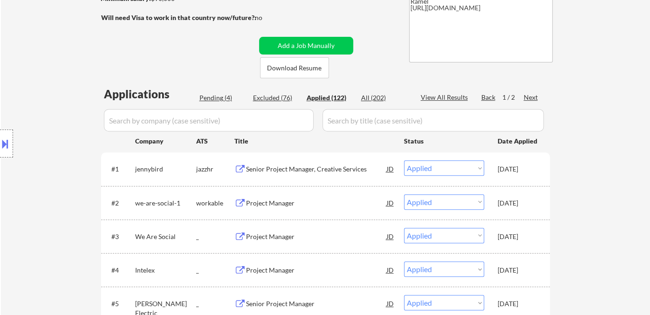
select select ""applied""
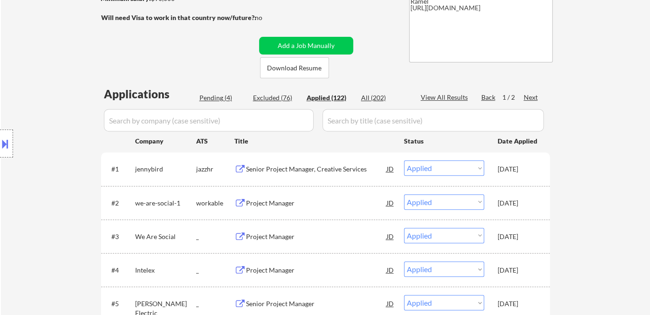
select select ""applied""
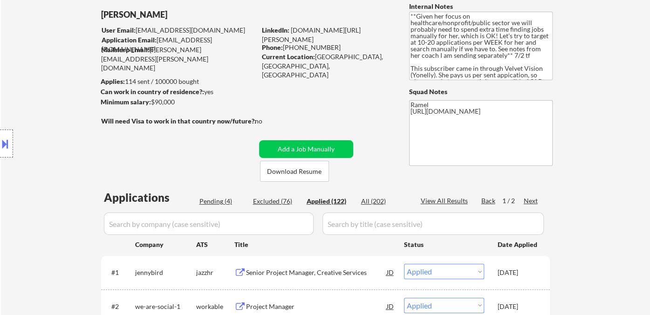
scroll to position [3458, 0]
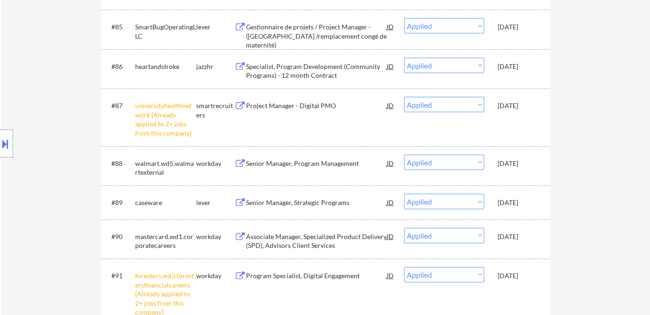
click at [58, 115] on div "Location Inclusions: [GEOGRAPHIC_DATA], [GEOGRAPHIC_DATA] [GEOGRAPHIC_DATA], ON…" at bounding box center [83, 143] width 167 height 173
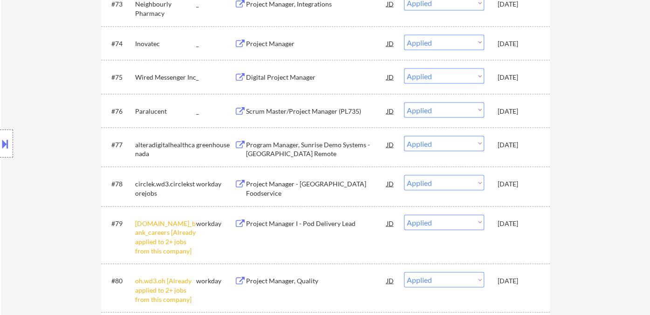
scroll to position [0, 0]
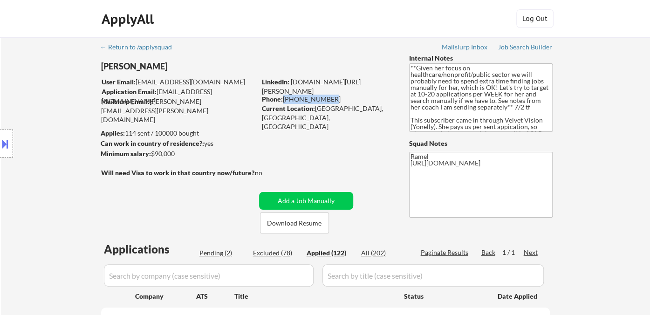
drag, startPoint x: 330, startPoint y: 99, endPoint x: 283, endPoint y: 101, distance: 47.1
click at [283, 101] on div "Phone: [PHONE_NUMBER]" at bounding box center [328, 99] width 132 height 9
copy div "[PHONE_NUMBER]"
select select ""applied""
click at [32, 91] on div "Location Inclusions: [GEOGRAPHIC_DATA], [GEOGRAPHIC_DATA] [GEOGRAPHIC_DATA], ON…" at bounding box center [83, 143] width 167 height 173
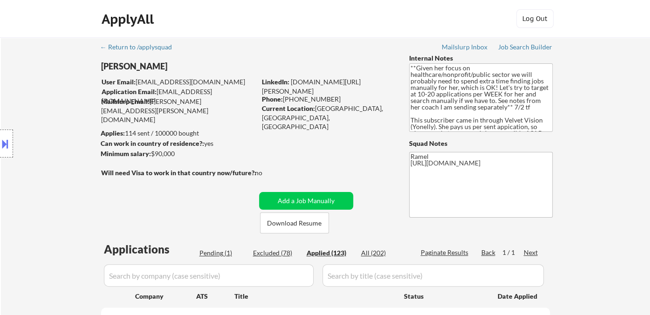
select select ""applied""
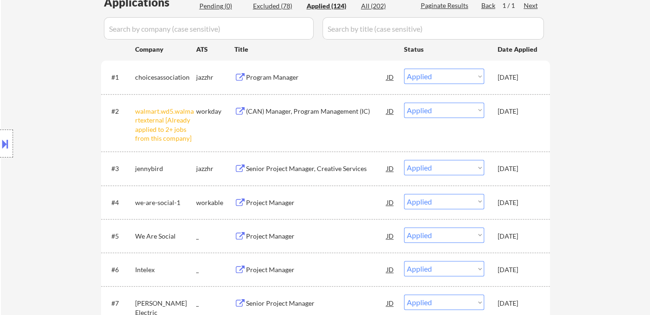
scroll to position [259, 0]
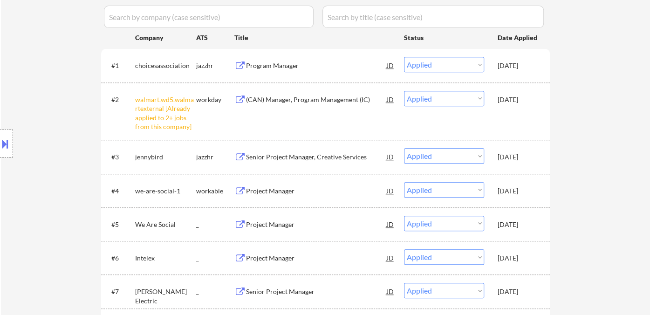
click at [37, 129] on div "Location Inclusions: [GEOGRAPHIC_DATA], [GEOGRAPHIC_DATA] [GEOGRAPHIC_DATA], ON…" at bounding box center [83, 143] width 167 height 173
